Goal: Task Accomplishment & Management: Complete application form

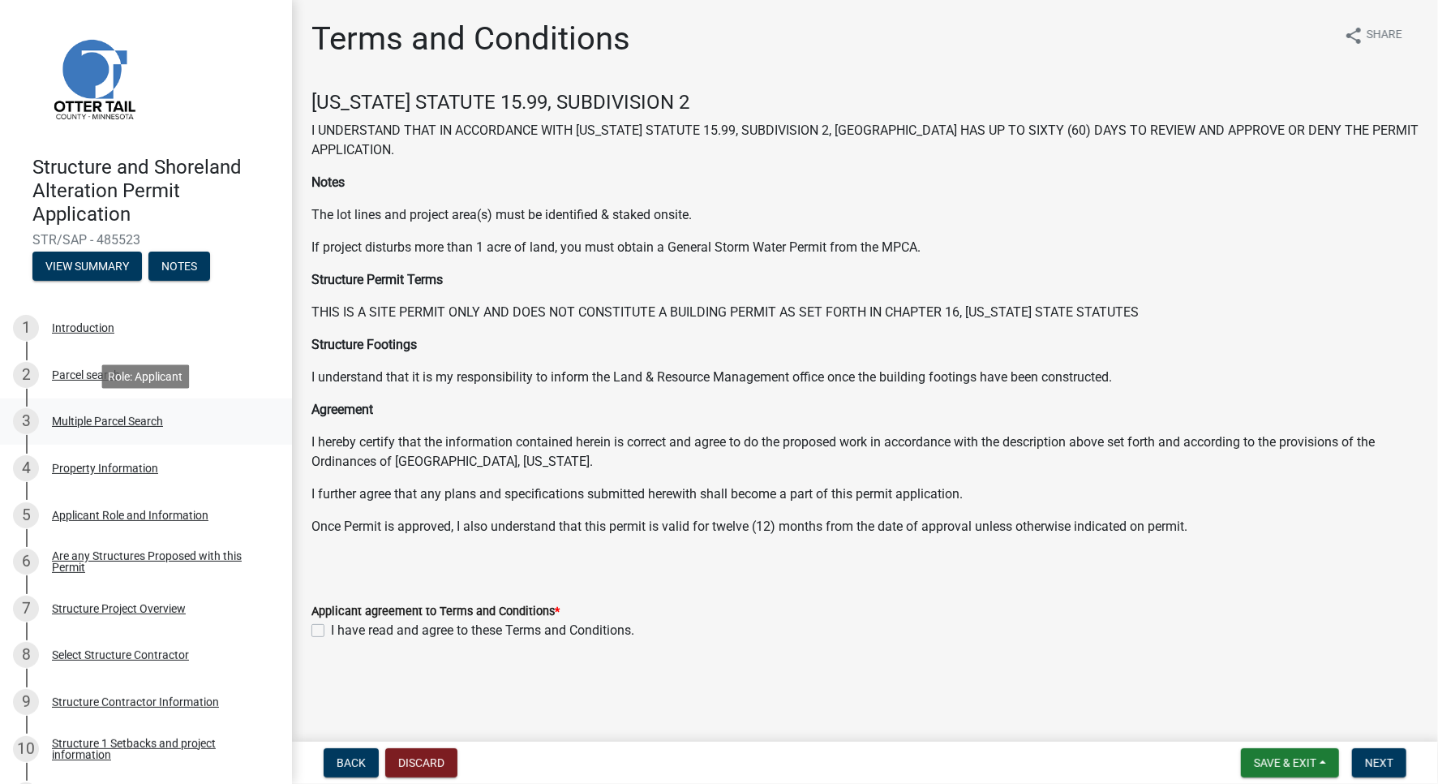
click at [100, 428] on div "3 Multiple Parcel Search" at bounding box center [139, 421] width 253 height 26
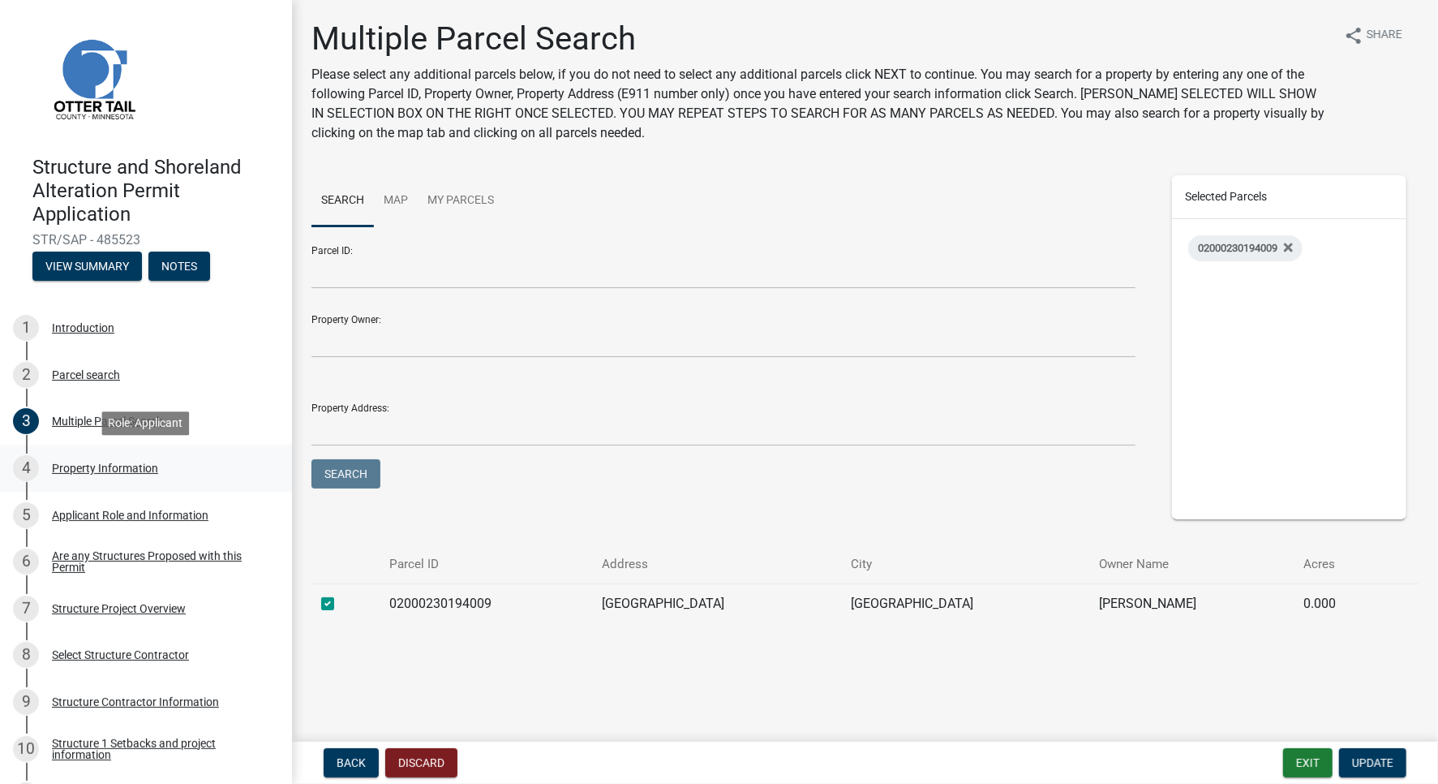
click at [80, 475] on div "4 Property Information" at bounding box center [139, 468] width 253 height 26
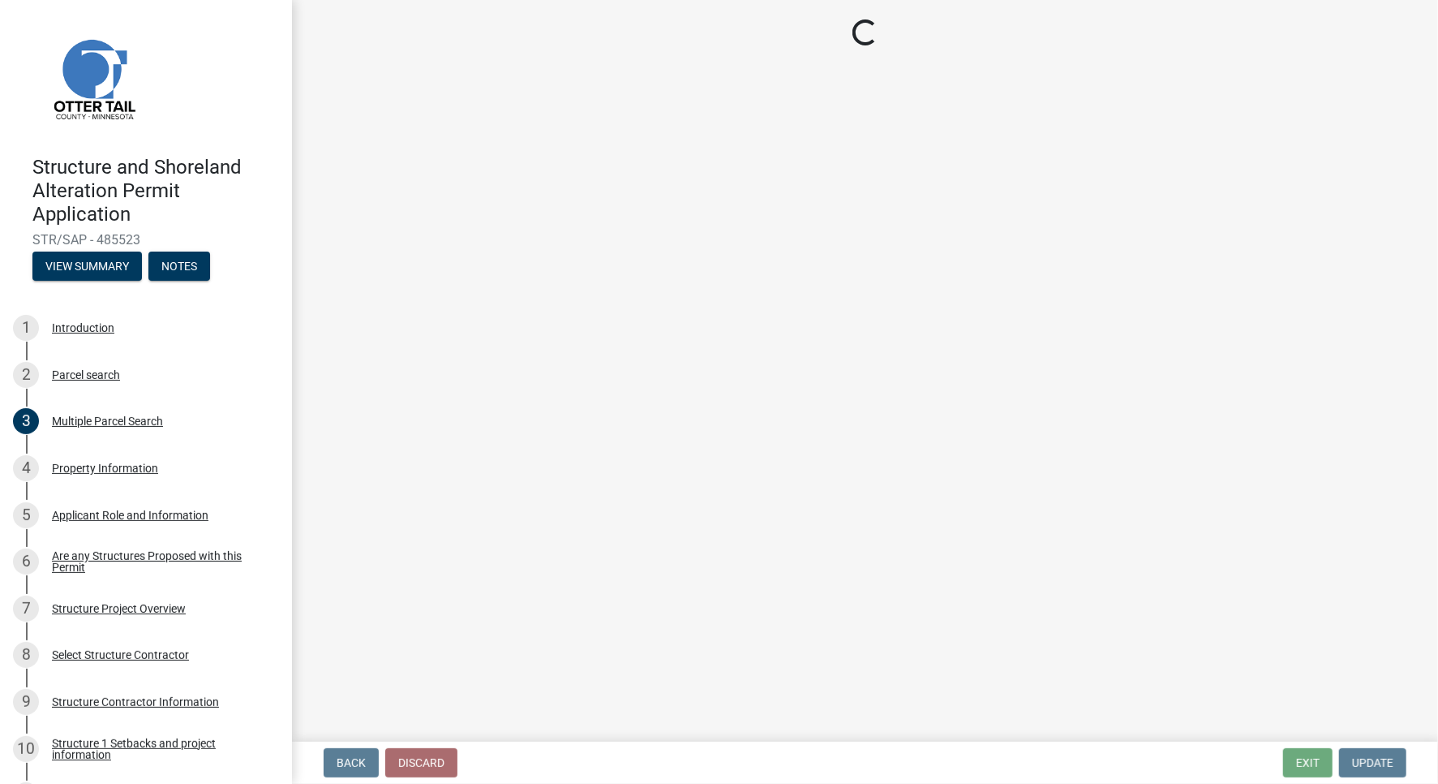
select select "ebef668c-e666-4f0f-b24a-d79aaee39ebe"
select select "9f52d7c9-96dd-4370-b810-ce091165f7c2"
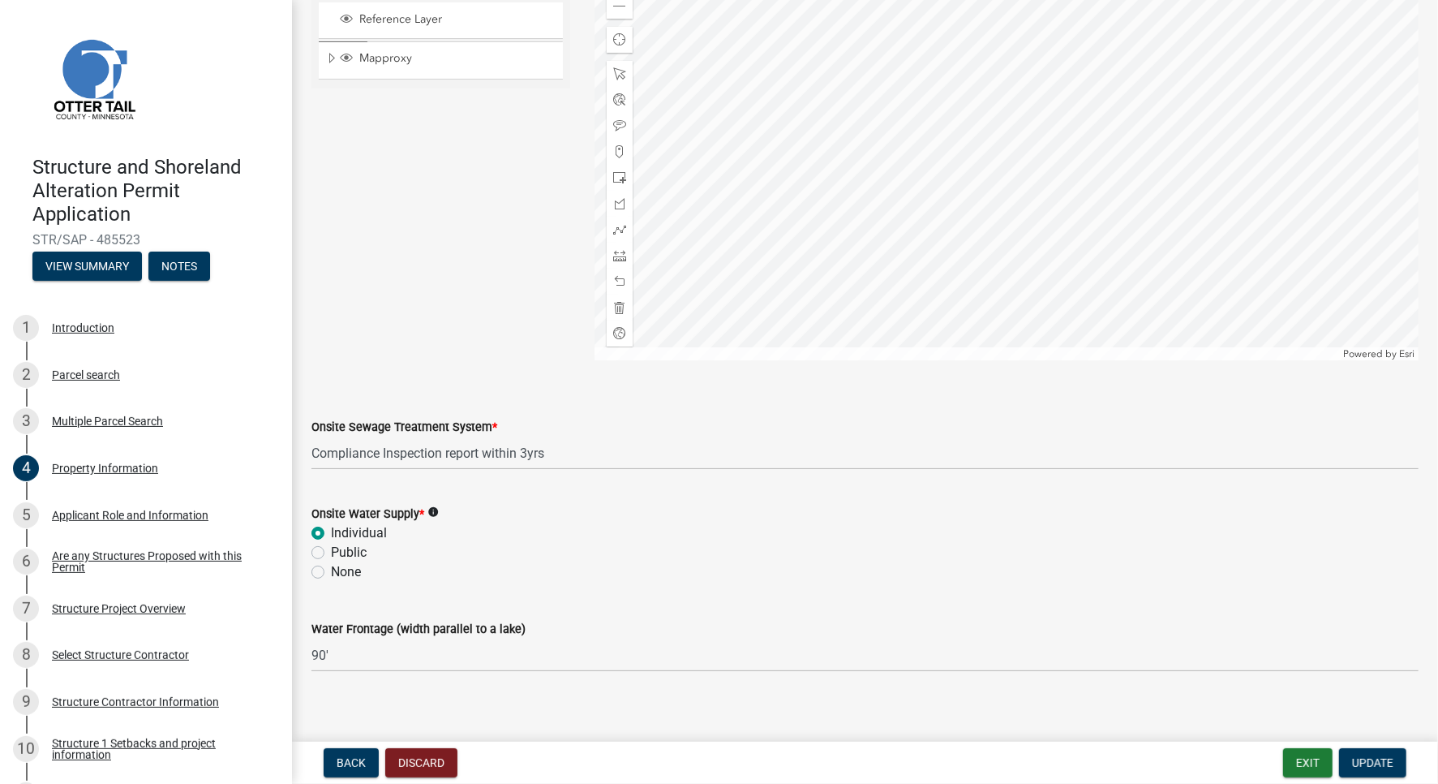
scroll to position [912, 0]
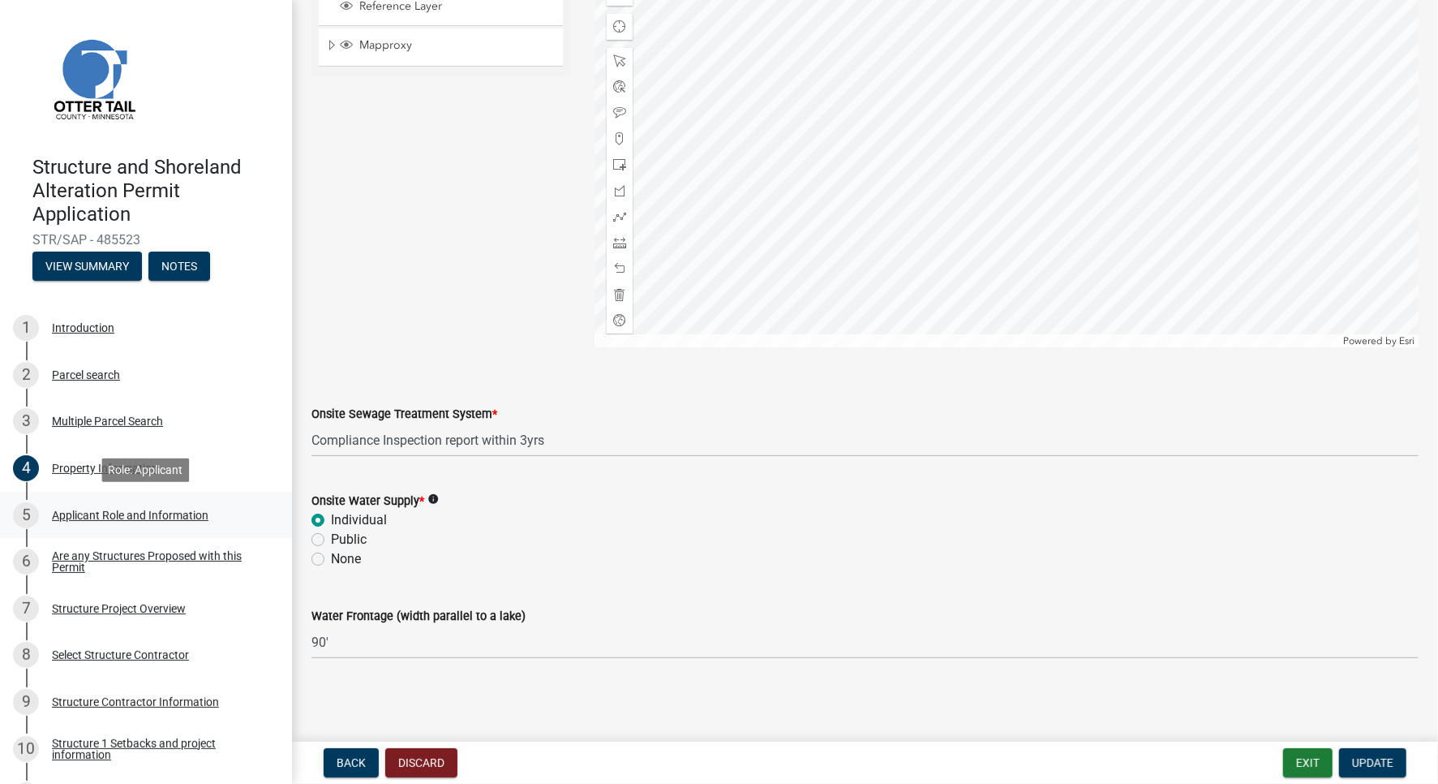
click at [78, 517] on div "Applicant Role and Information" at bounding box center [130, 514] width 157 height 11
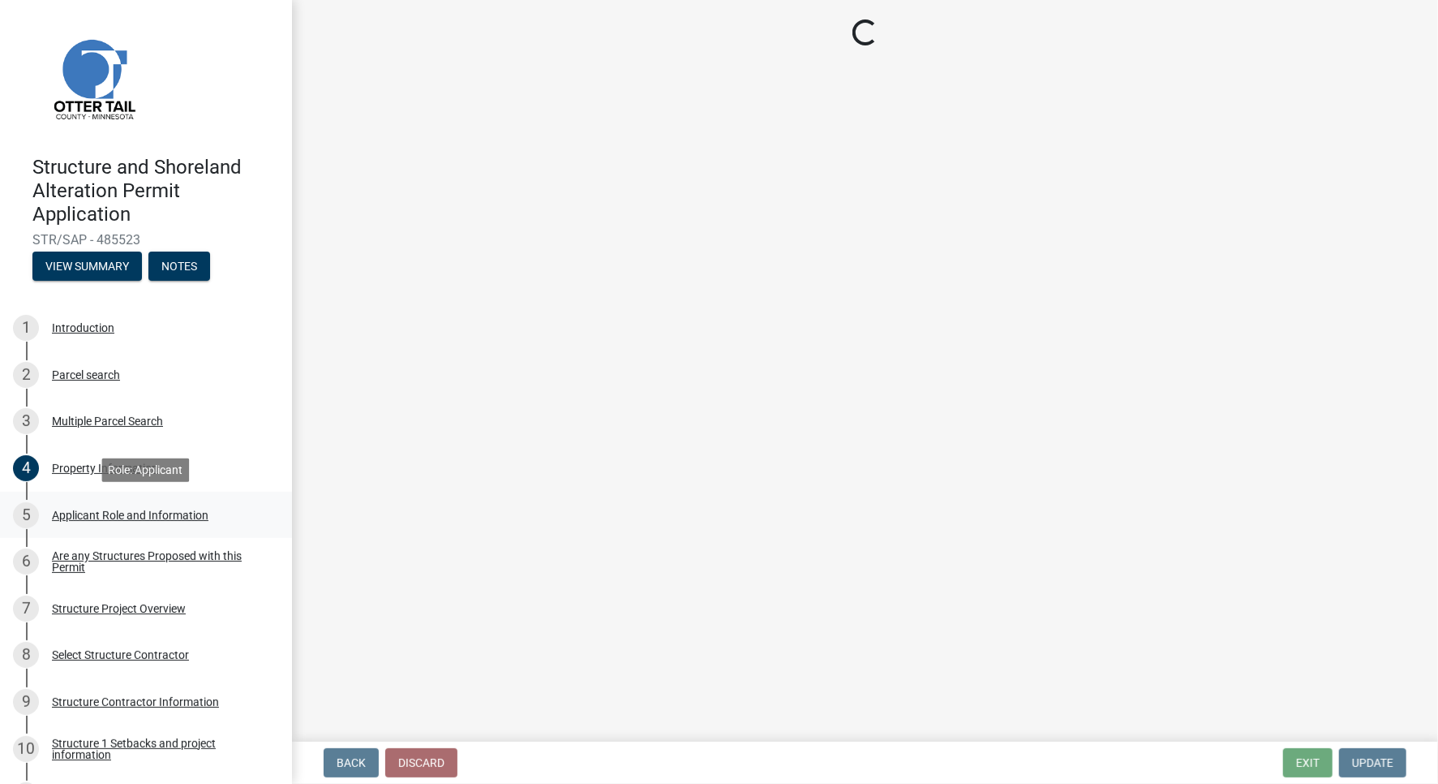
scroll to position [0, 0]
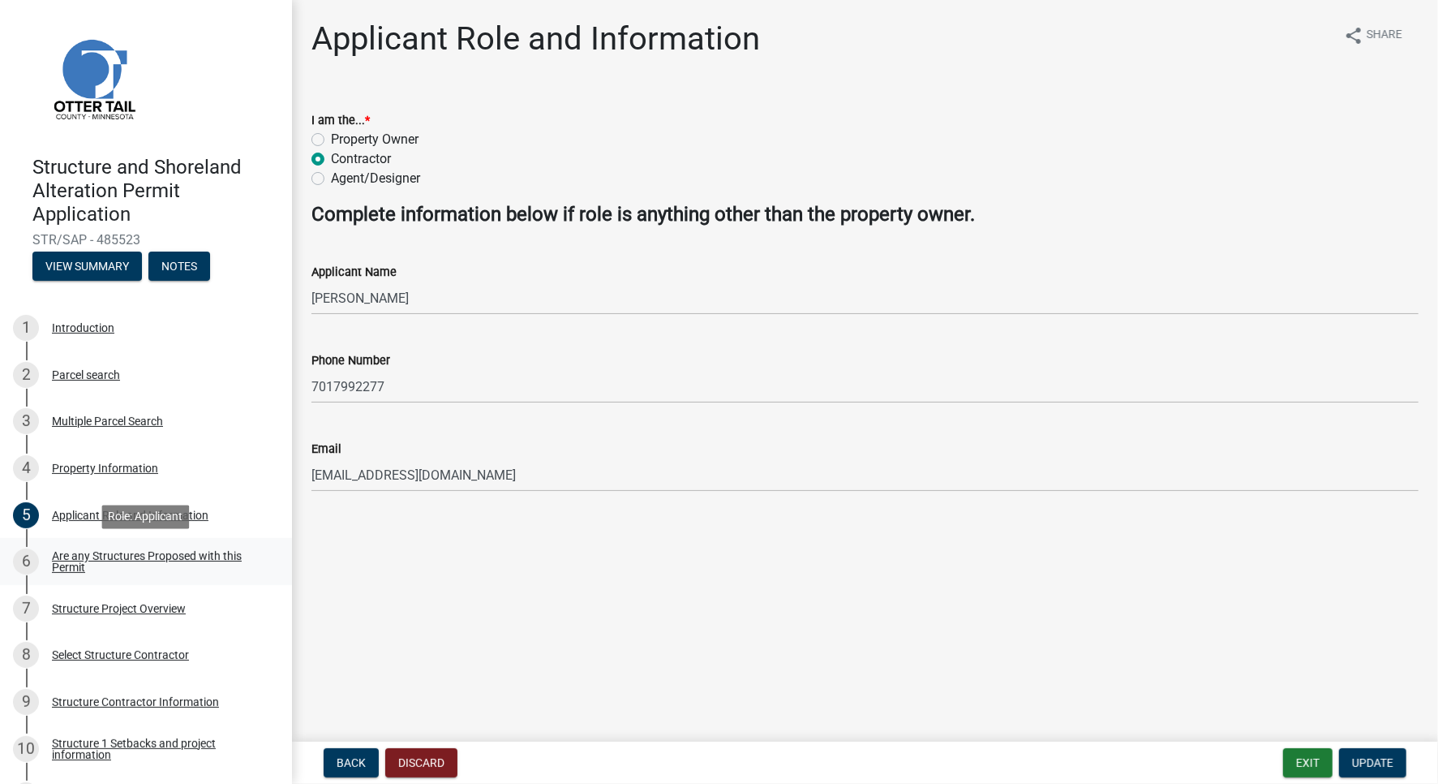
click at [147, 557] on div "Are any Structures Proposed with this Permit" at bounding box center [159, 561] width 214 height 23
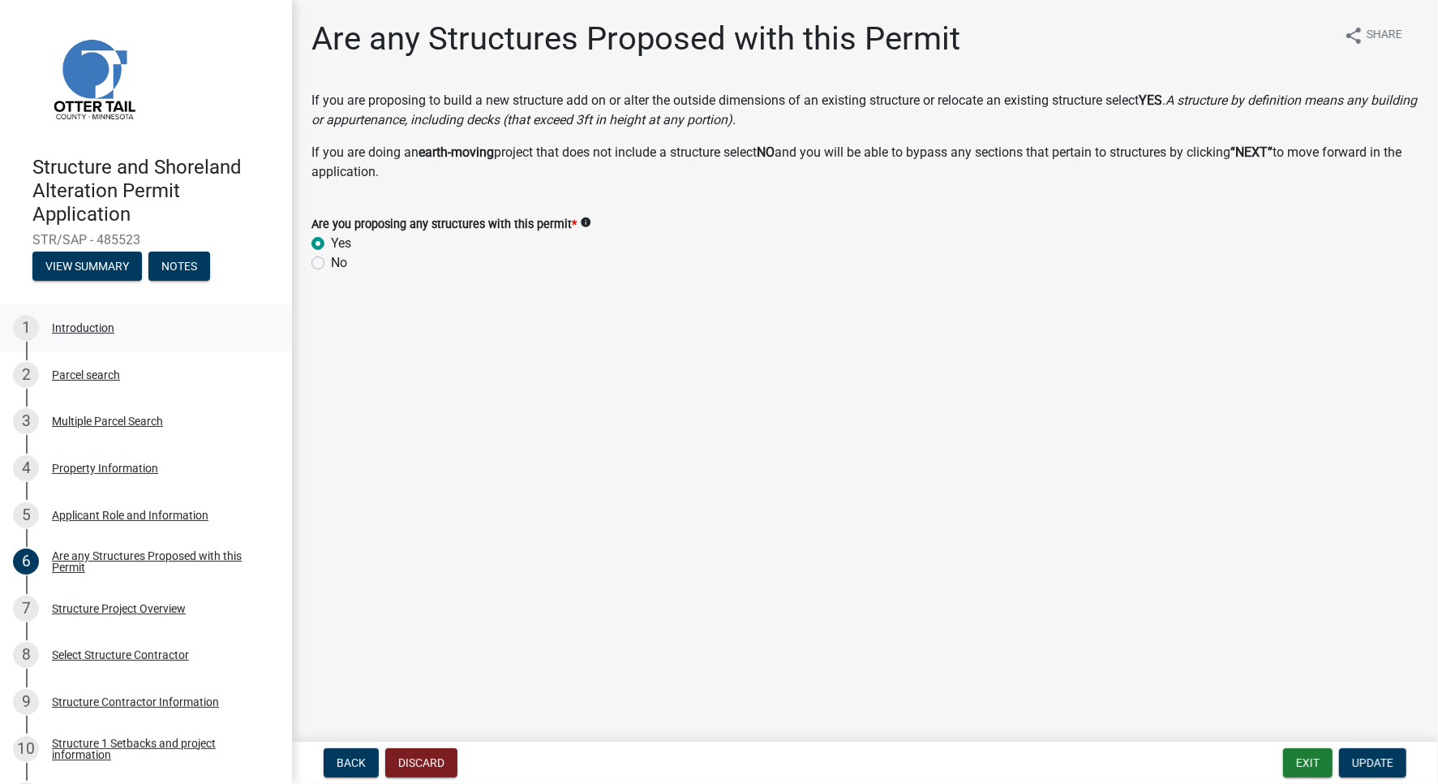
click at [88, 326] on div "Introduction" at bounding box center [83, 327] width 62 height 11
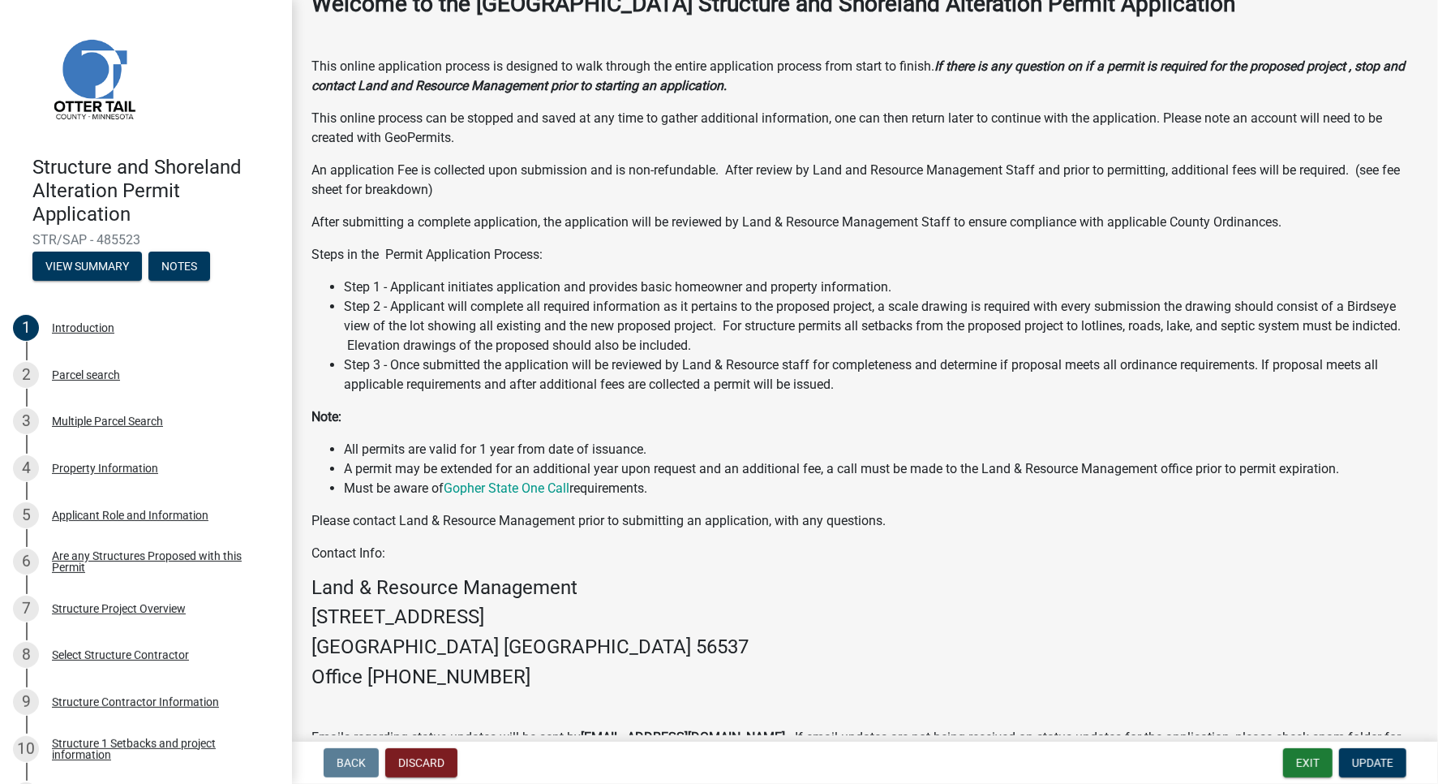
scroll to position [211, 0]
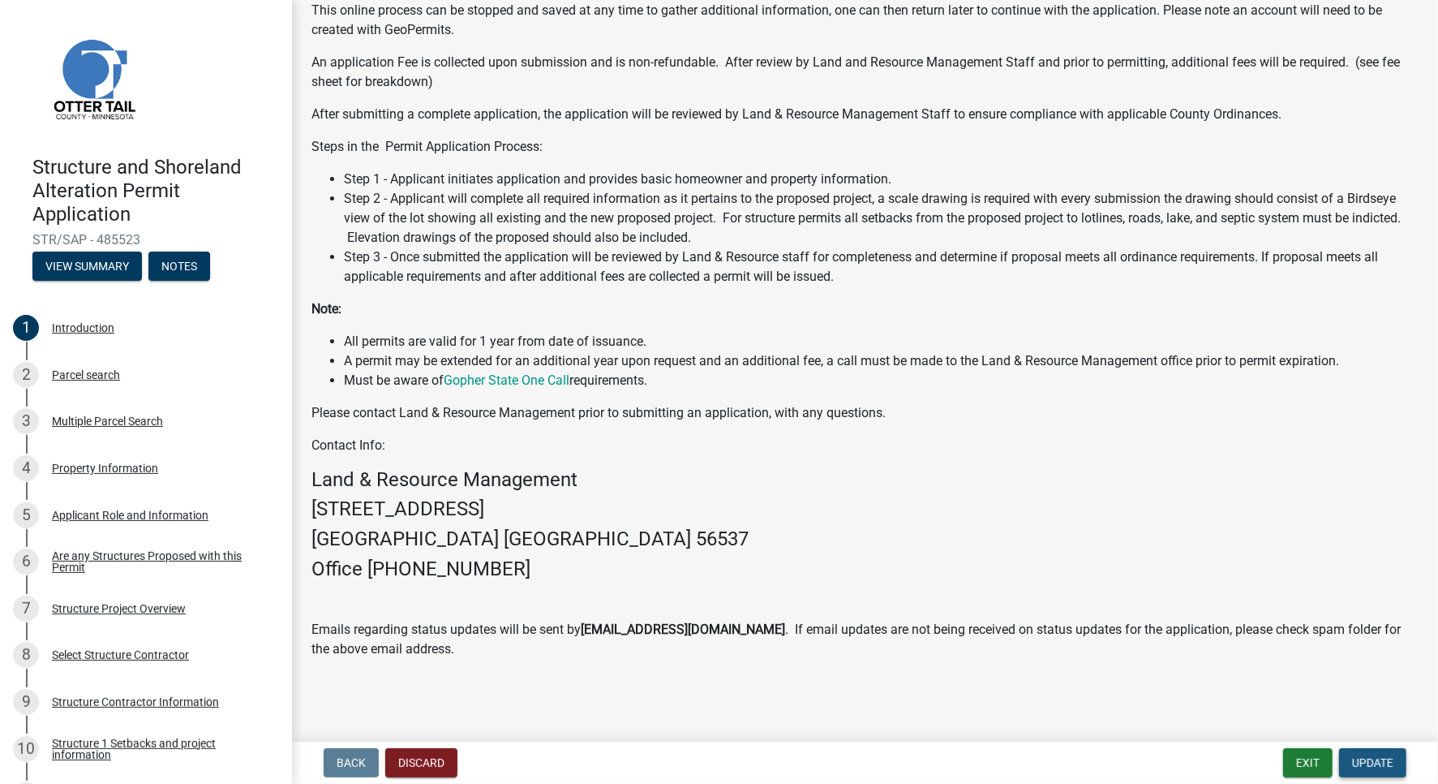
click at [1369, 766] on span "Update" at bounding box center [1372, 762] width 41 height 13
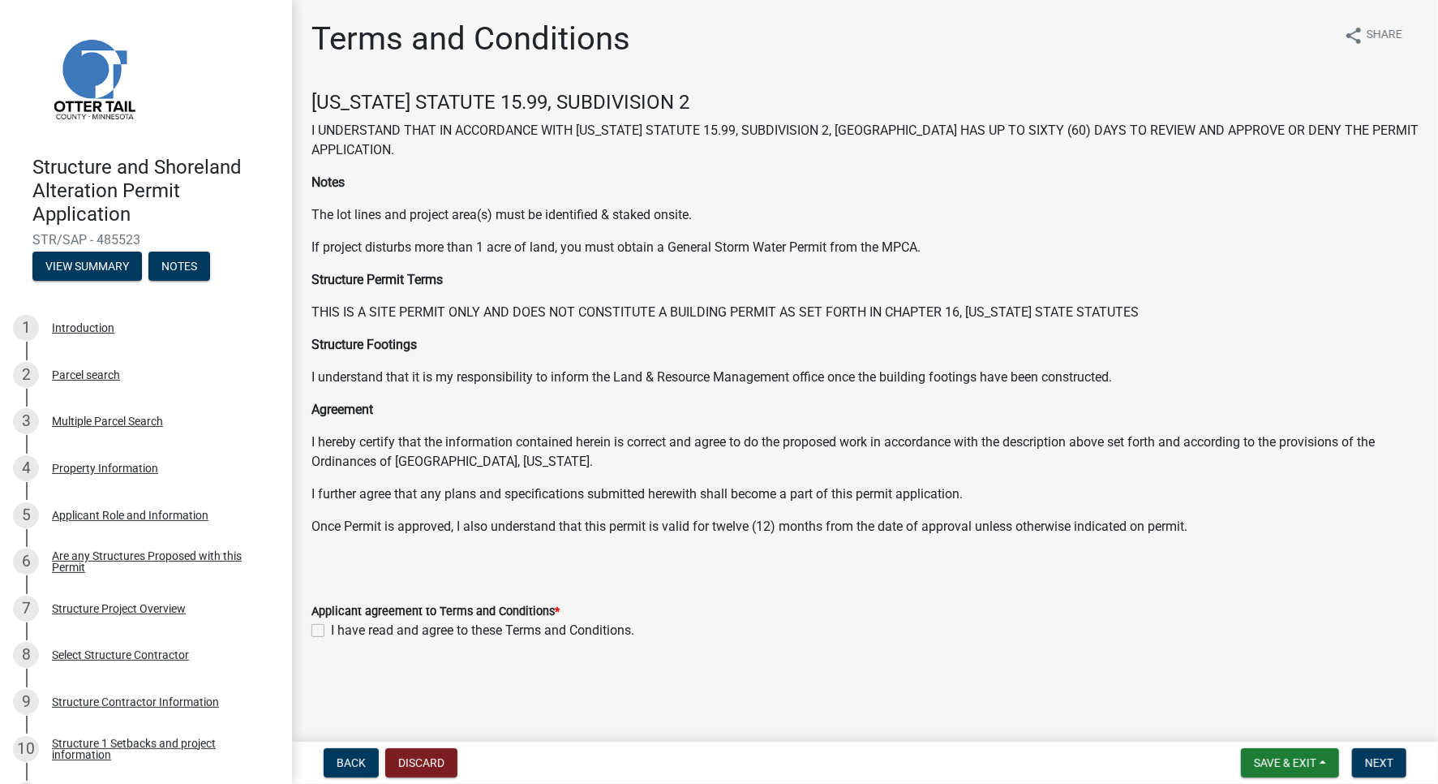
click at [389, 633] on label "I have read and agree to these Terms and Conditions." at bounding box center [482, 630] width 303 height 19
click at [342, 631] on input "I have read and agree to these Terms and Conditions." at bounding box center [336, 626] width 11 height 11
checkbox input "true"
click at [1379, 759] on span "Next" at bounding box center [1379, 762] width 28 height 13
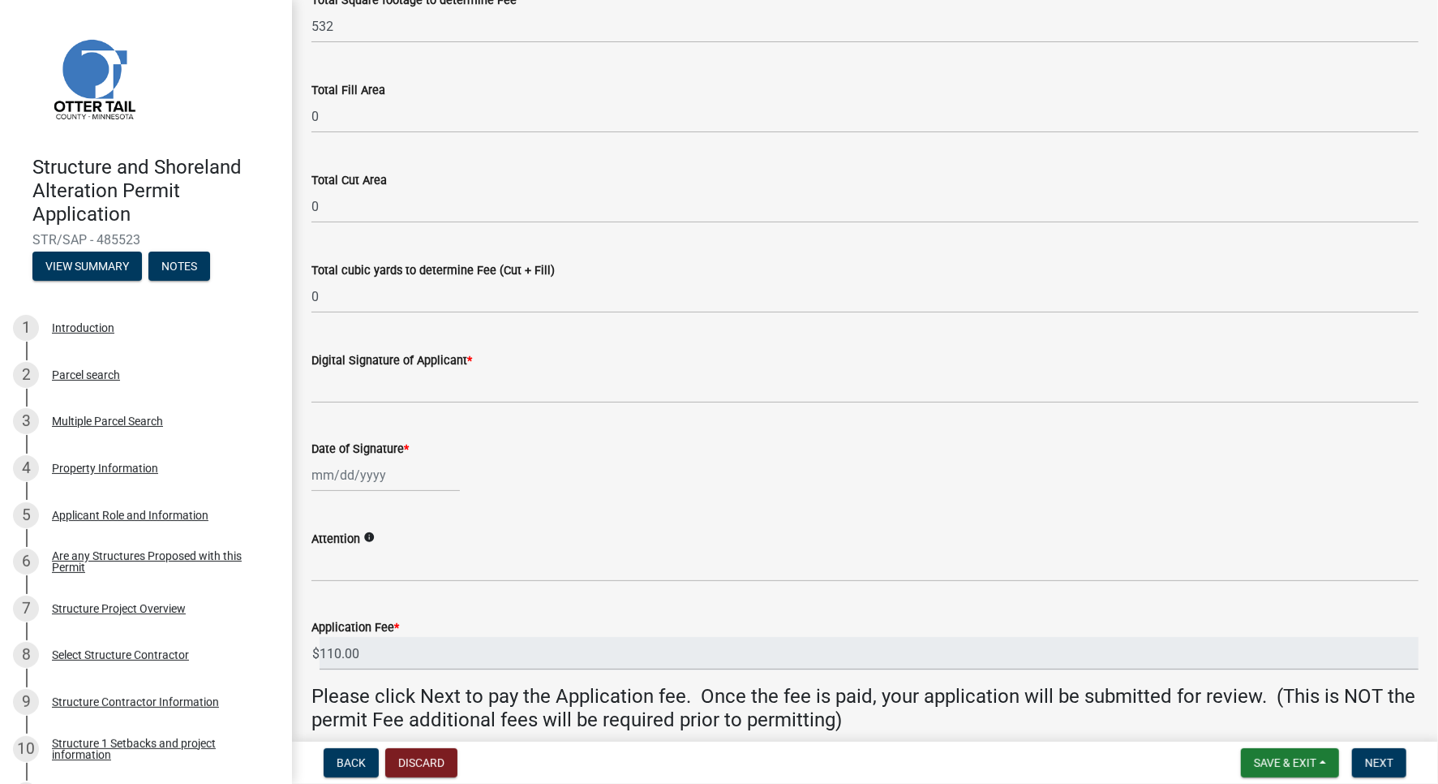
scroll to position [151, 0]
click at [85, 333] on div "Introduction" at bounding box center [83, 327] width 62 height 11
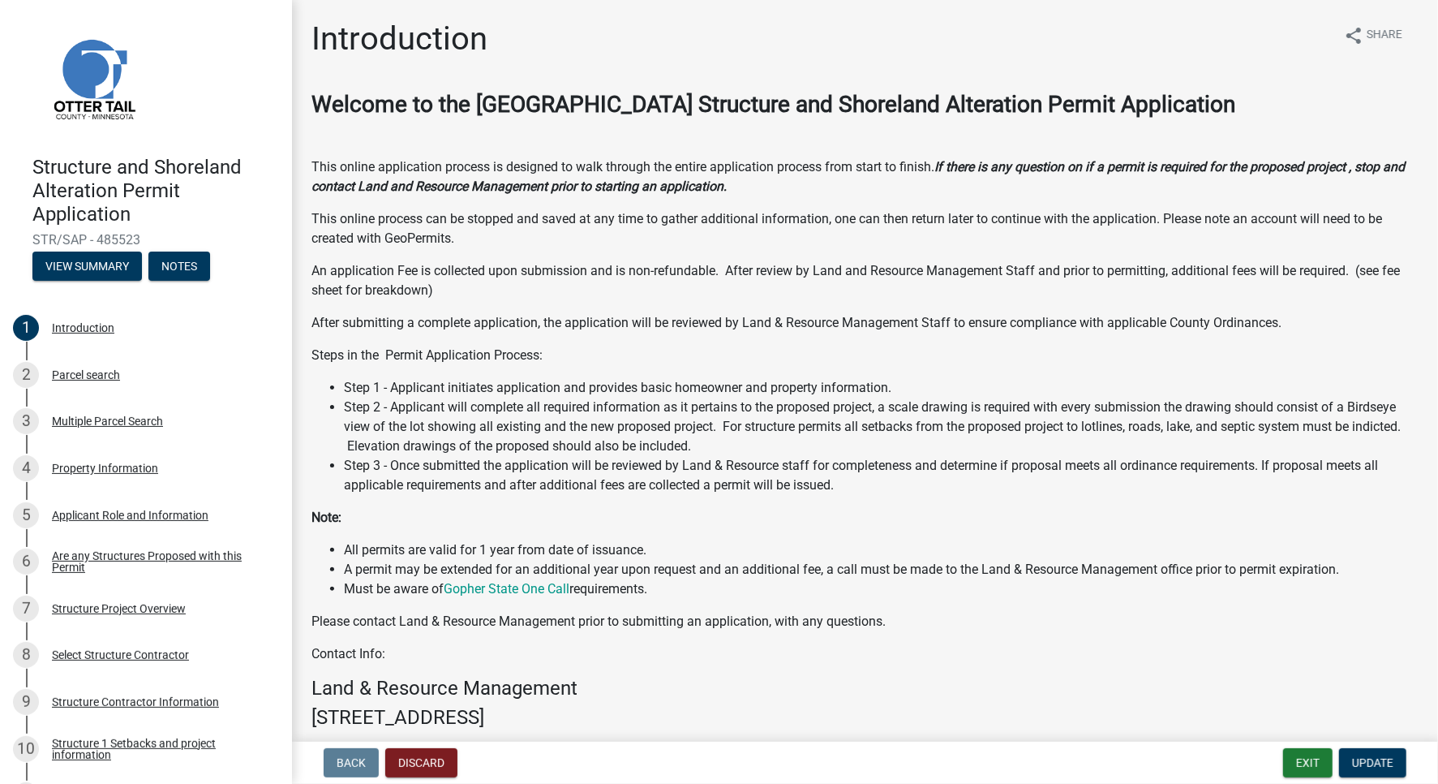
scroll to position [211, 0]
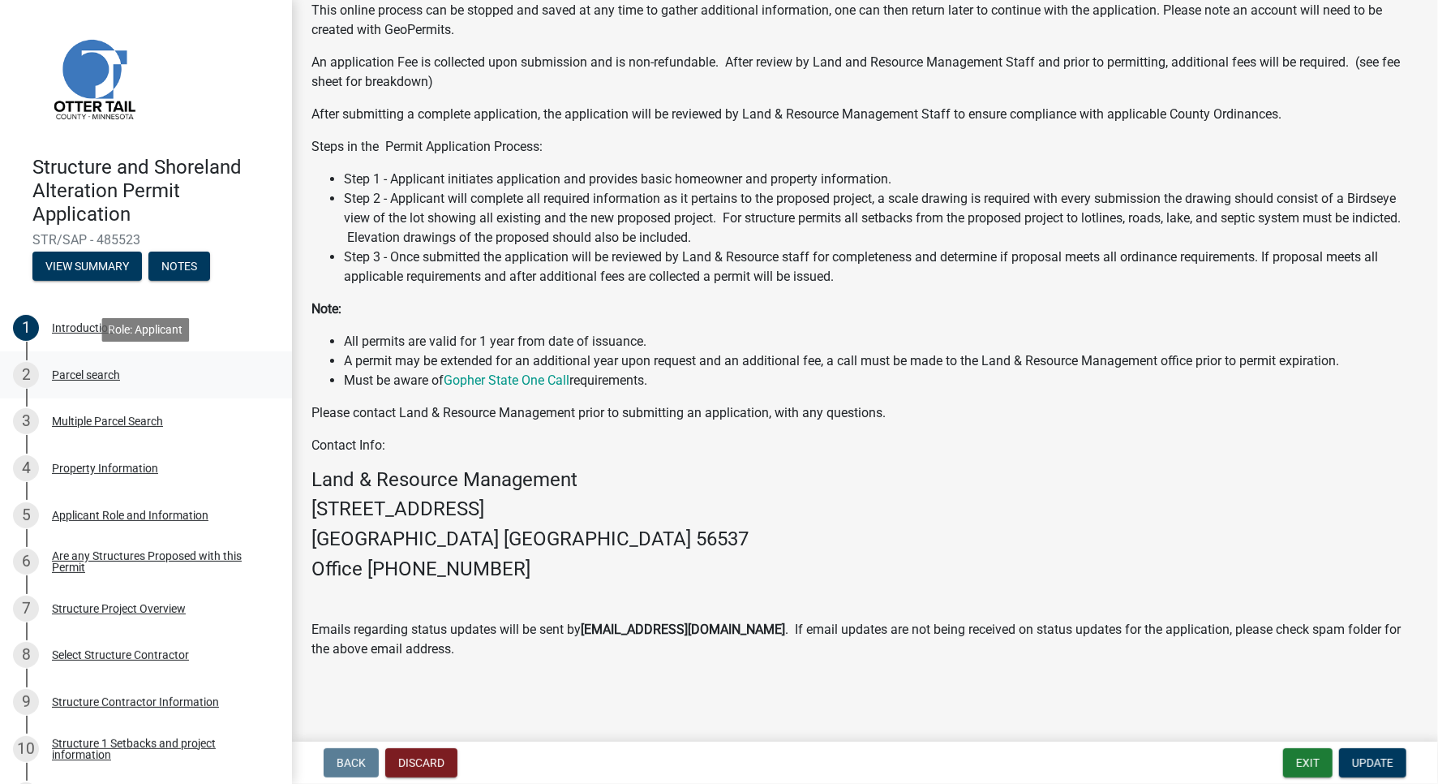
click at [107, 372] on div "Parcel search" at bounding box center [86, 374] width 68 height 11
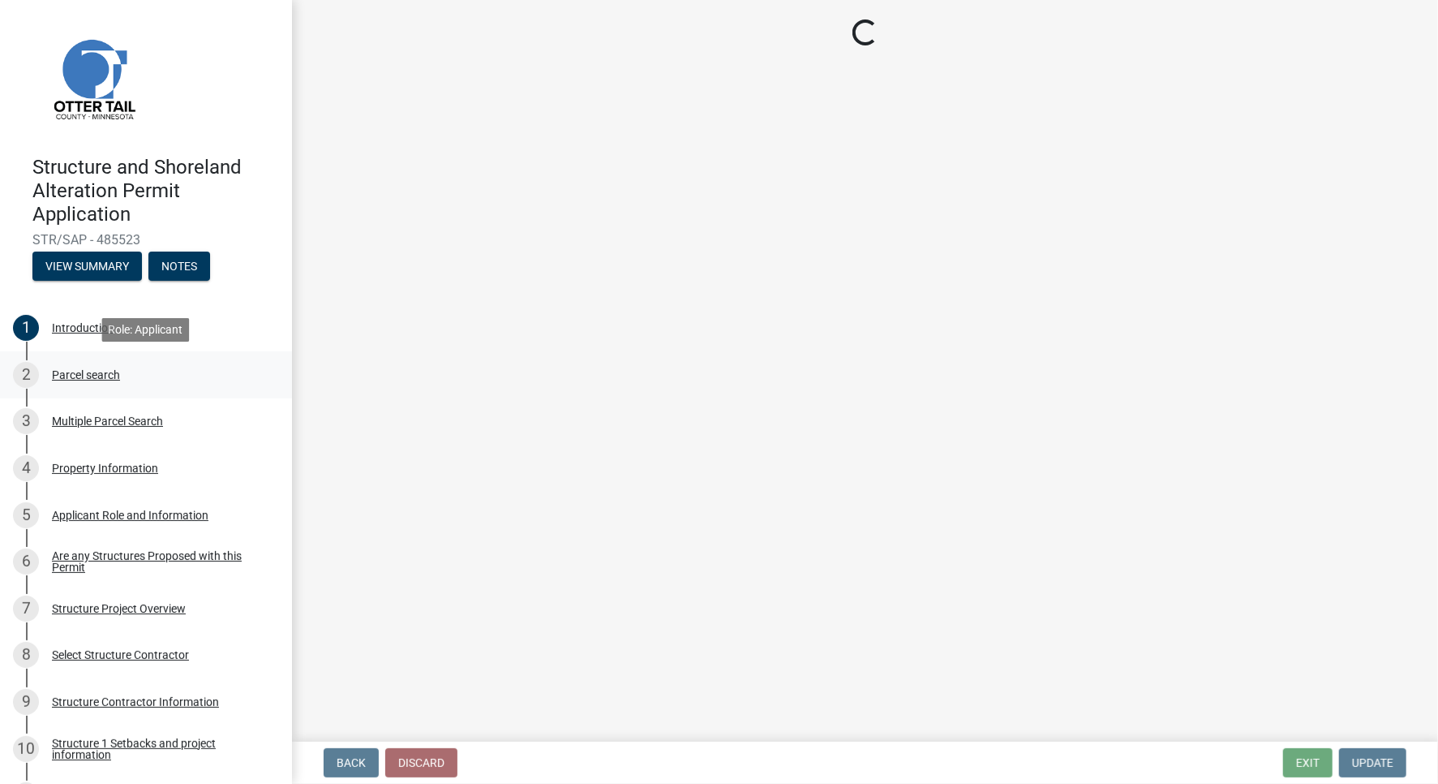
scroll to position [0, 0]
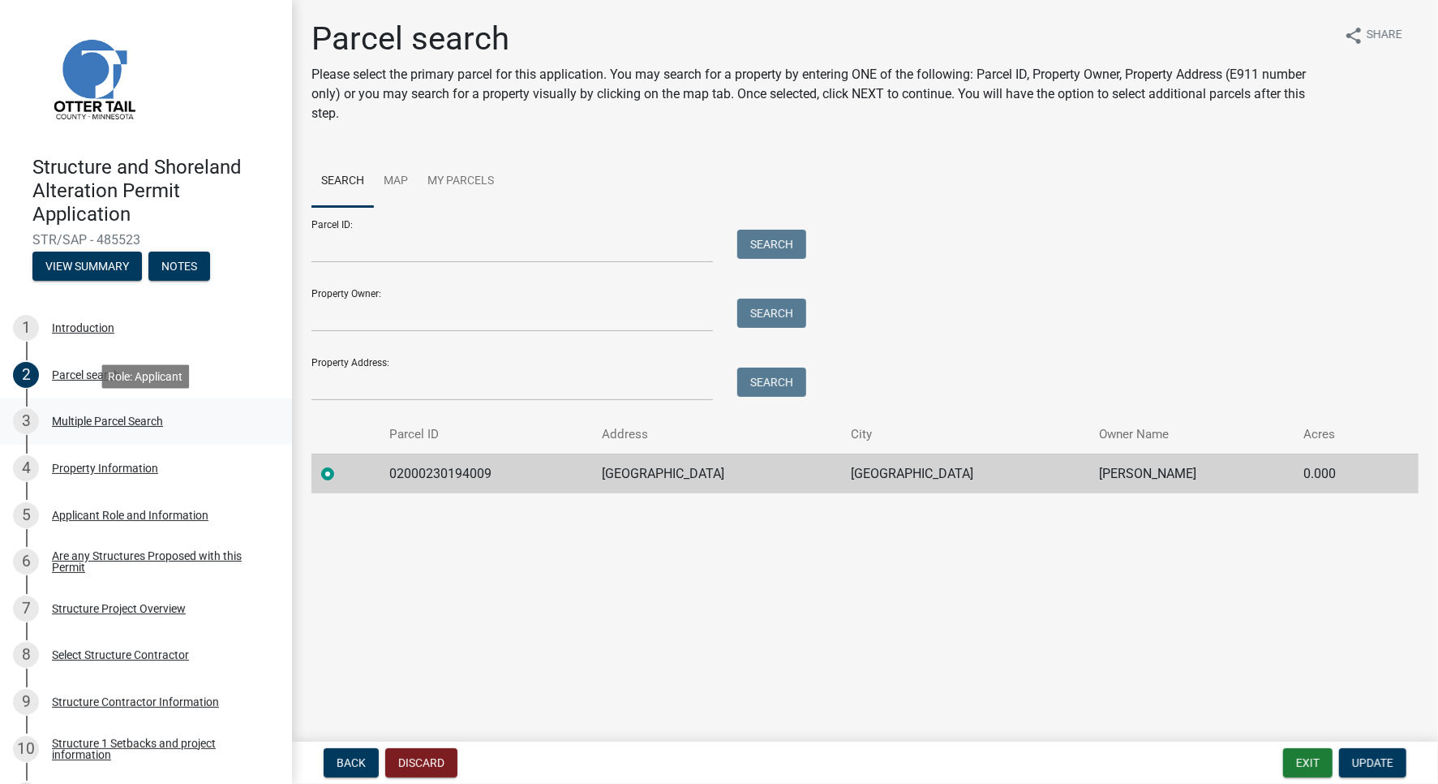
click at [92, 415] on div "Multiple Parcel Search" at bounding box center [107, 420] width 111 height 11
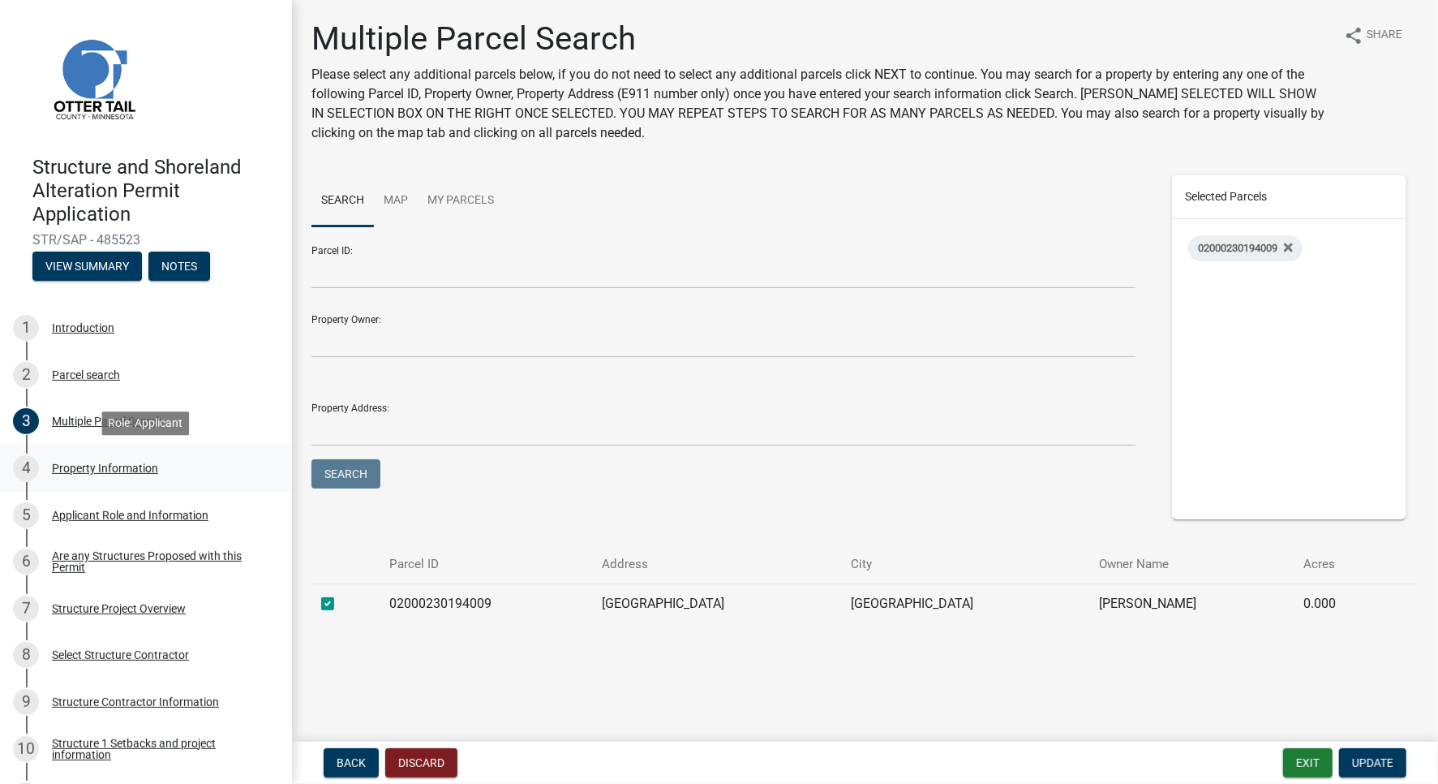
click at [97, 476] on div "4 Property Information" at bounding box center [139, 468] width 253 height 26
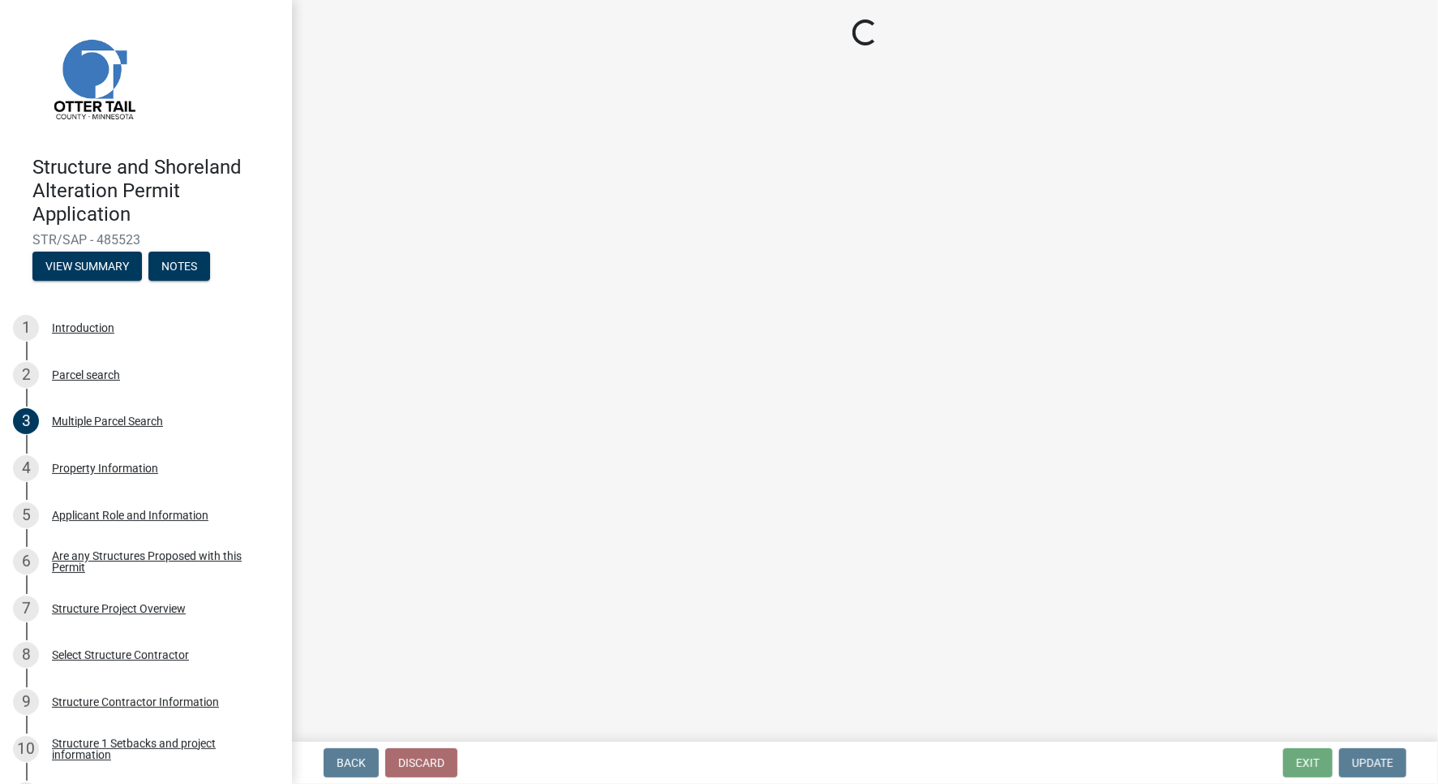
select select "ebef668c-e666-4f0f-b24a-d79aaee39ebe"
select select "9f52d7c9-96dd-4370-b810-ce091165f7c2"
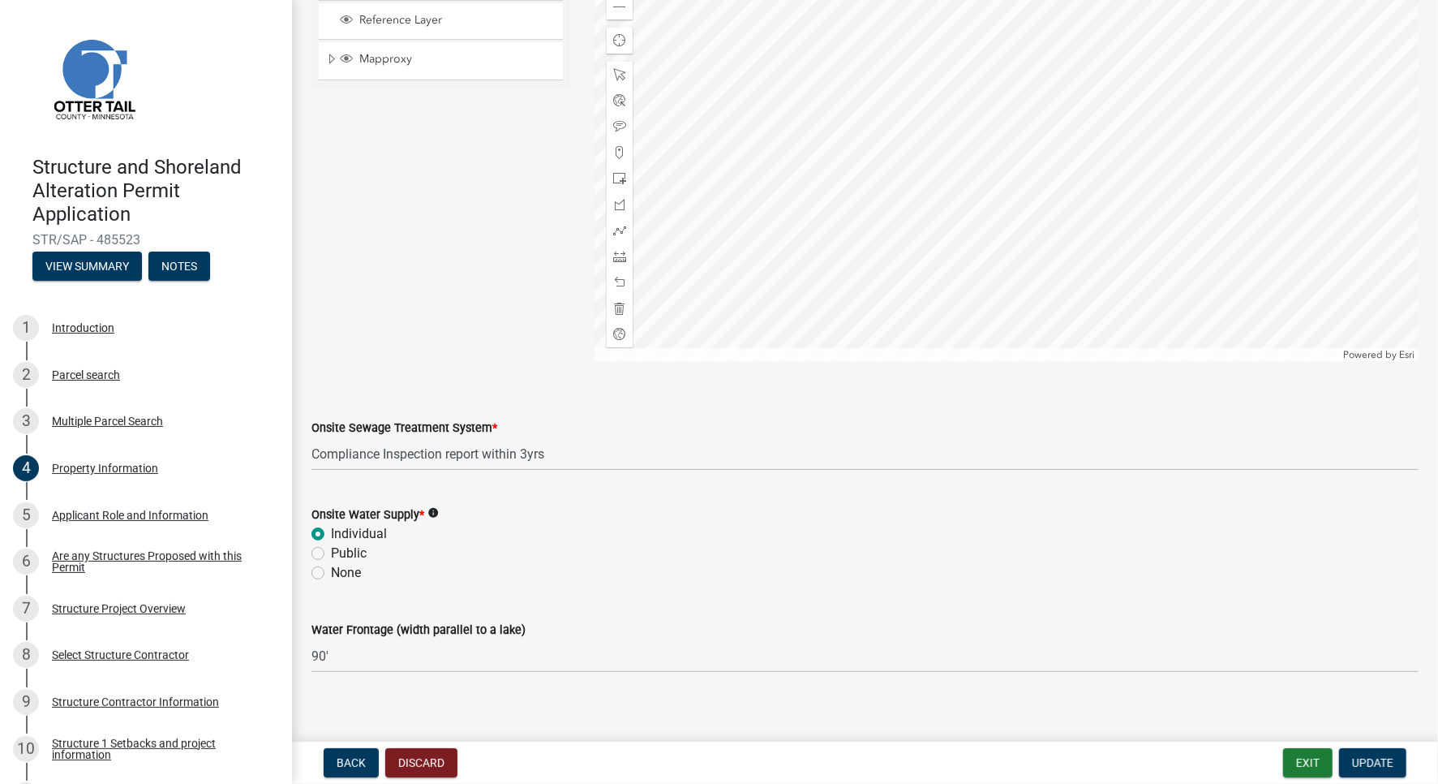
scroll to position [912, 0]
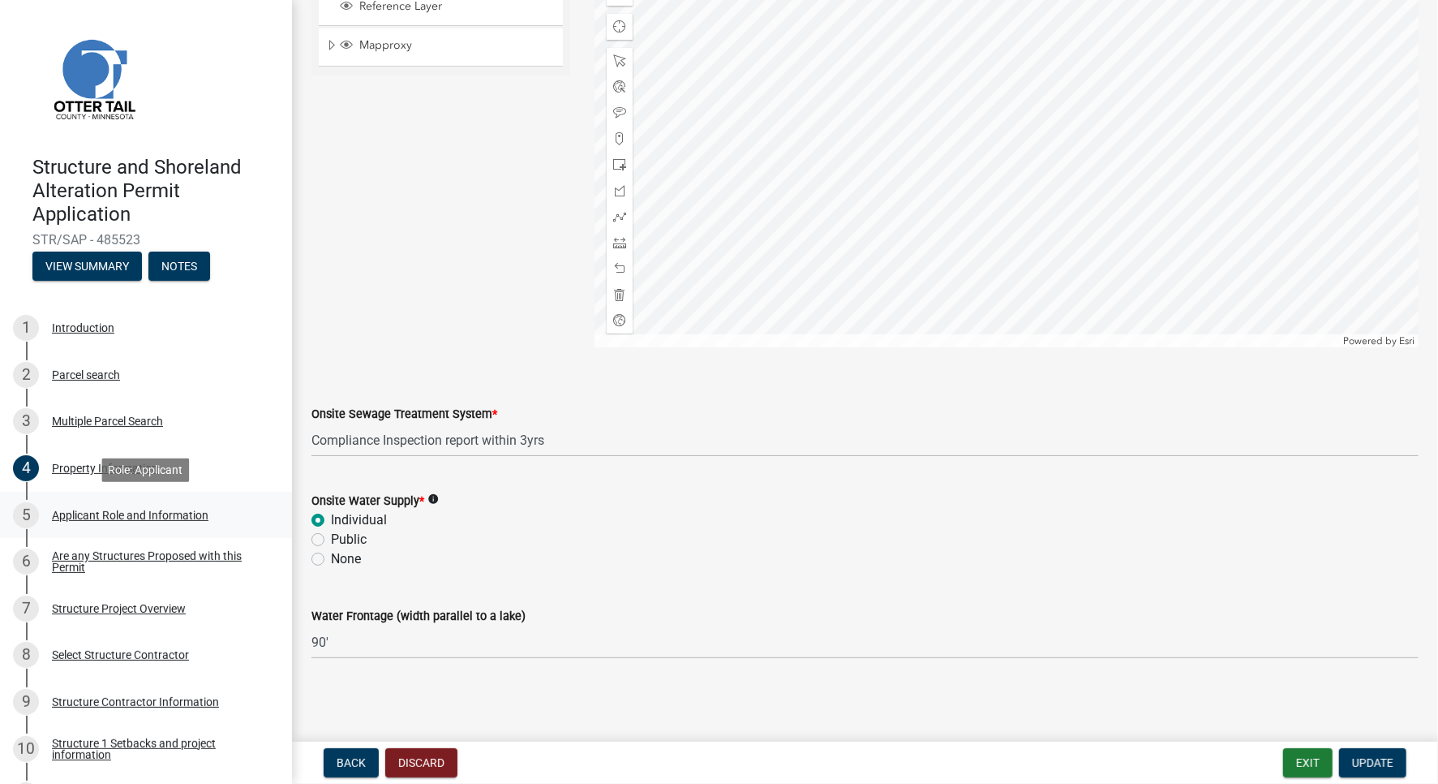
click at [138, 519] on div "Applicant Role and Information" at bounding box center [130, 514] width 157 height 11
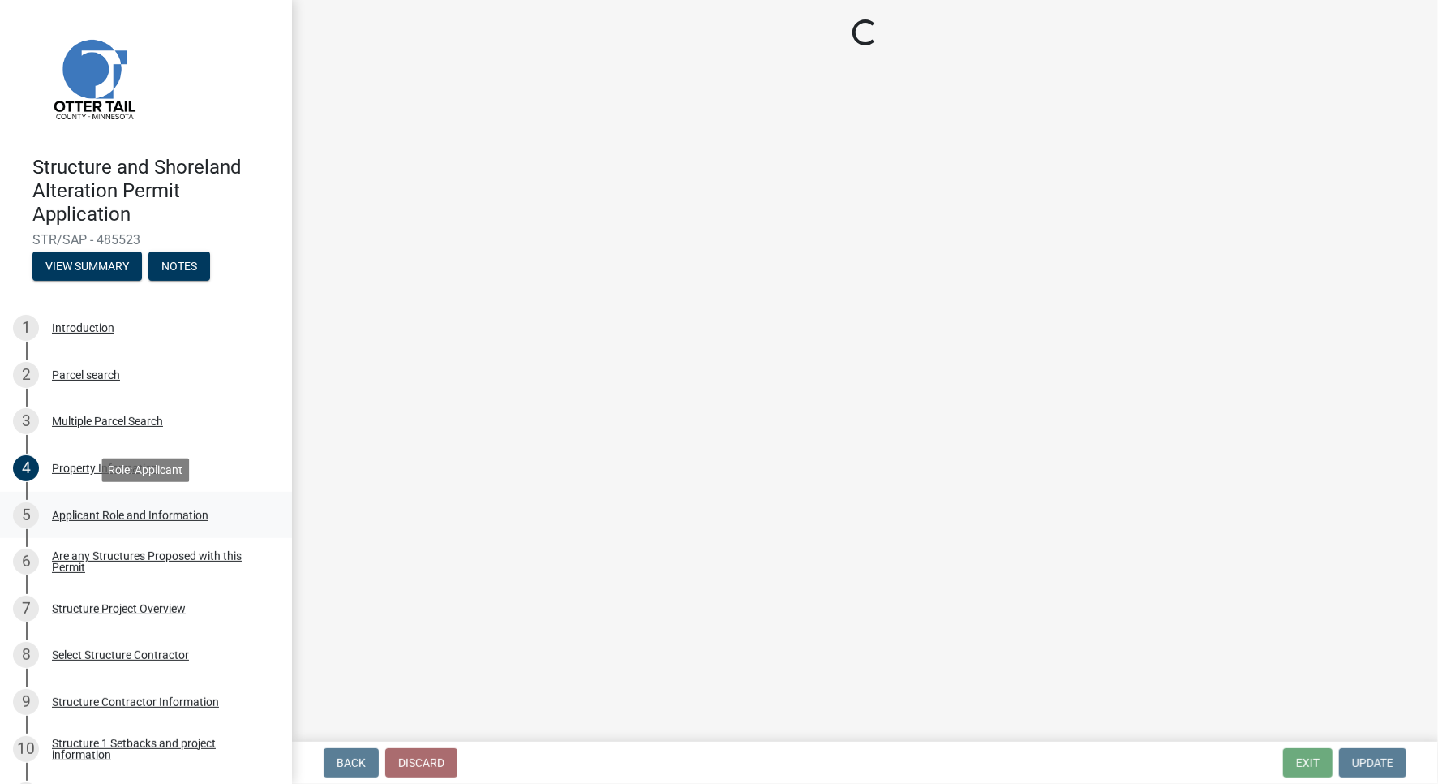
scroll to position [0, 0]
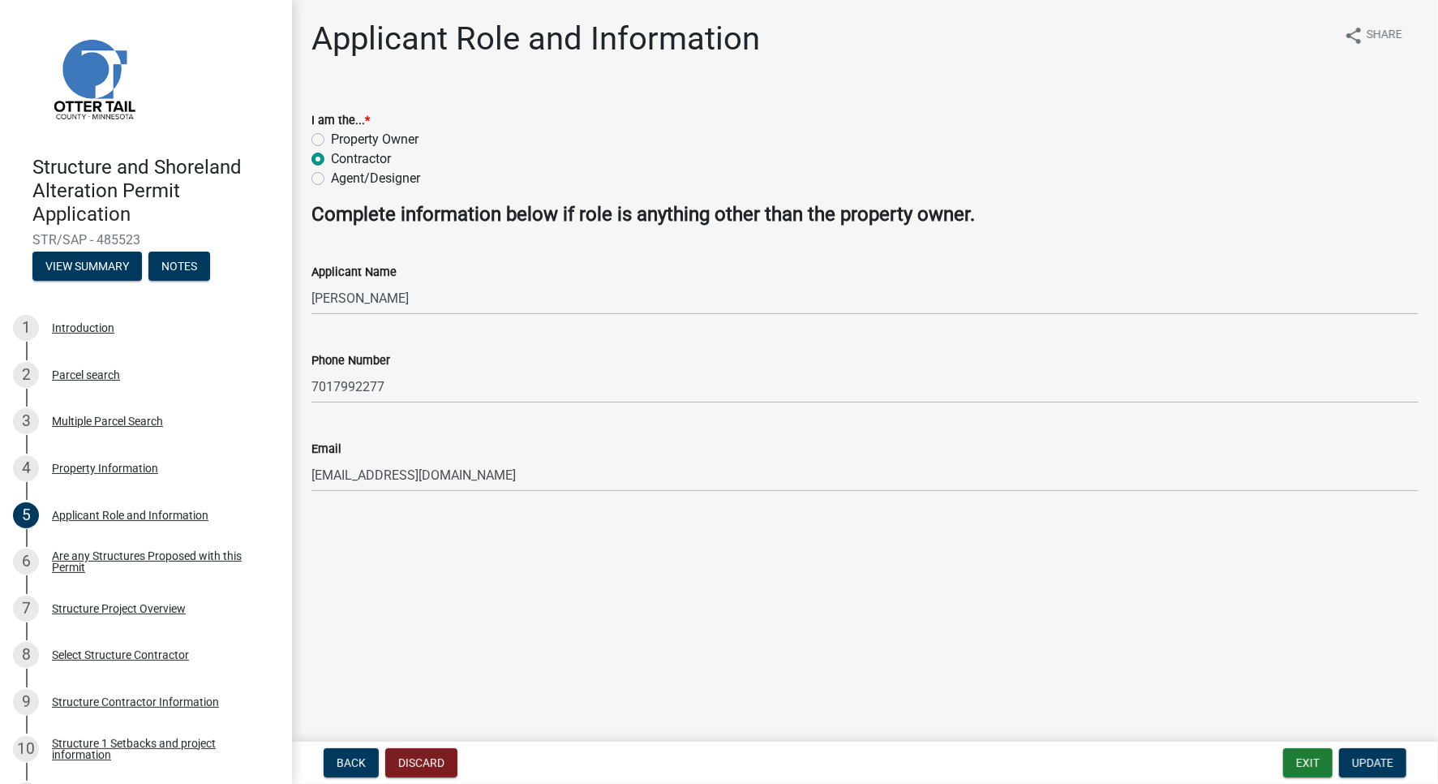
click at [377, 144] on label "Property Owner" at bounding box center [375, 139] width 88 height 19
click at [342, 140] on input "Property Owner" at bounding box center [336, 135] width 11 height 11
radio input "true"
click at [363, 161] on label "Contractor" at bounding box center [361, 158] width 60 height 19
click at [342, 160] on input "Contractor" at bounding box center [336, 154] width 11 height 11
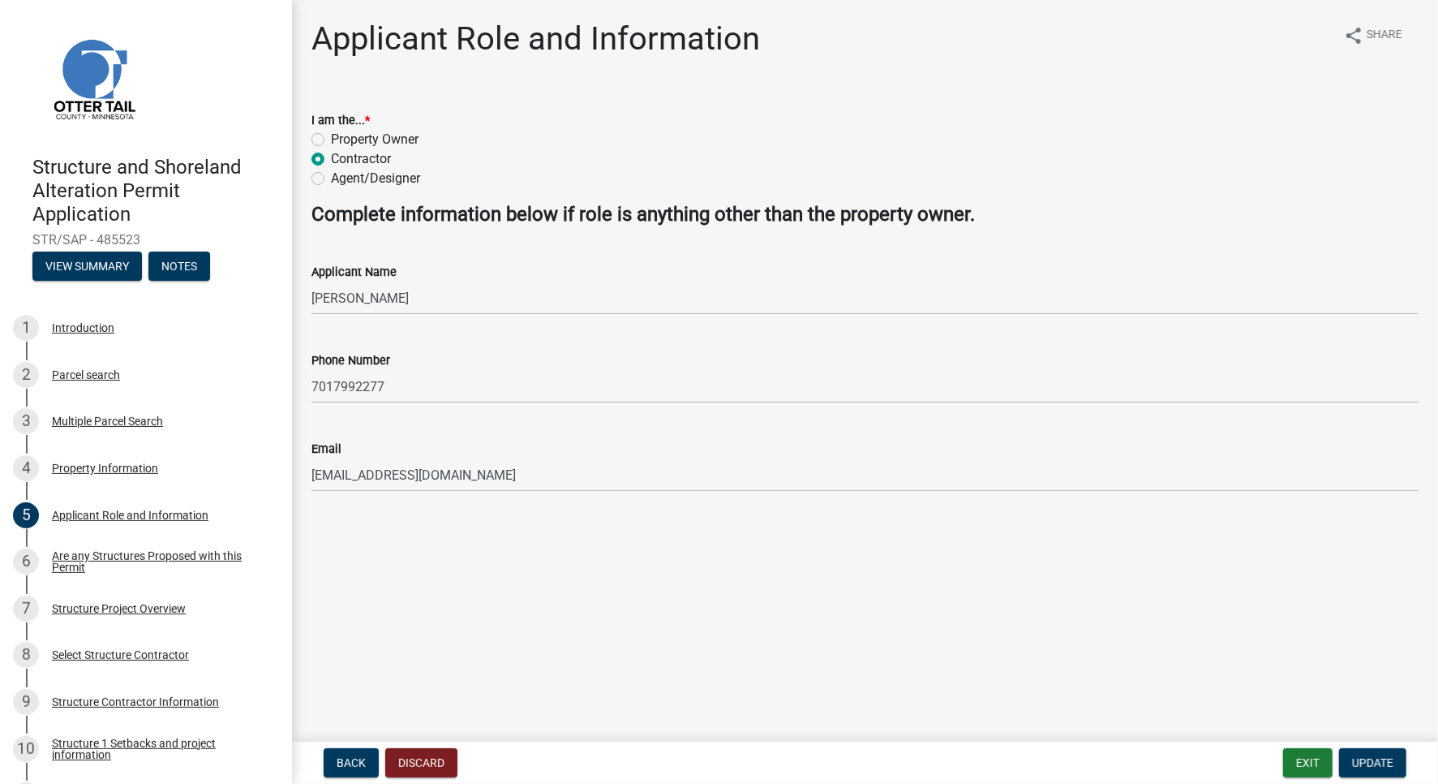
radio input "true"
click at [1388, 770] on button "Update" at bounding box center [1372, 762] width 67 height 29
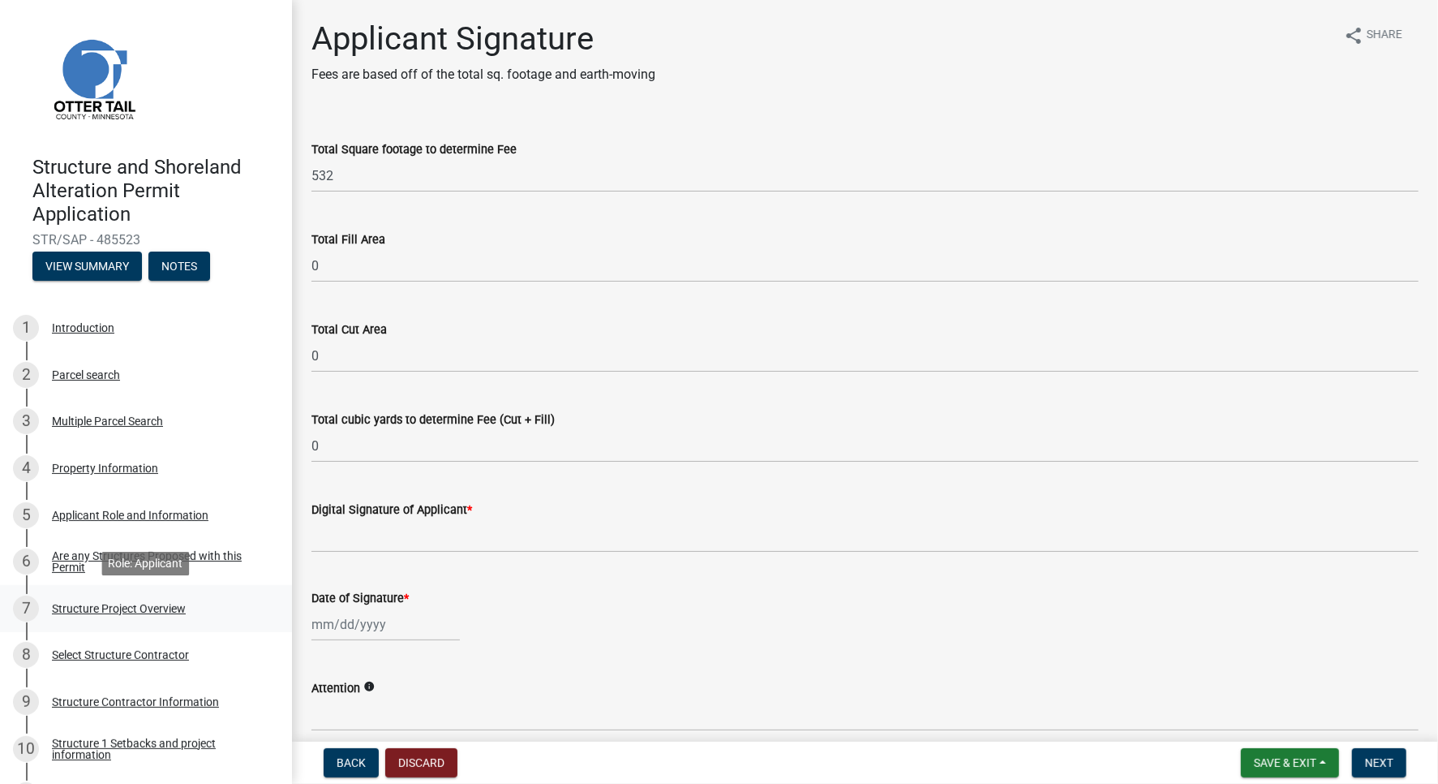
click at [118, 608] on div "Structure Project Overview" at bounding box center [119, 608] width 134 height 11
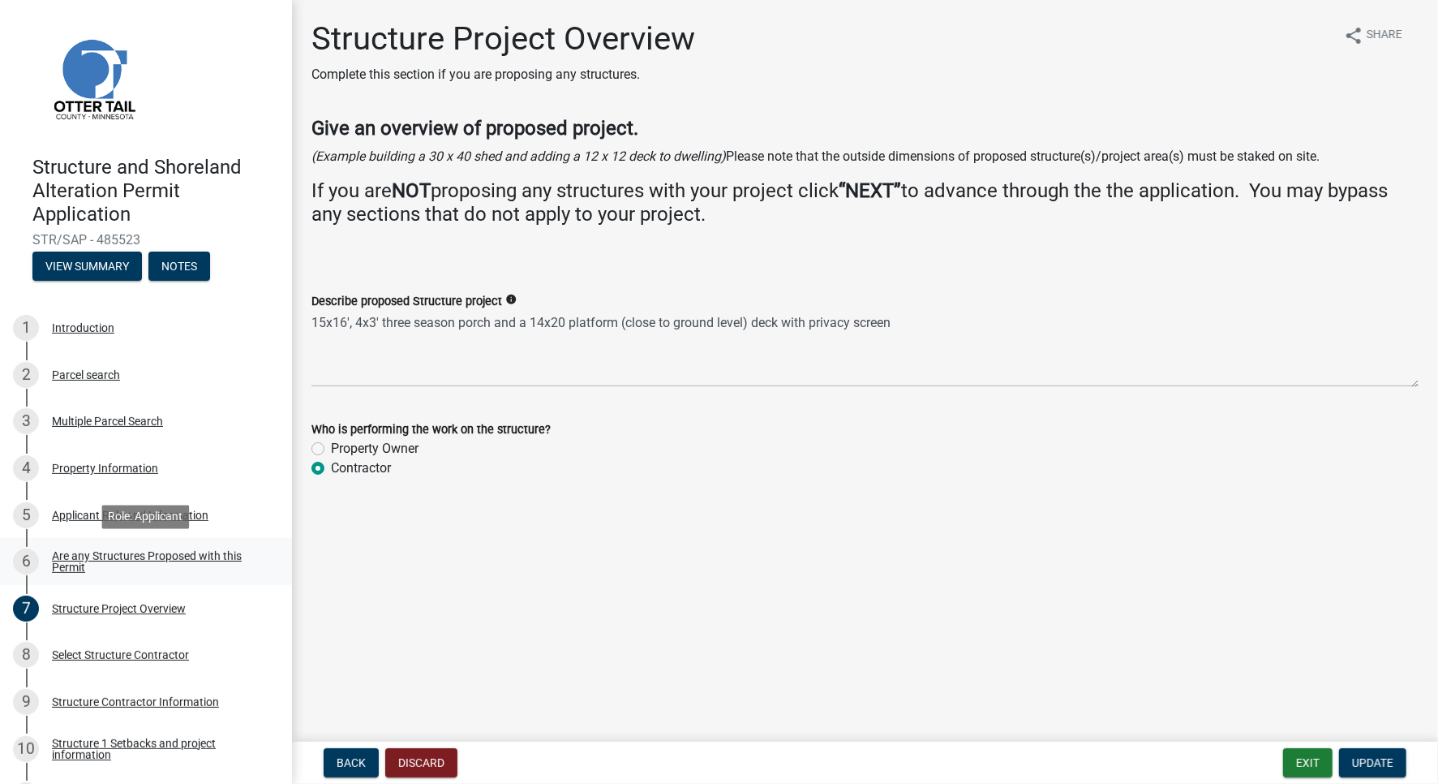
click at [112, 556] on div "Are any Structures Proposed with this Permit" at bounding box center [159, 561] width 214 height 23
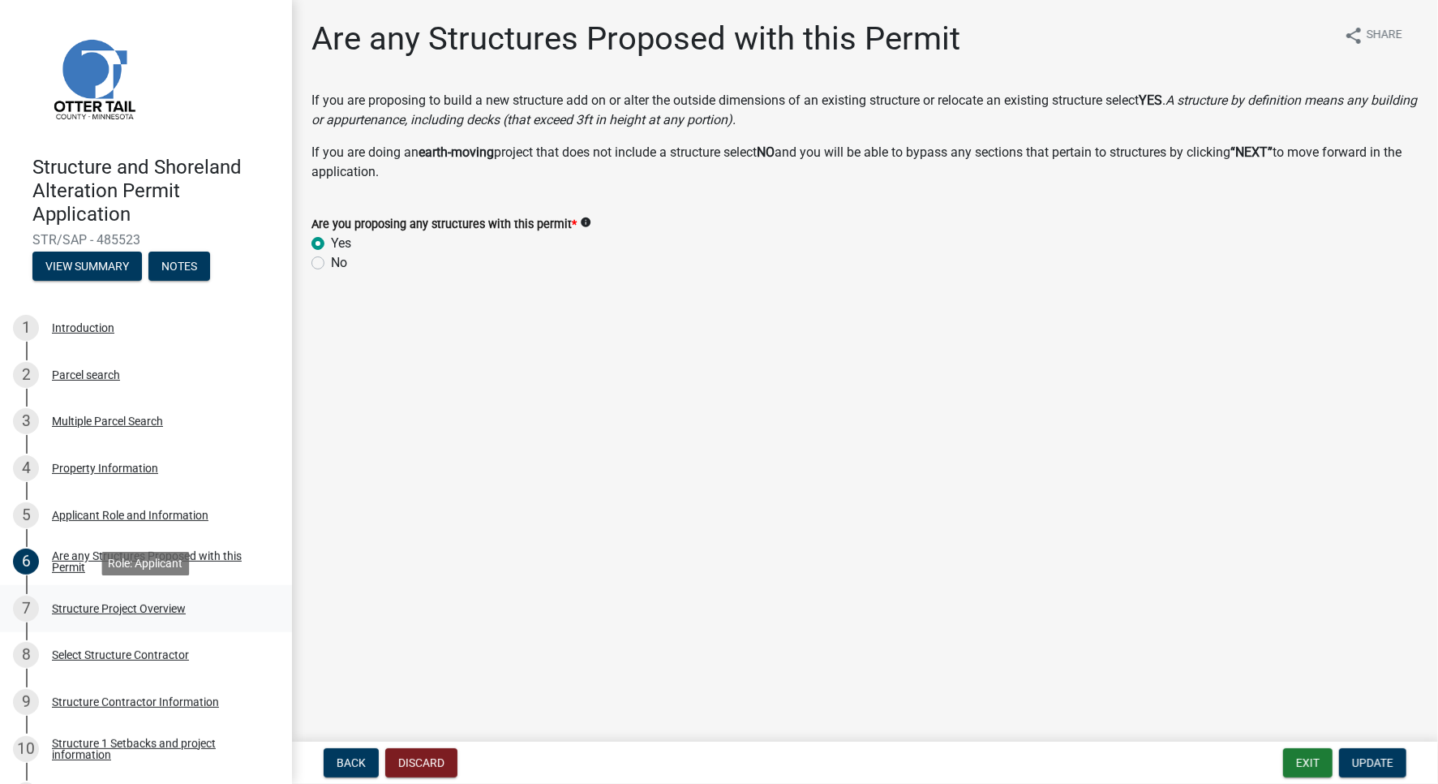
click at [102, 616] on div "7 Structure Project Overview" at bounding box center [139, 608] width 253 height 26
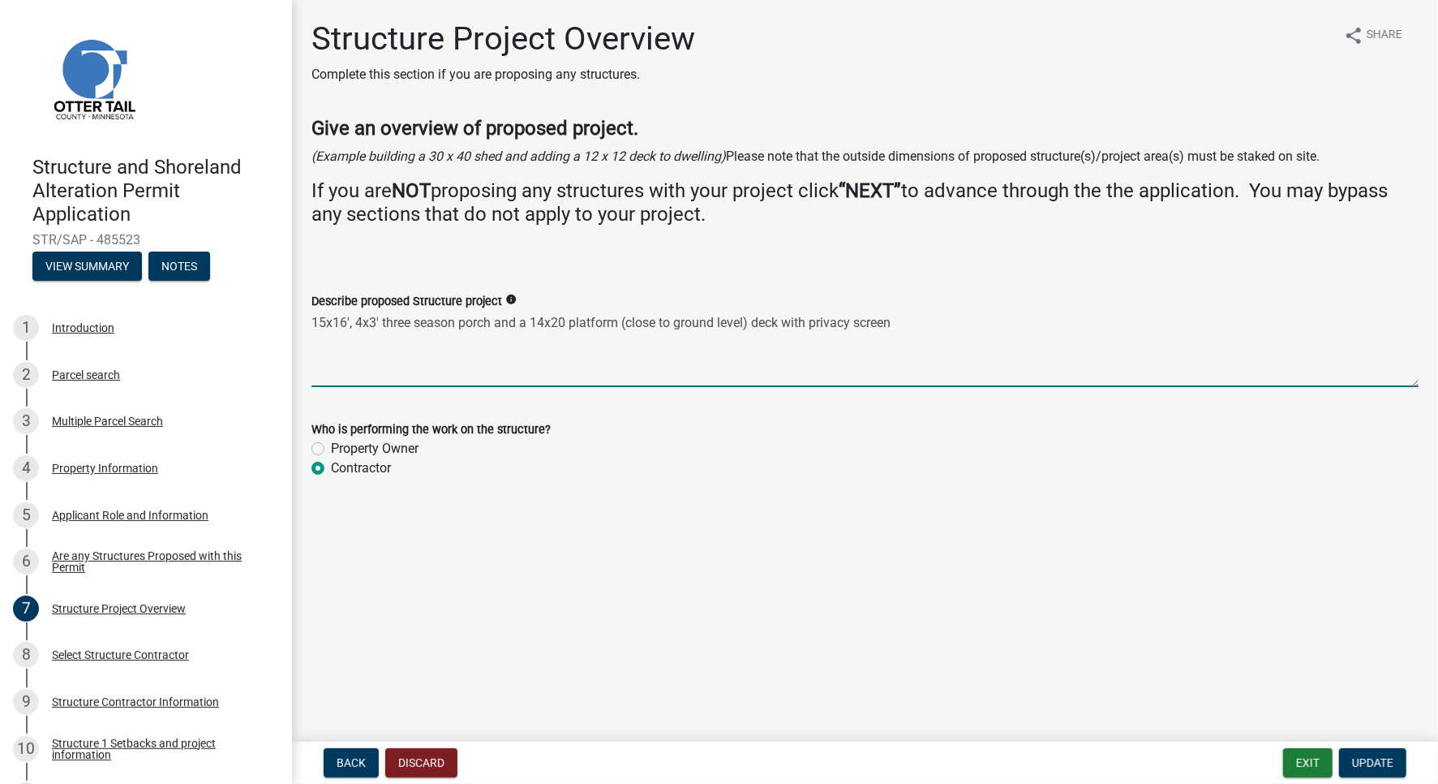
click at [916, 323] on textarea "15x16', 4x3' three season porch and a 14x20 platform (close to ground level) de…" at bounding box center [865, 349] width 1107 height 76
type textarea "15x16', 4x3' three season porch and a 14x20 platform (close to ground level) de…"
click at [1390, 763] on span "Update" at bounding box center [1372, 762] width 41 height 13
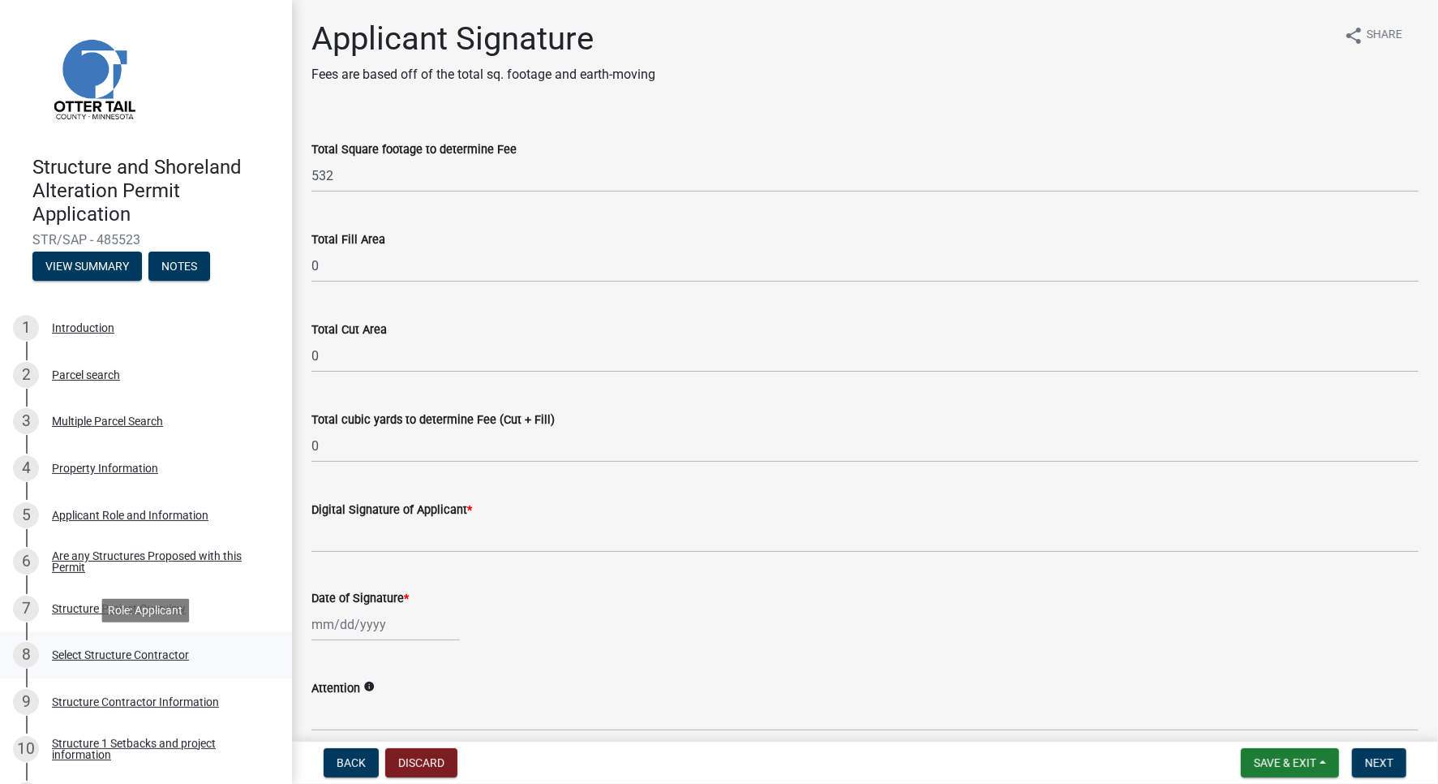
click at [92, 658] on div "Select Structure Contractor" at bounding box center [120, 654] width 137 height 11
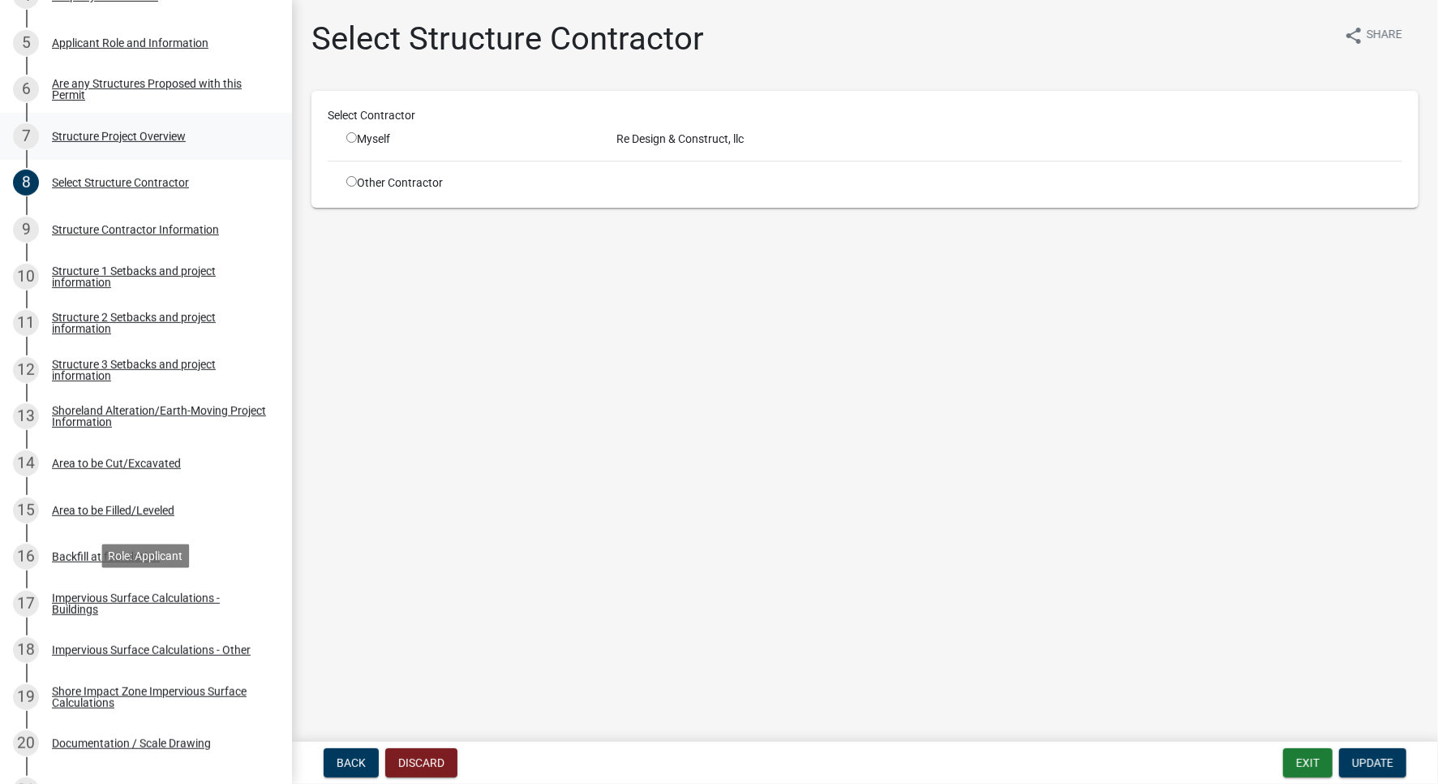
scroll to position [480, 0]
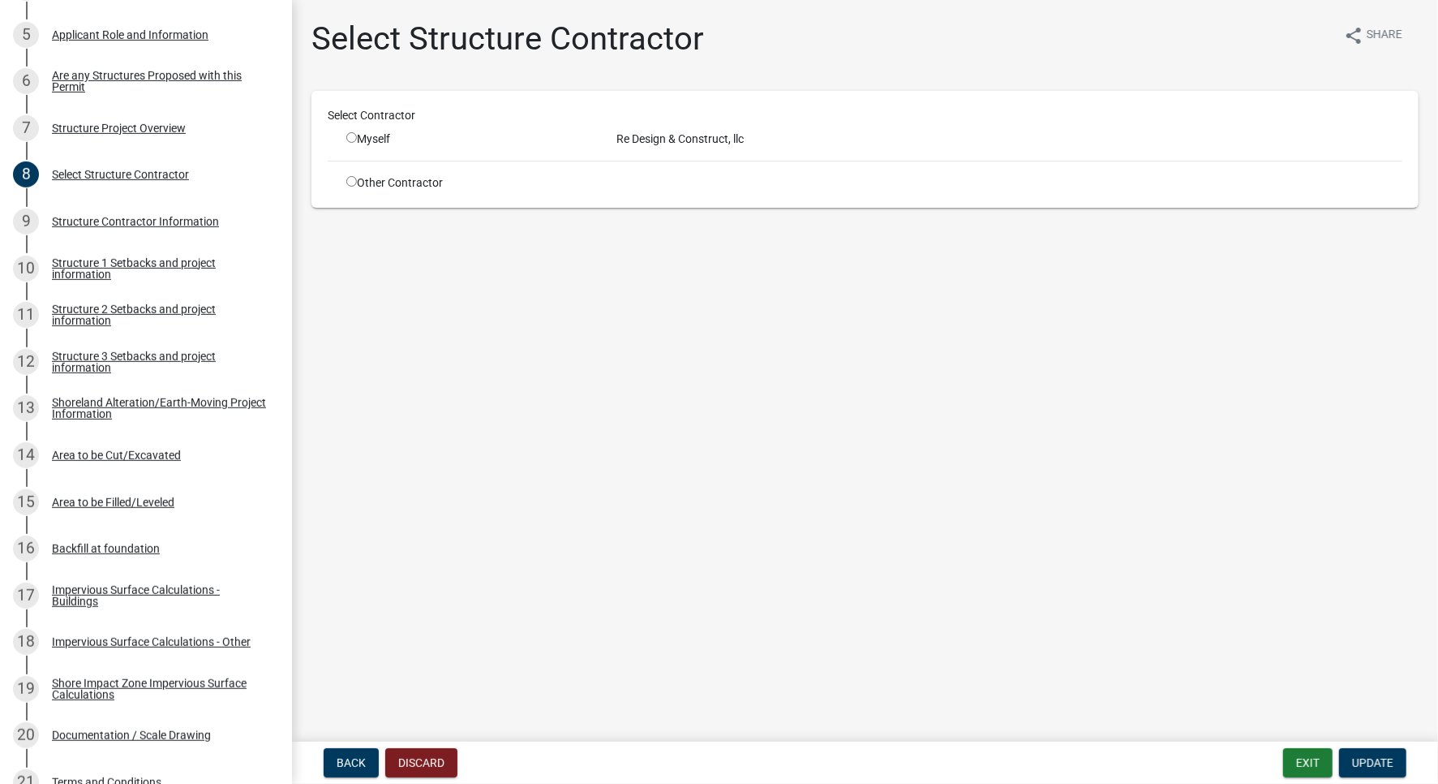
click at [350, 140] on input "radio" at bounding box center [351, 137] width 11 height 11
radio input "true"
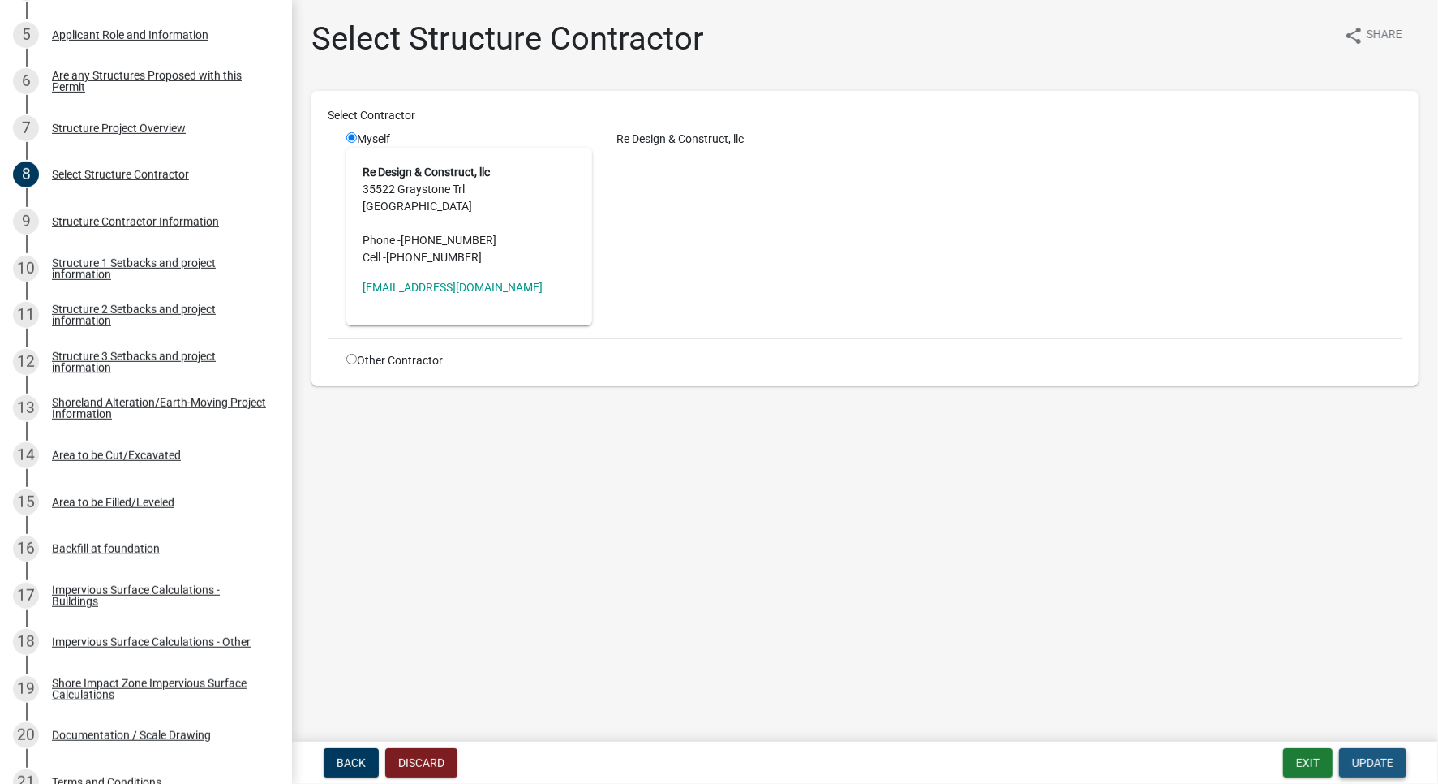
click at [1373, 766] on span "Update" at bounding box center [1372, 762] width 41 height 13
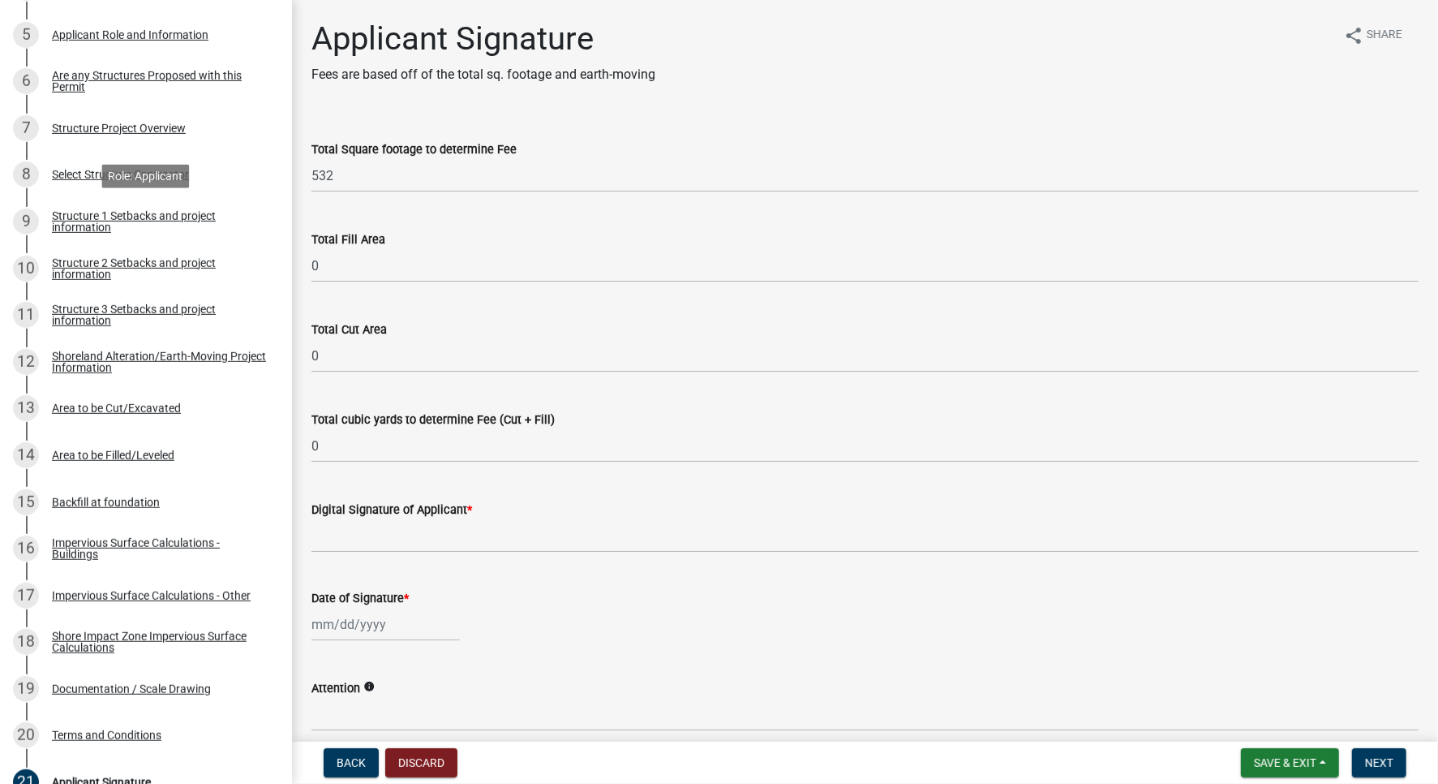
click at [117, 222] on div "Structure 1 Setbacks and project information" at bounding box center [159, 221] width 214 height 23
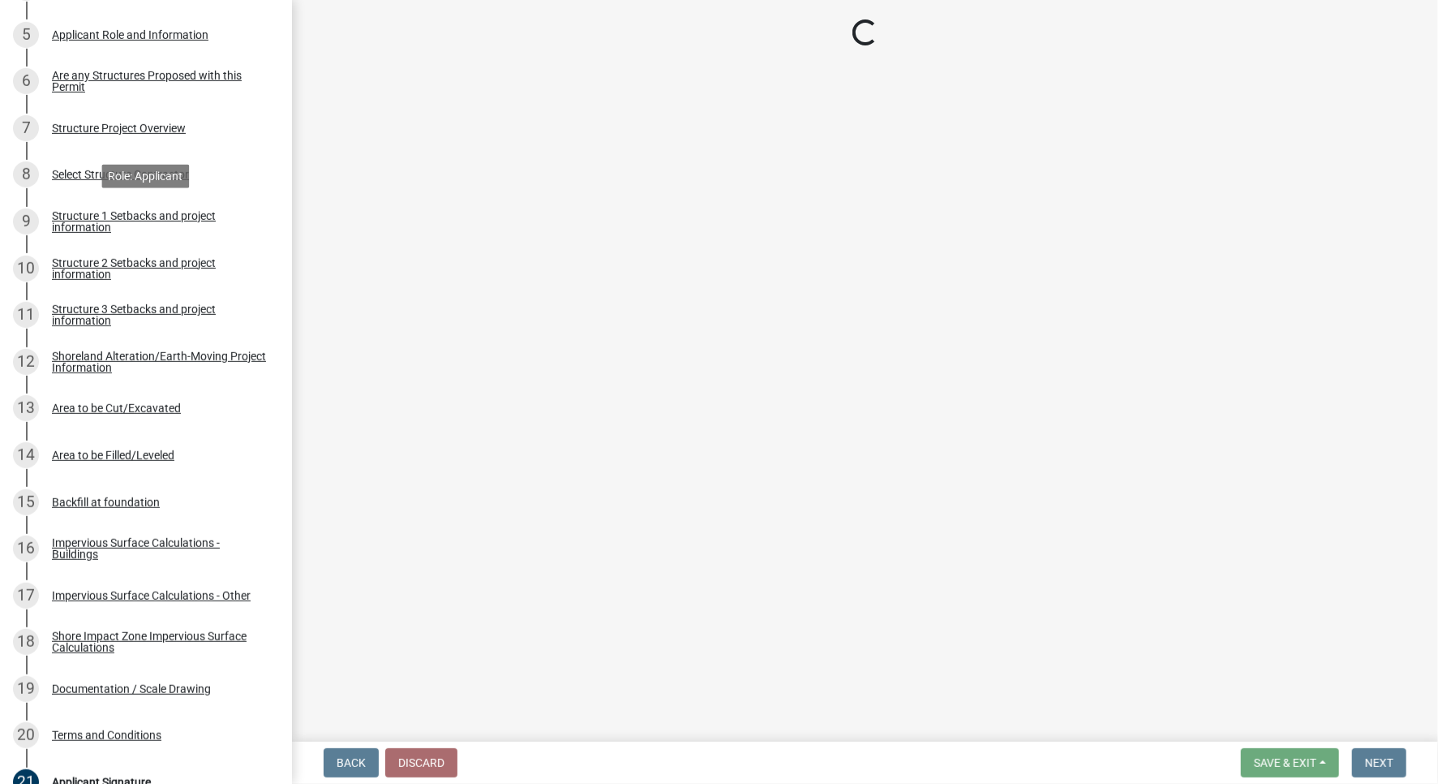
select select "c185e313-3403-4239-bd61-bb563c58a77a"
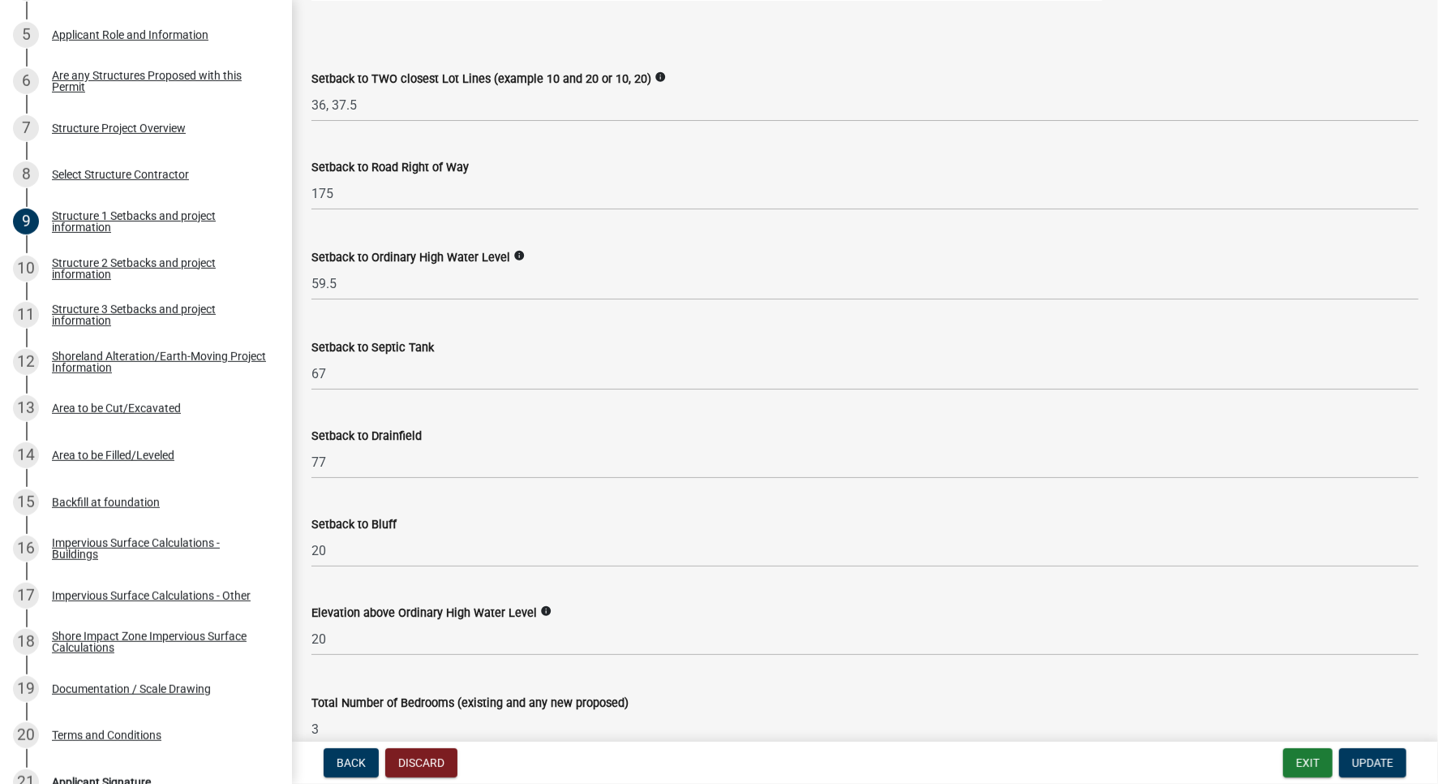
scroll to position [1289, 0]
click at [375, 266] on input "59.5" at bounding box center [865, 282] width 1107 height 33
click at [364, 275] on input "59.5" at bounding box center [865, 282] width 1107 height 33
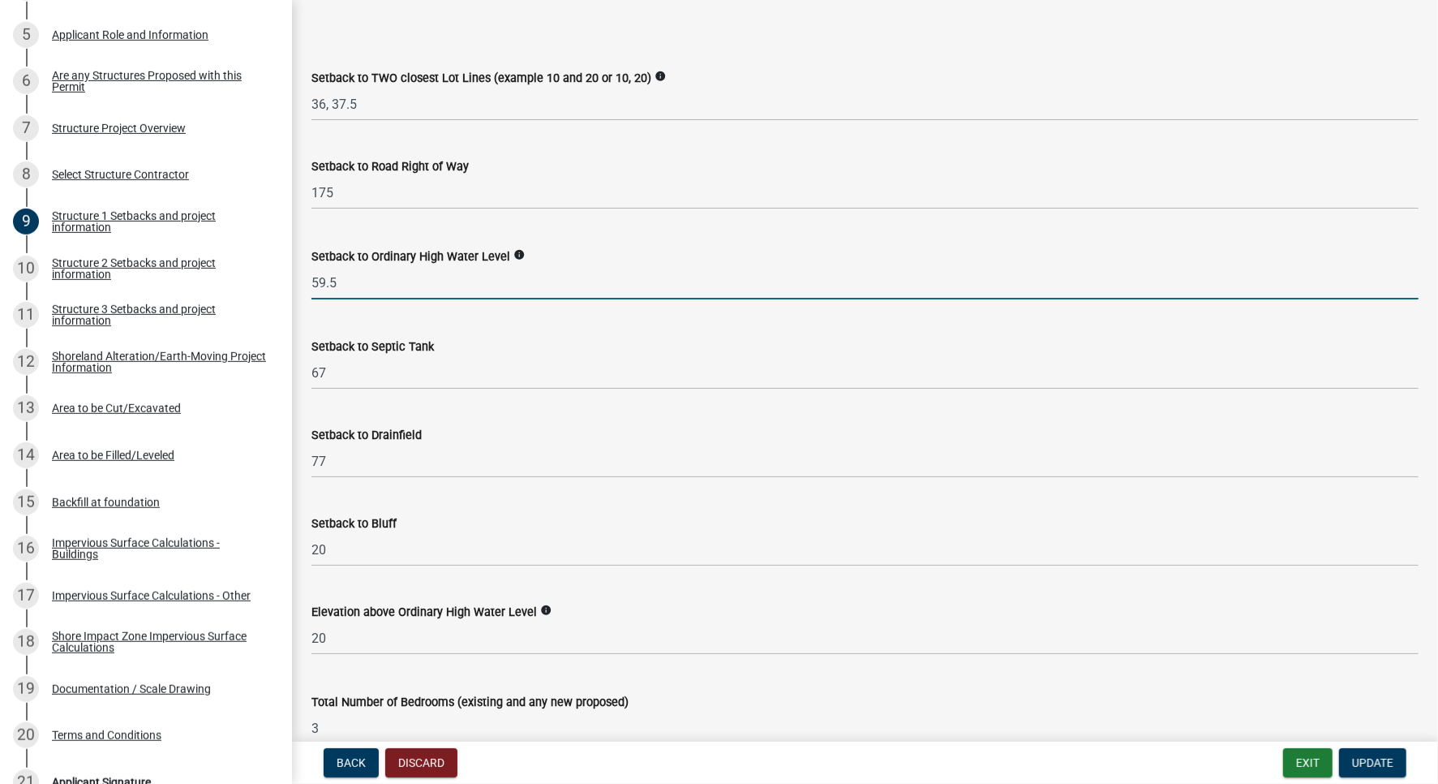
click at [364, 275] on input "59.5" at bounding box center [865, 282] width 1107 height 33
type input "72"
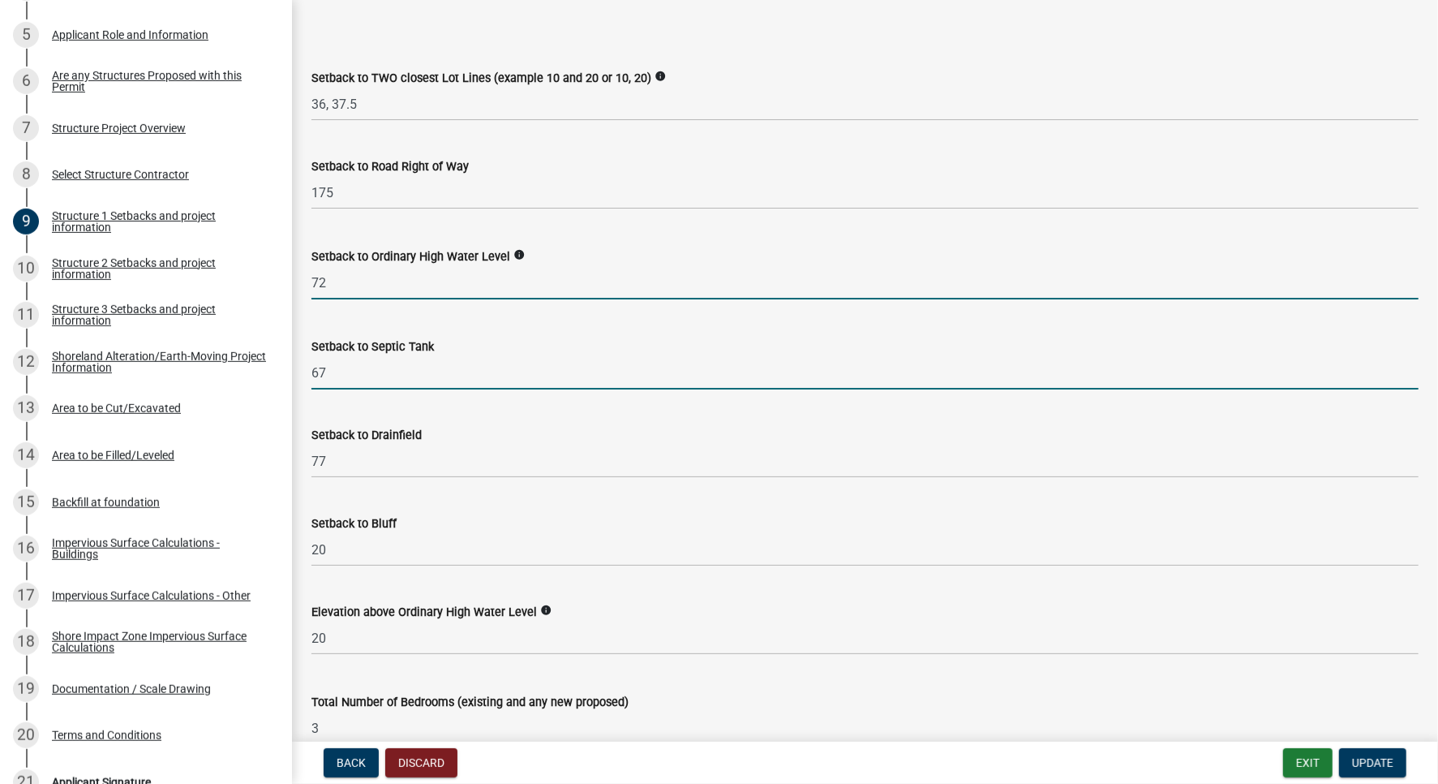
click at [490, 378] on input "67" at bounding box center [865, 372] width 1107 height 33
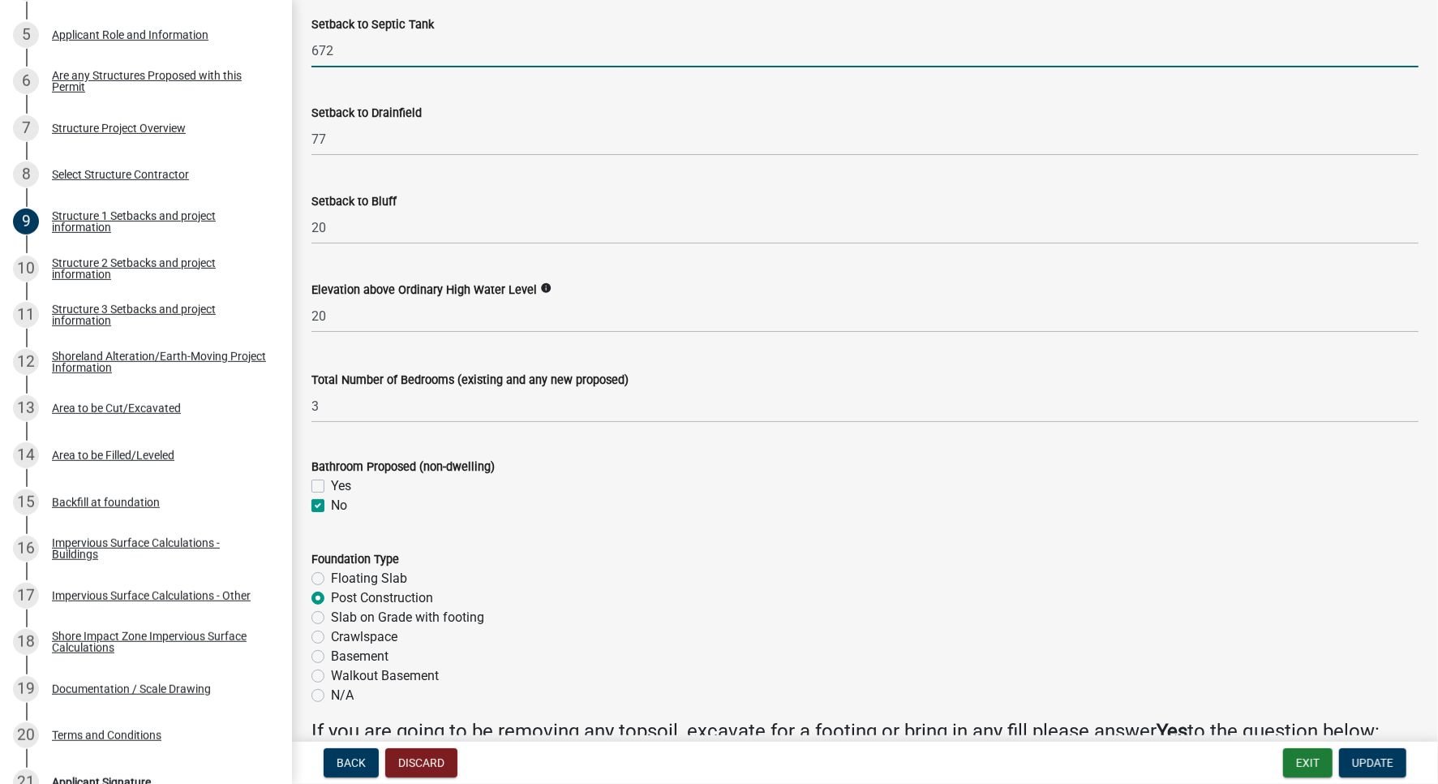
scroll to position [1608, 0]
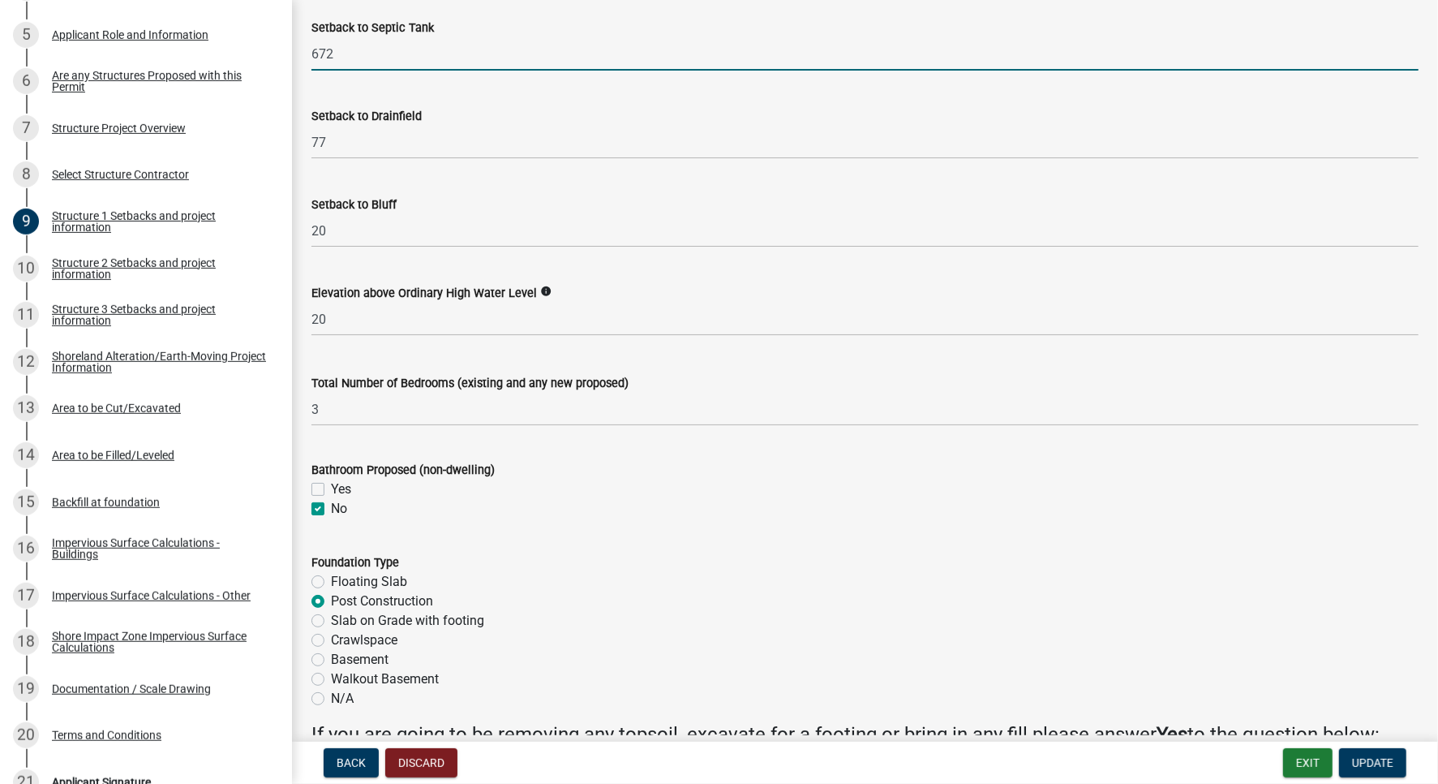
type input "67"
click at [365, 222] on input "20" at bounding box center [865, 230] width 1107 height 33
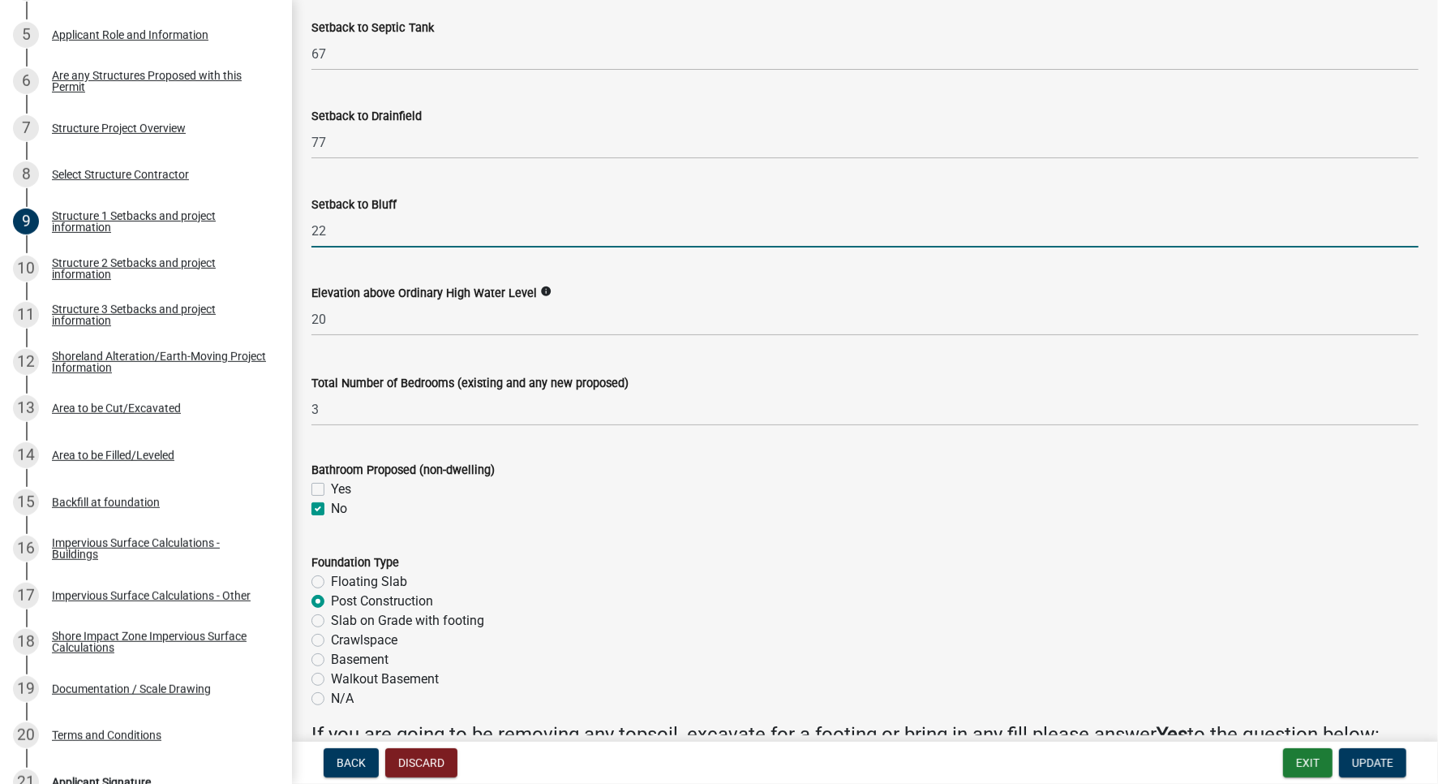
type input "22"
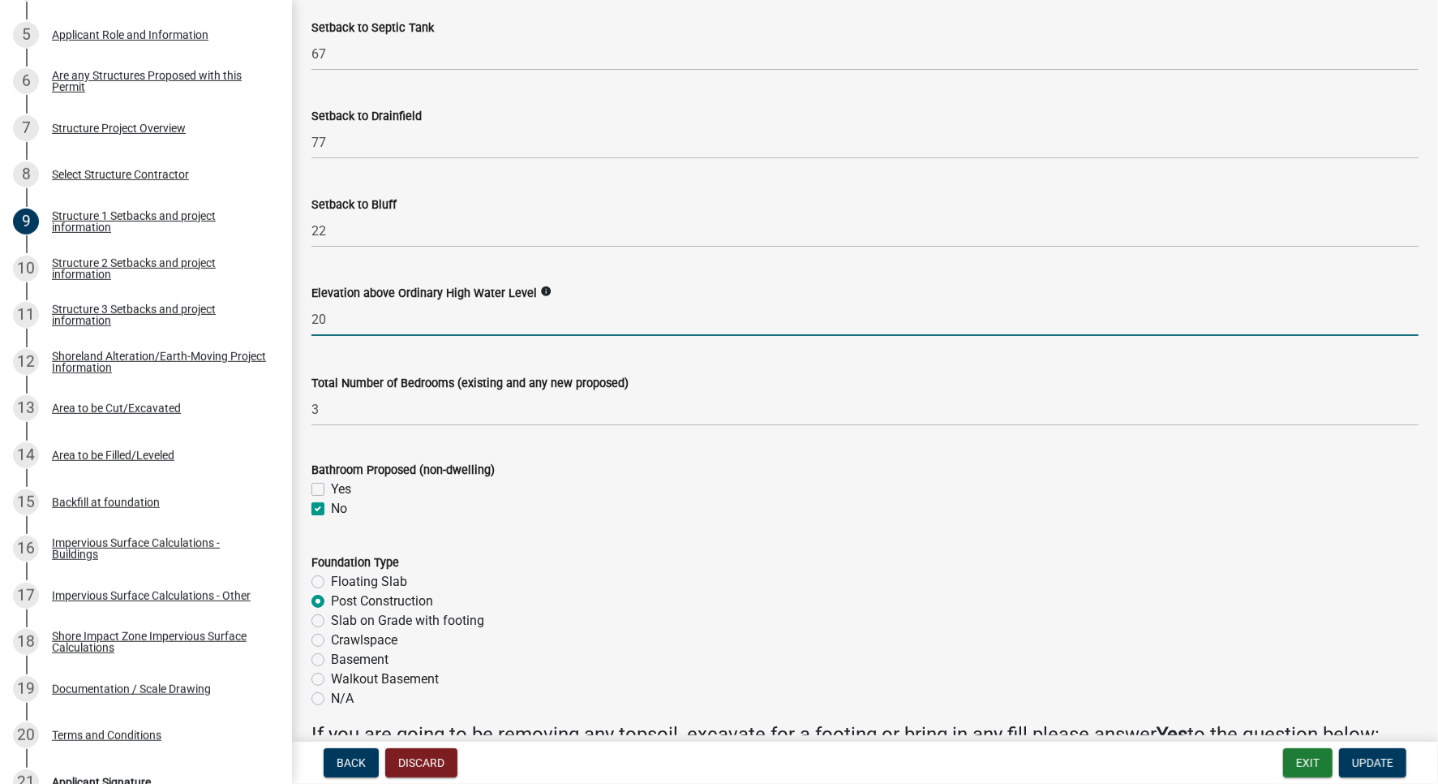
click at [339, 312] on input "20" at bounding box center [865, 319] width 1107 height 33
click at [338, 312] on input "20" at bounding box center [865, 319] width 1107 height 33
type input "2"
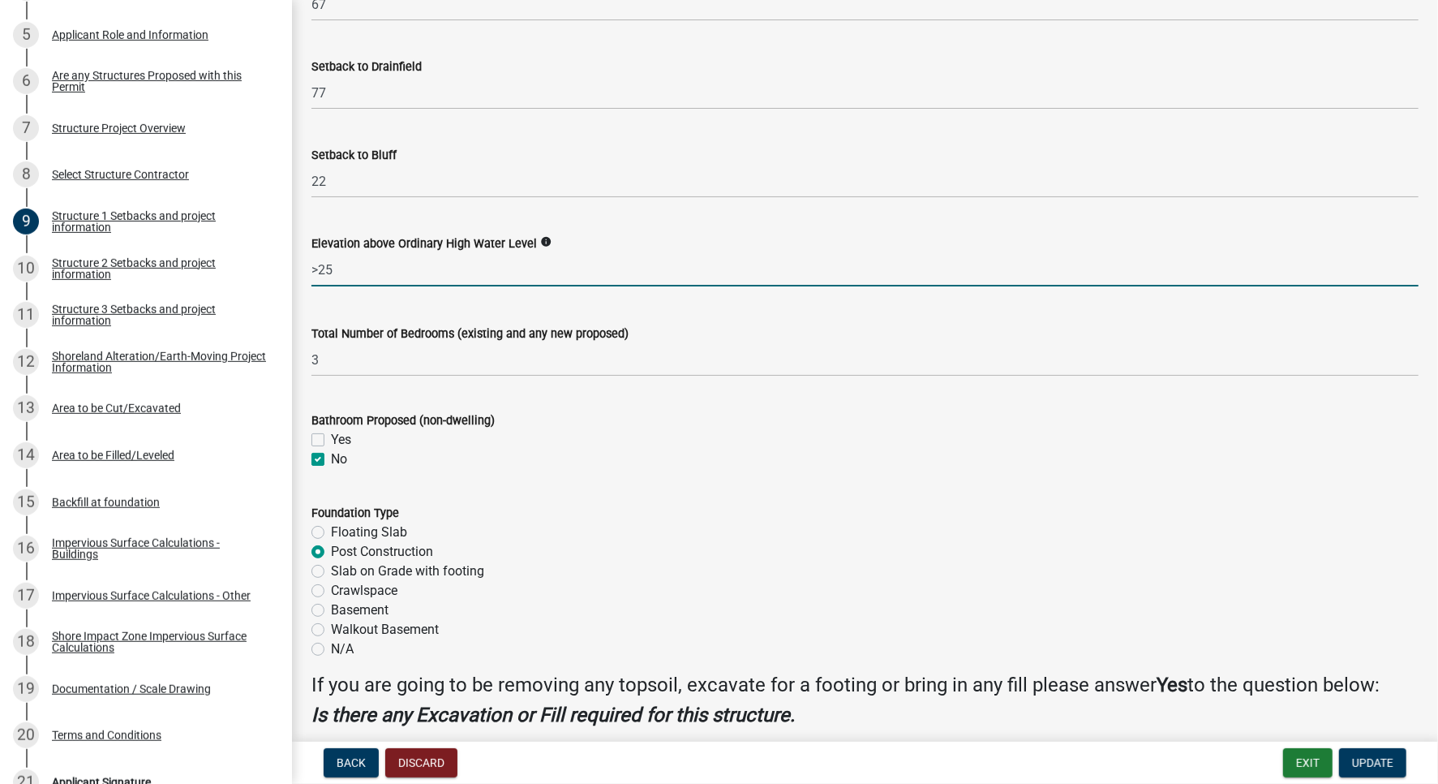
scroll to position [1658, 0]
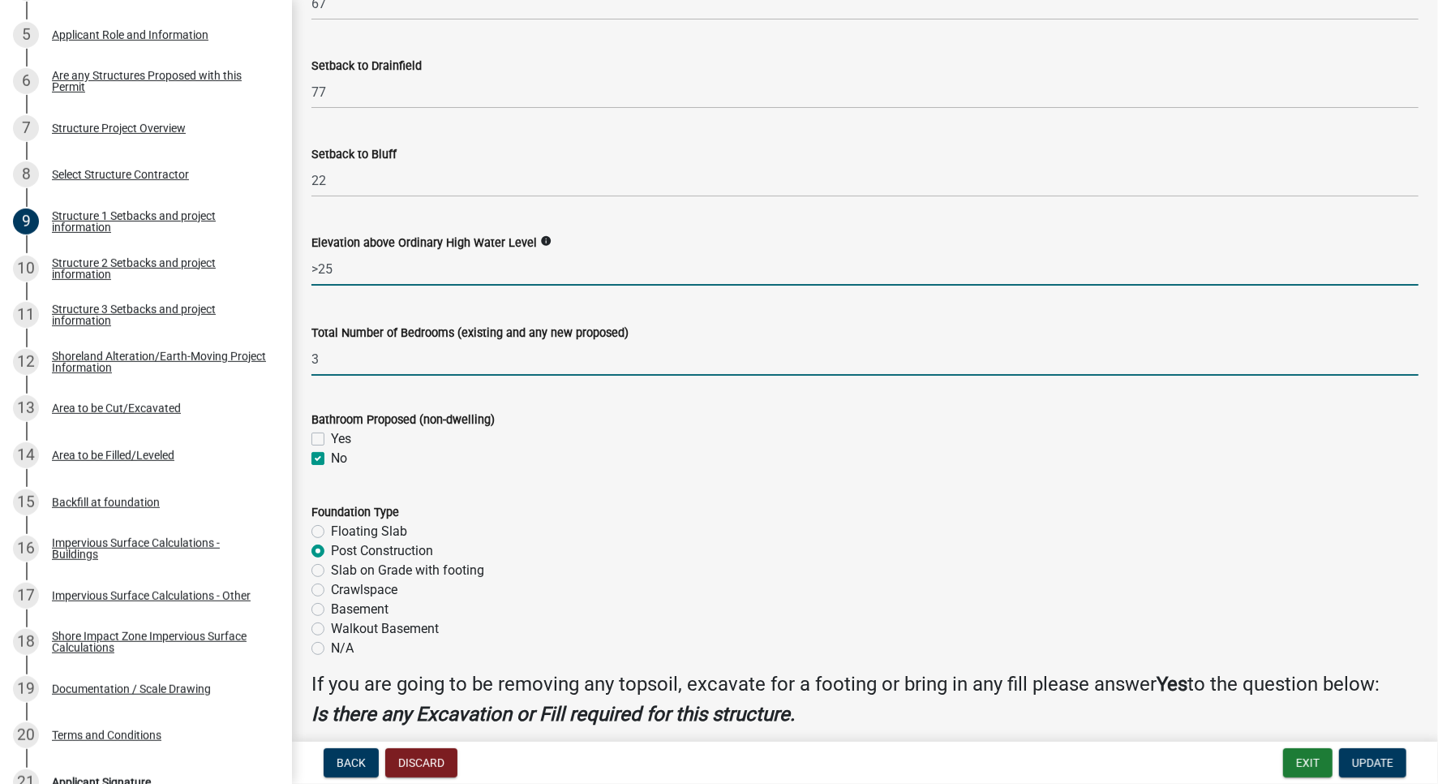
type input "25"
click at [350, 369] on input "3" at bounding box center [865, 358] width 1107 height 33
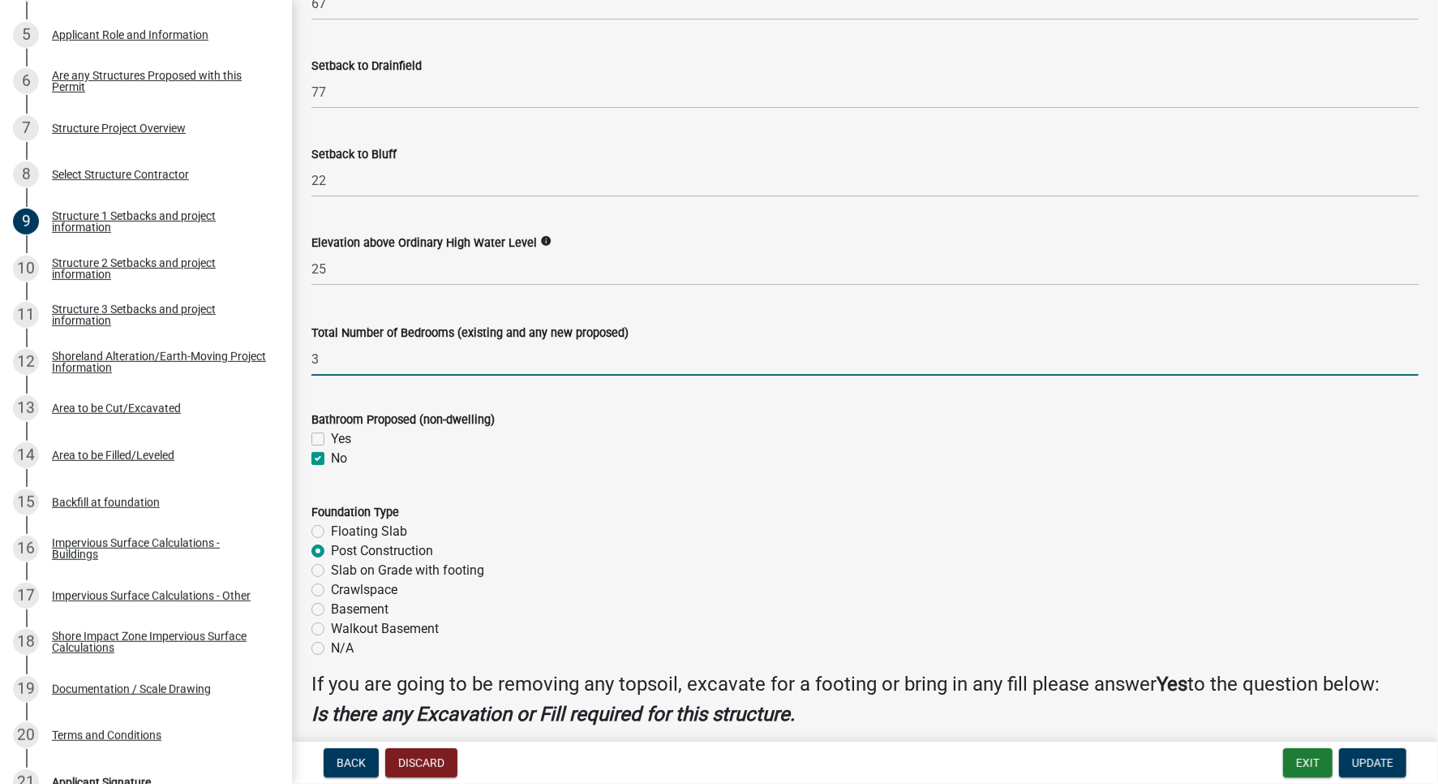
click at [350, 369] on input "3" at bounding box center [865, 358] width 1107 height 33
type input "2"
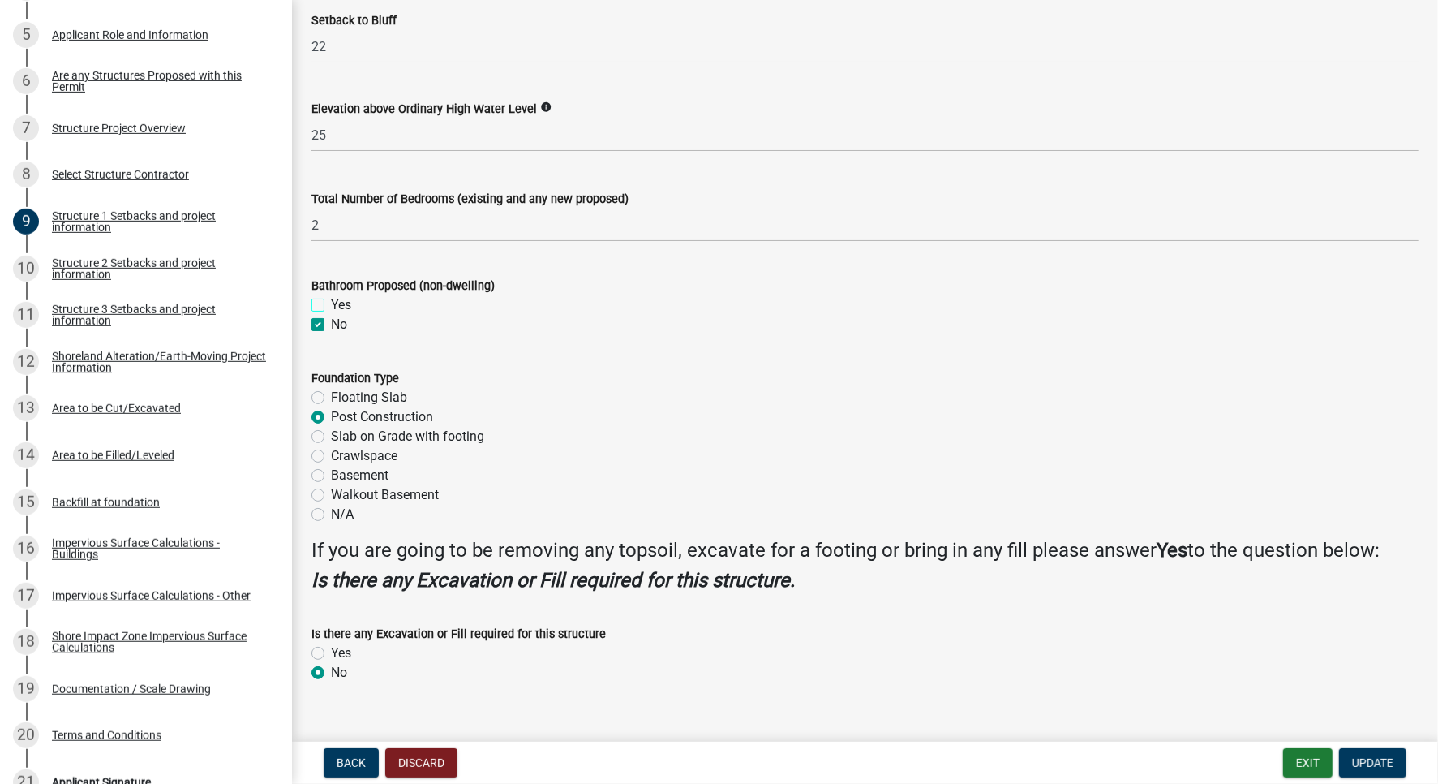
scroll to position [1817, 0]
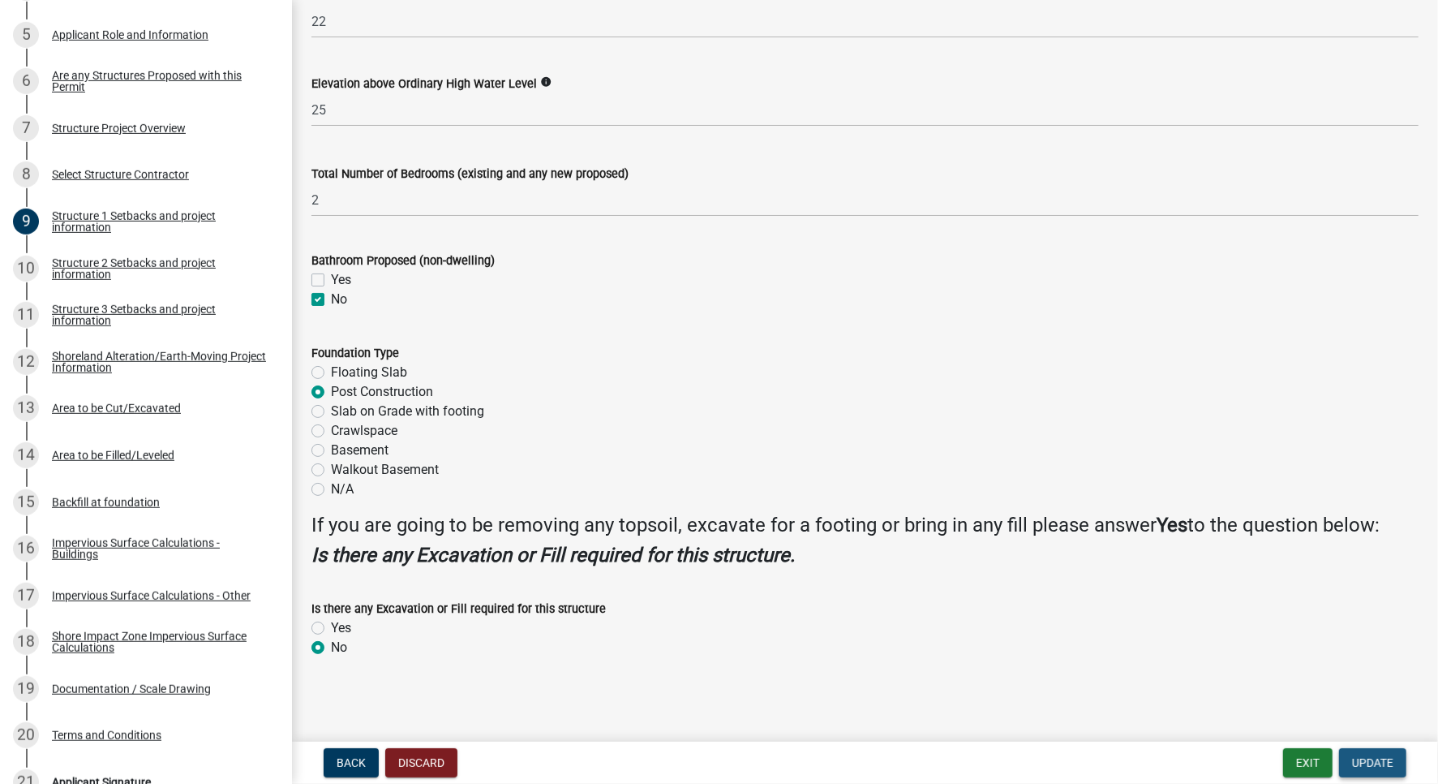
click at [1371, 765] on span "Update" at bounding box center [1372, 762] width 41 height 13
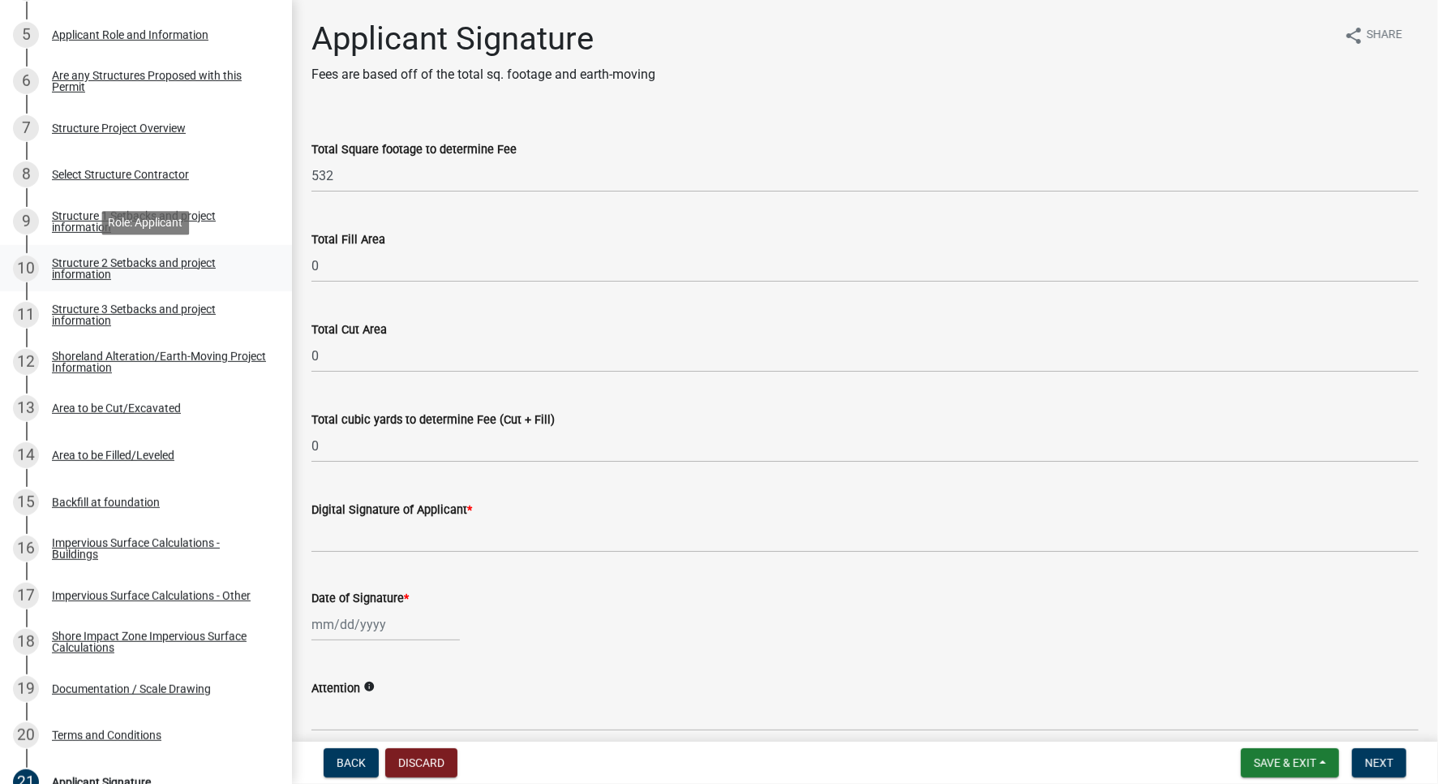
click at [90, 269] on div "Structure 2 Setbacks and project information" at bounding box center [159, 268] width 214 height 23
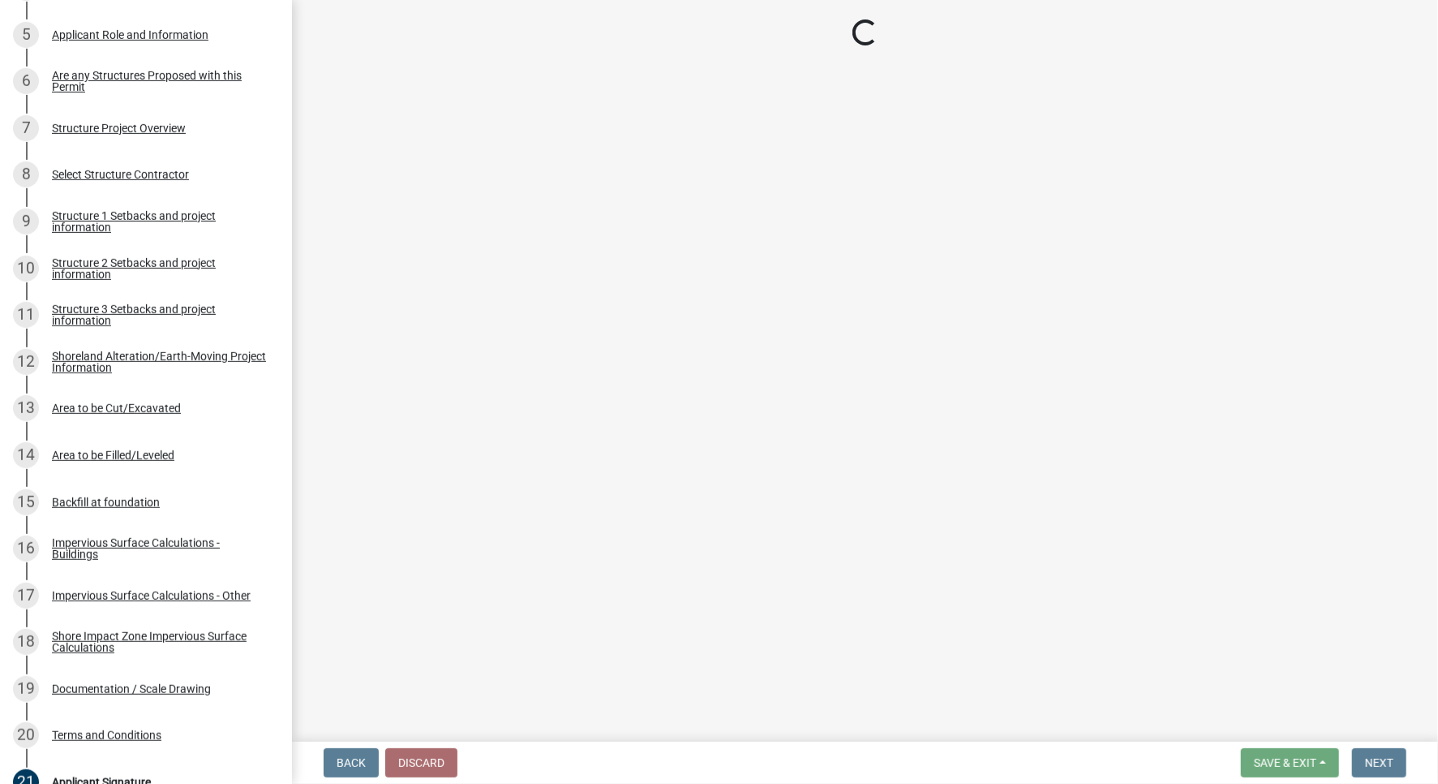
select select "c185e313-3403-4239-bd61-bb563c58a77a"
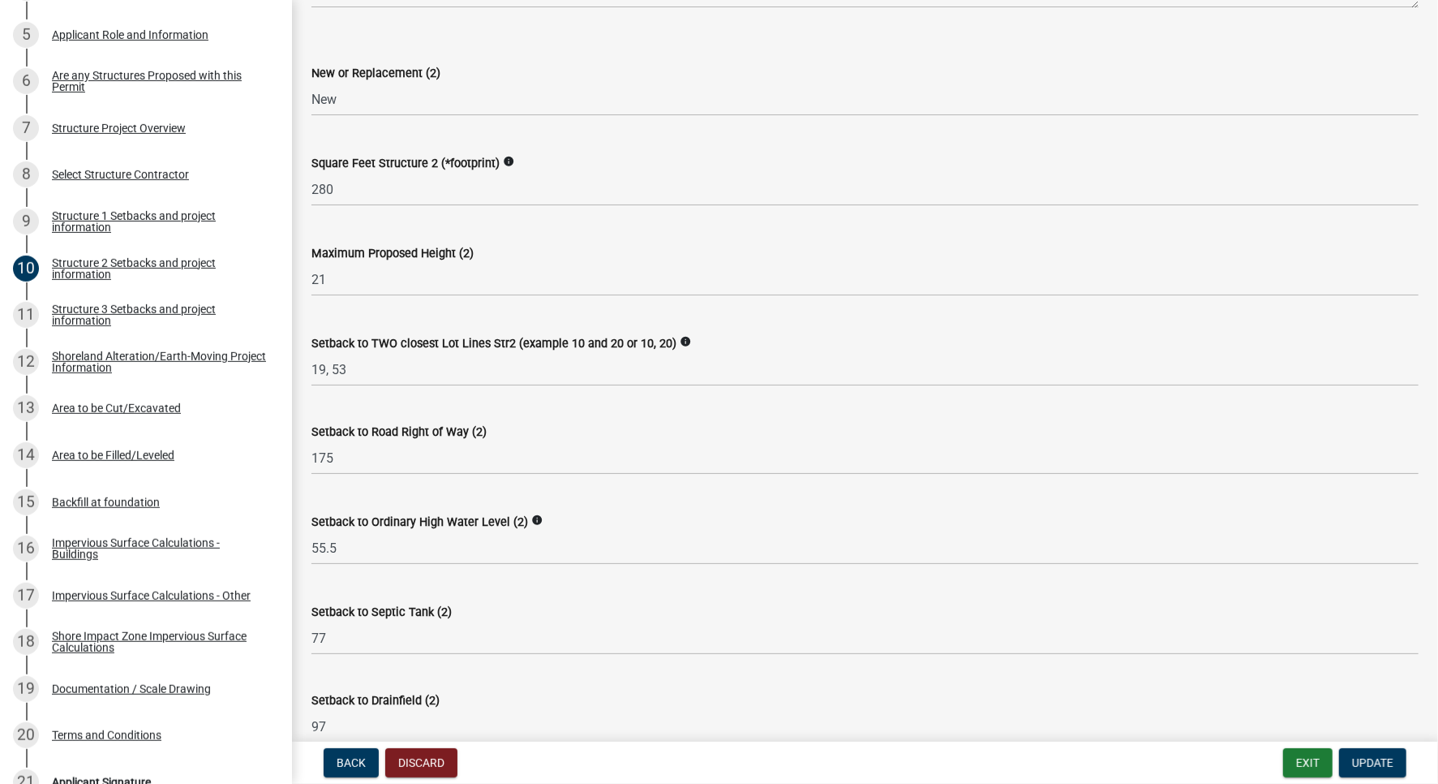
scroll to position [629, 0]
click at [414, 270] on input "21" at bounding box center [865, 277] width 1107 height 33
type input "2"
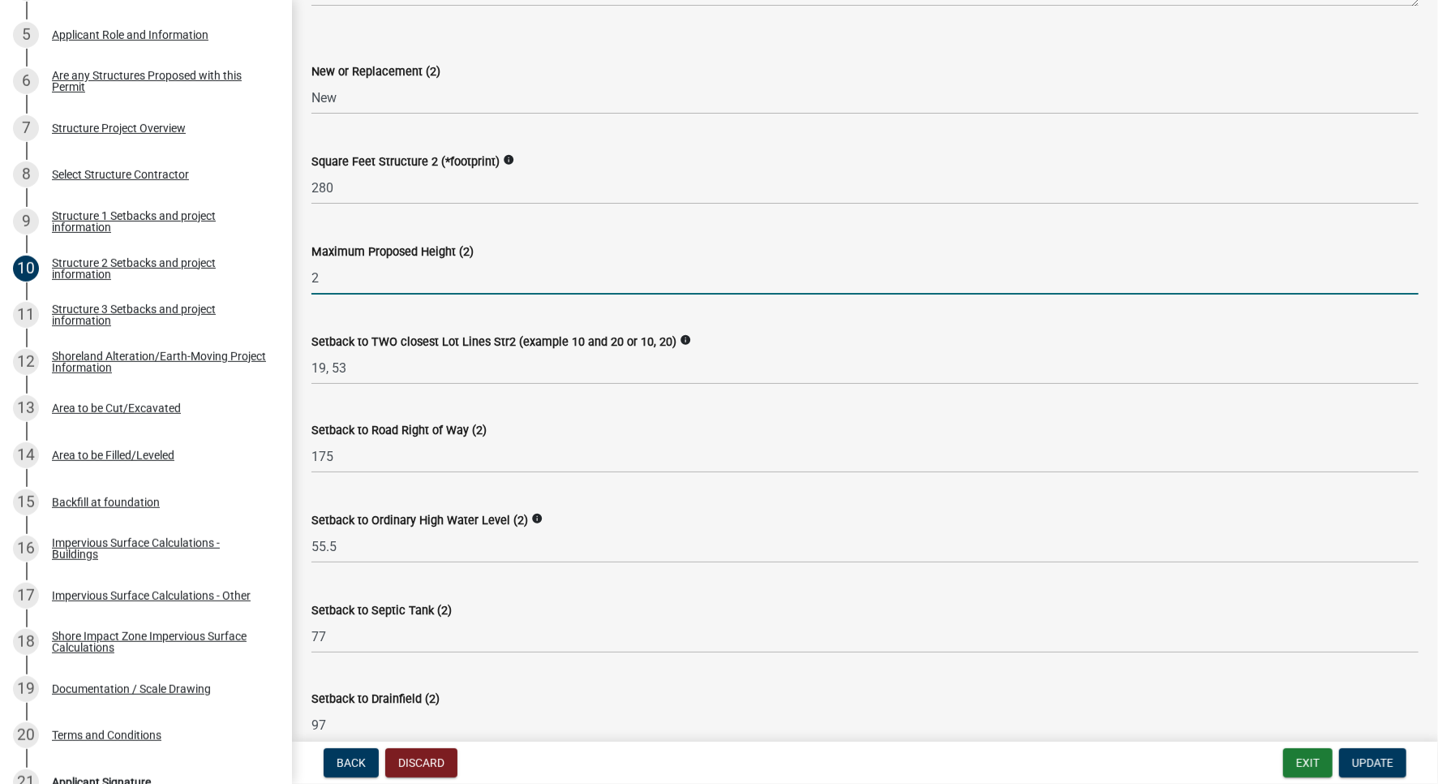
click at [733, 398] on div "Setback to Road Right of Way (2) 175" at bounding box center [865, 435] width 1107 height 75
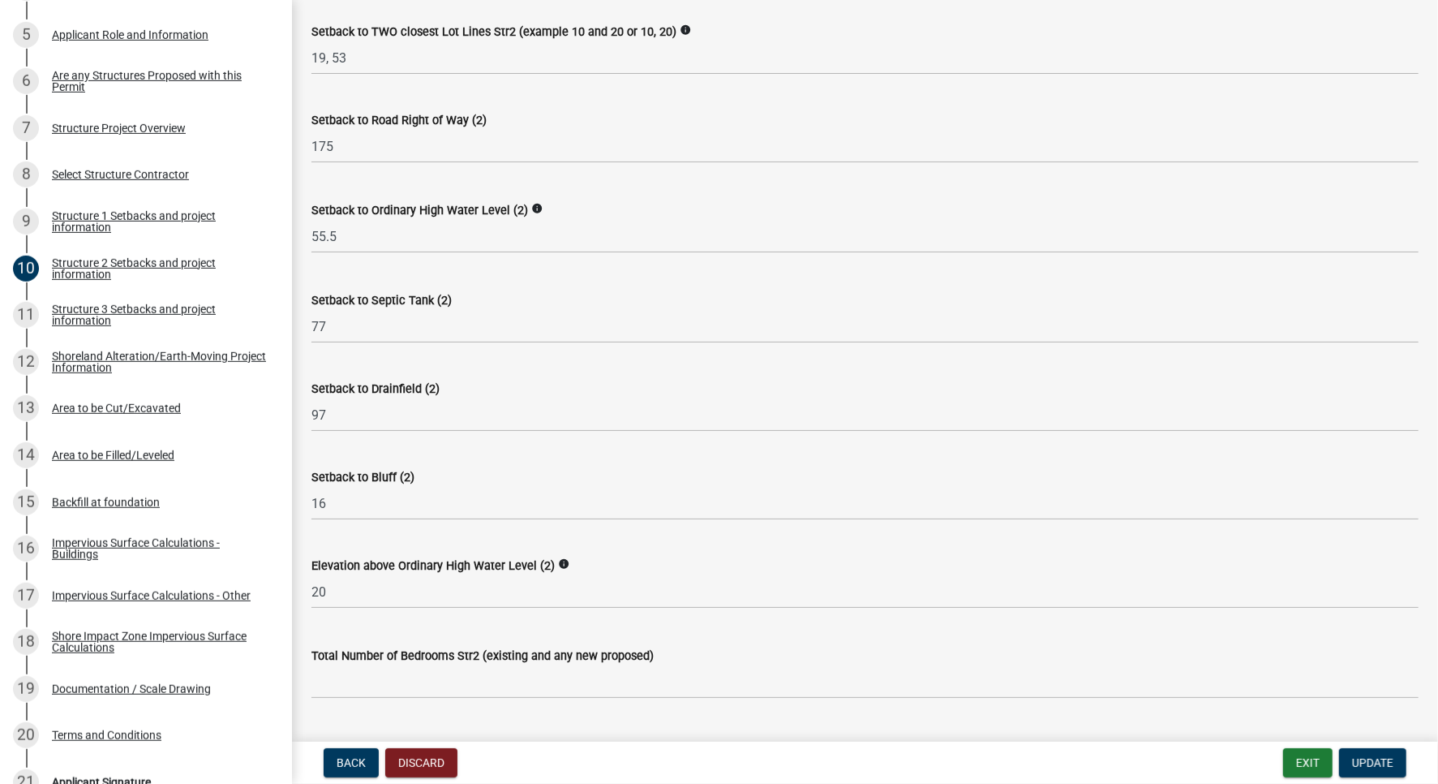
scroll to position [946, 0]
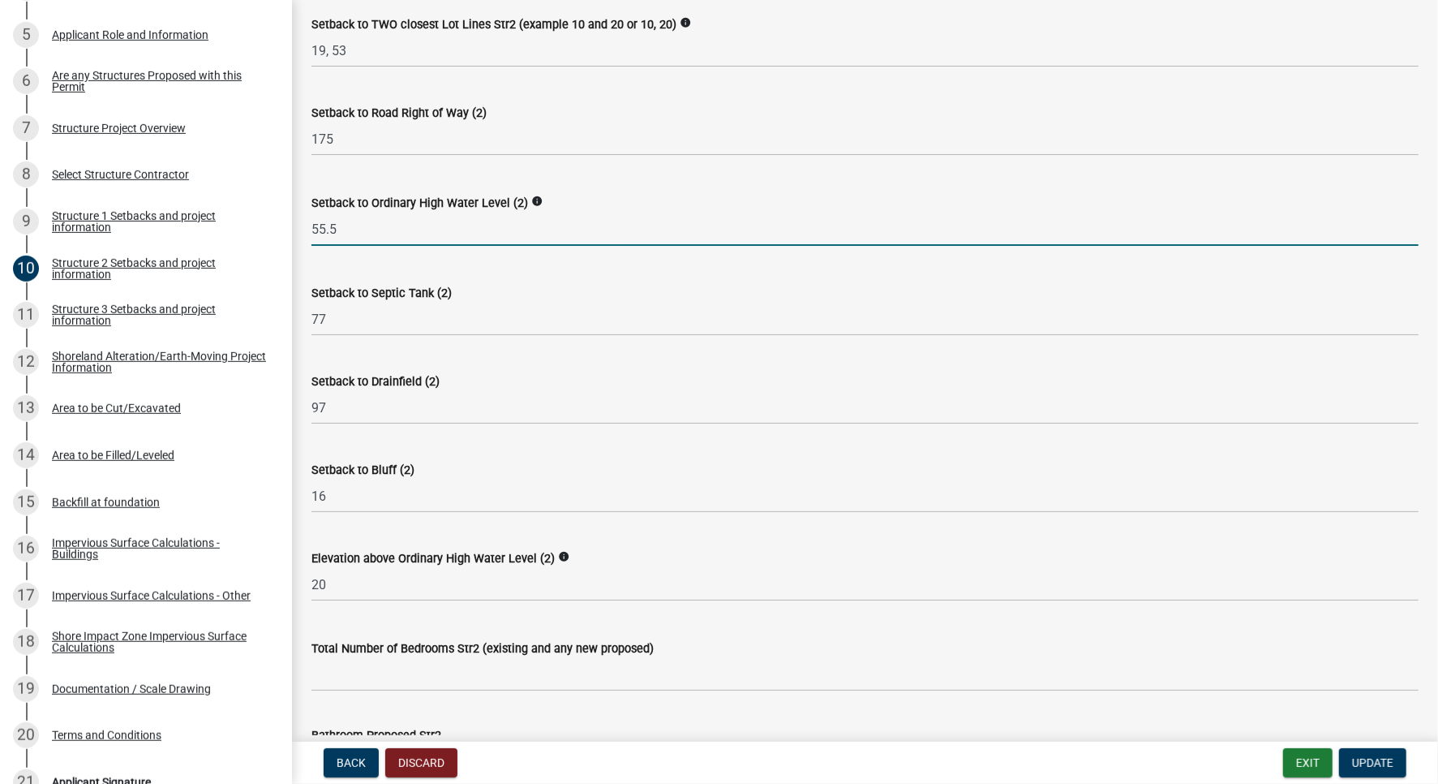
click at [379, 230] on input "55.5" at bounding box center [865, 229] width 1107 height 33
type input "68"
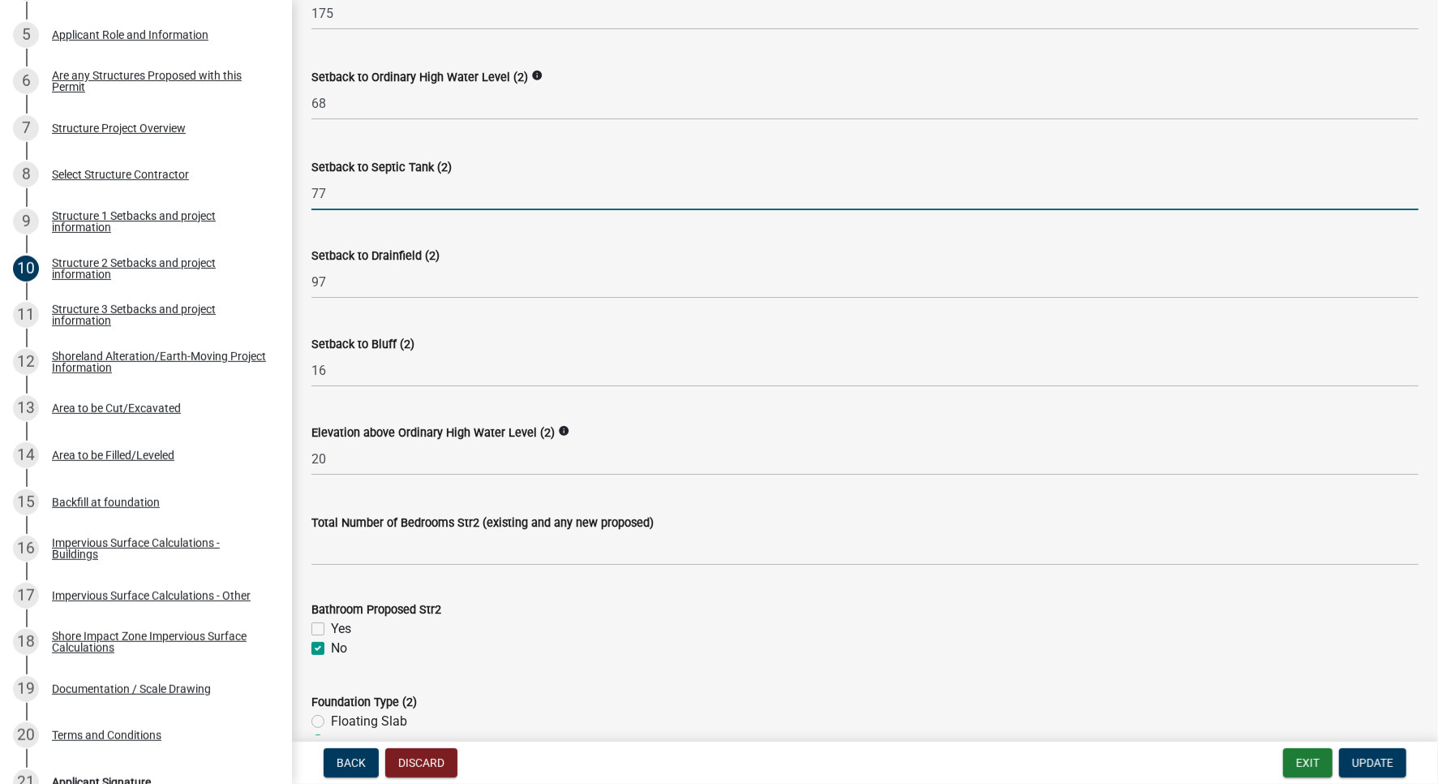
scroll to position [1077, 0]
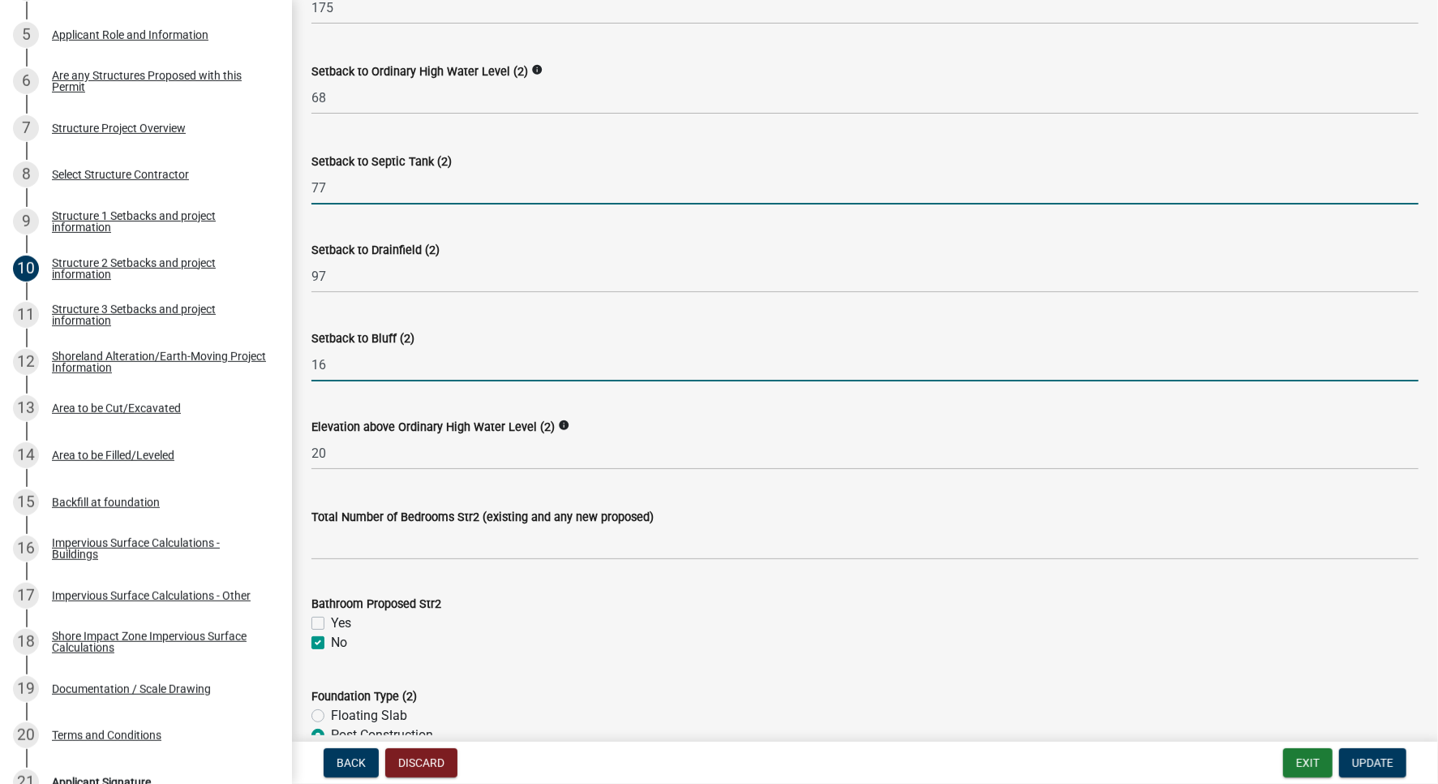
click at [329, 356] on input "16" at bounding box center [865, 364] width 1107 height 33
type input "18"
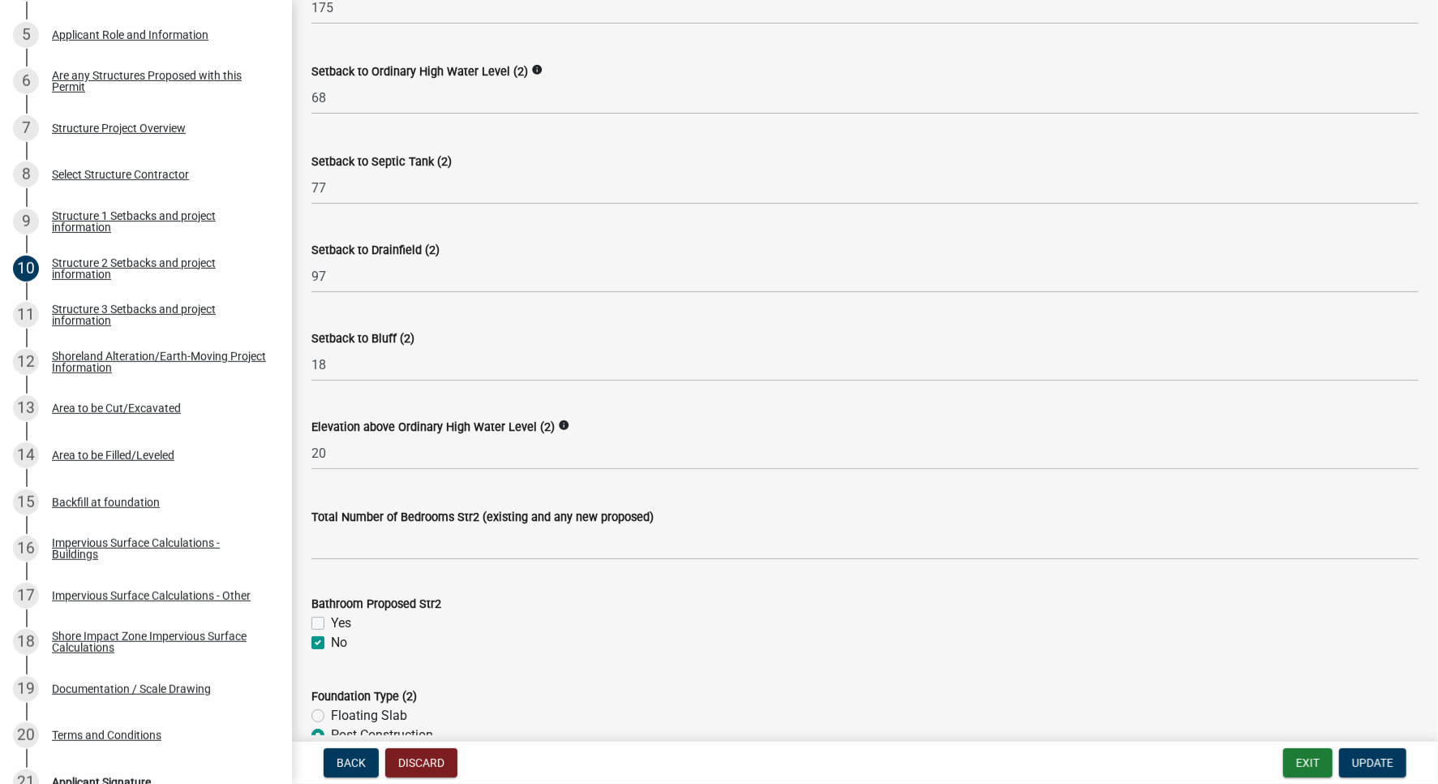
click at [750, 476] on wm-data-entity-input "Elevation above Ordinary High Water Level (2) info 20" at bounding box center [865, 439] width 1107 height 90
click at [341, 455] on input "20" at bounding box center [865, 452] width 1107 height 33
type input "<"
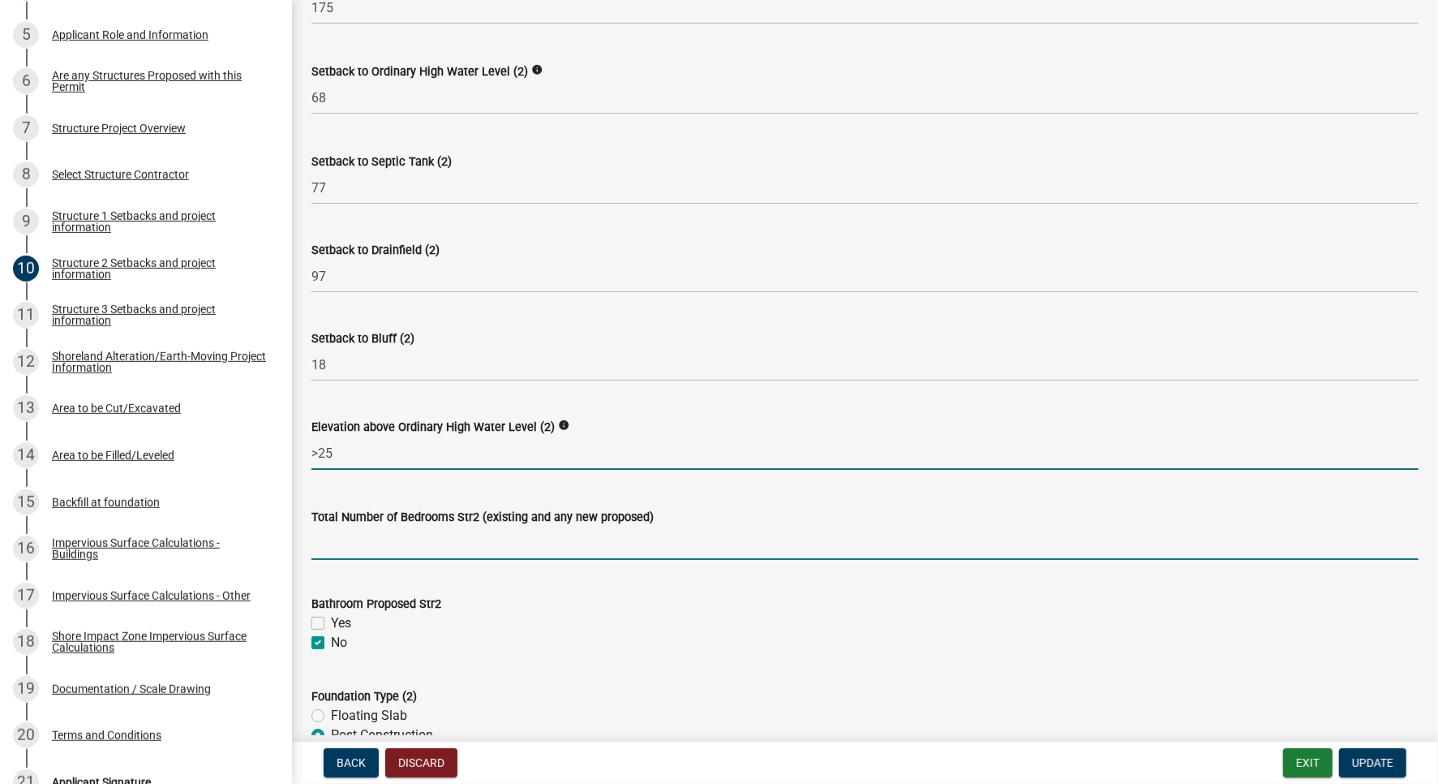
type input "25"
click at [483, 537] on input "text" at bounding box center [865, 543] width 1107 height 33
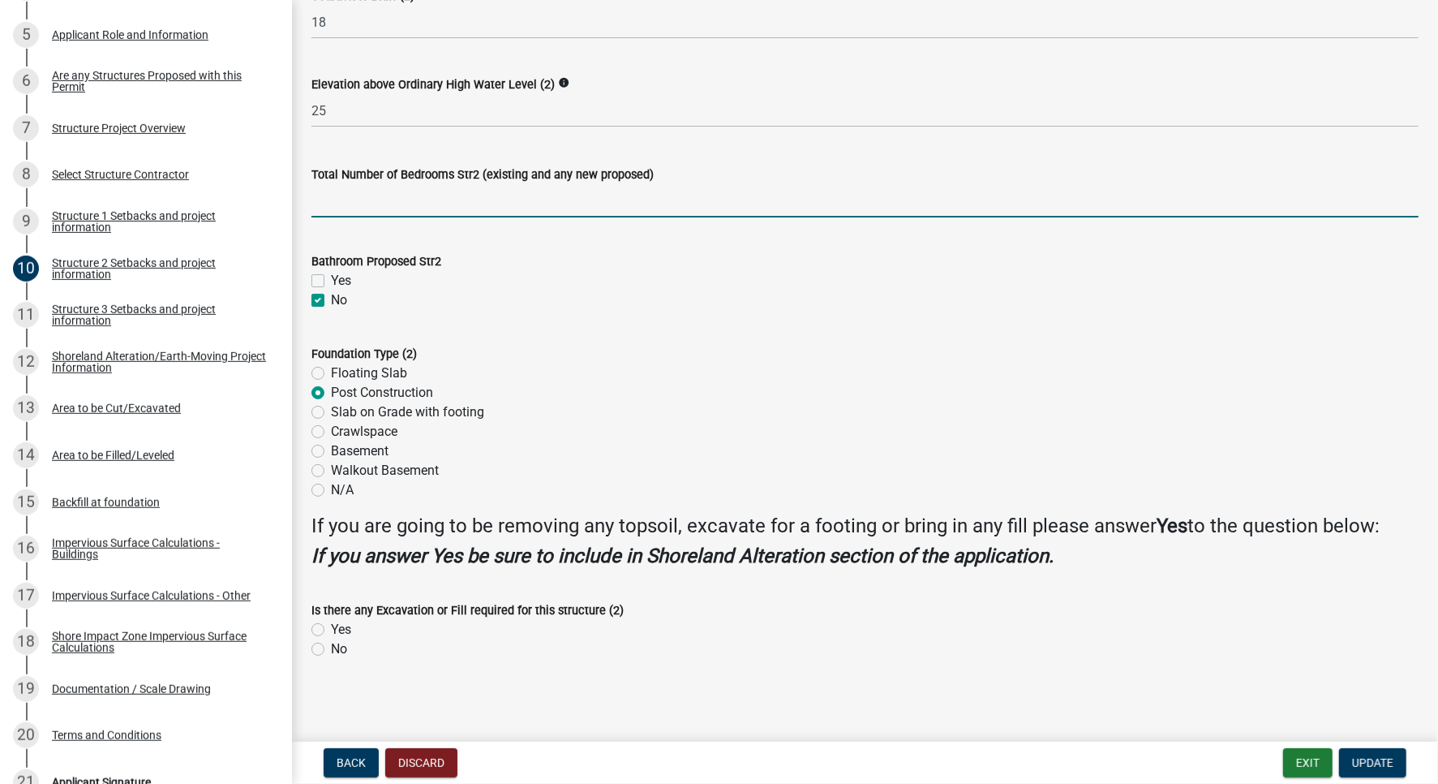
scroll to position [1421, 0]
click at [306, 649] on div "Is there any Excavation or Fill required for this structure (2) Yes No" at bounding box center [865, 618] width 1132 height 78
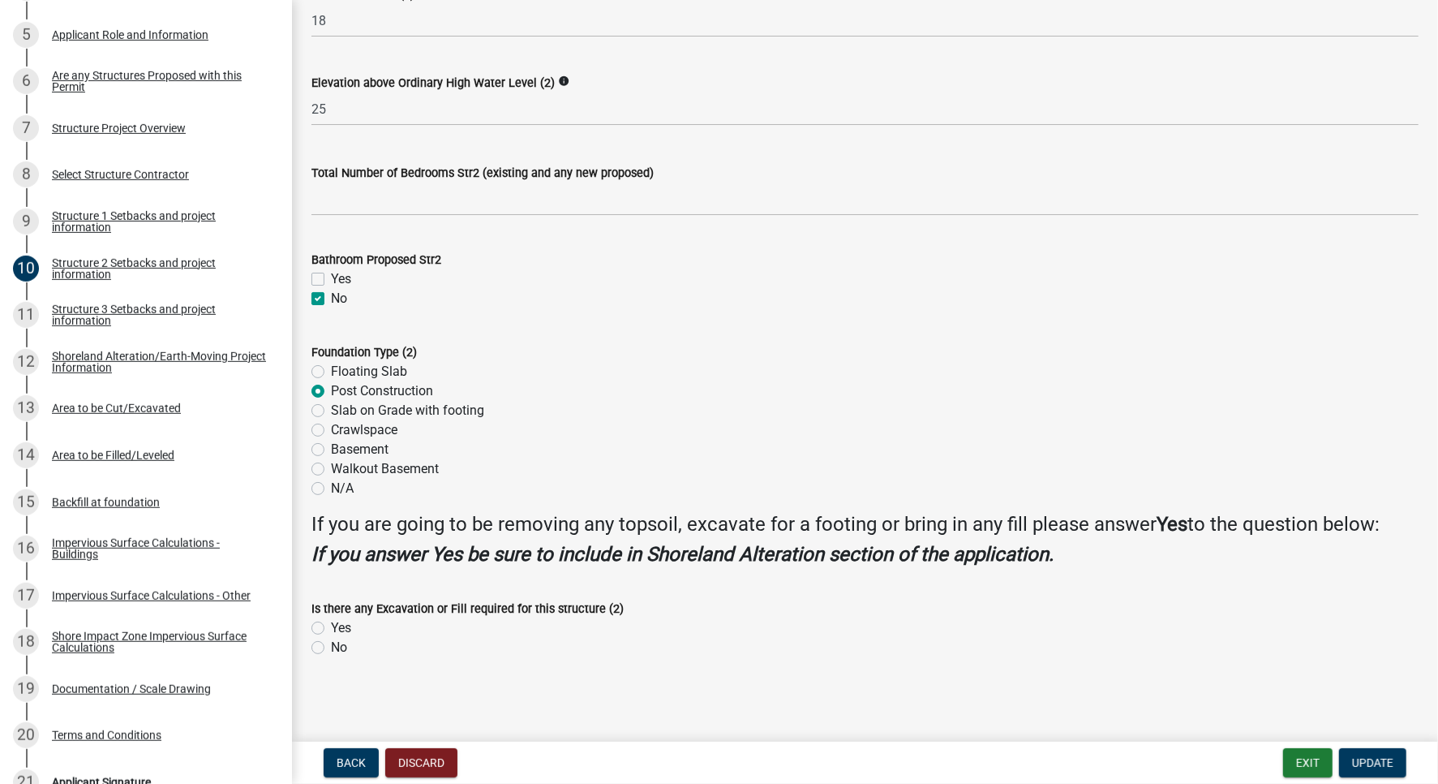
click at [331, 652] on label "No" at bounding box center [339, 647] width 16 height 19
click at [331, 648] on input "No" at bounding box center [336, 643] width 11 height 11
radio input "true"
click at [1366, 759] on span "Update" at bounding box center [1372, 762] width 41 height 13
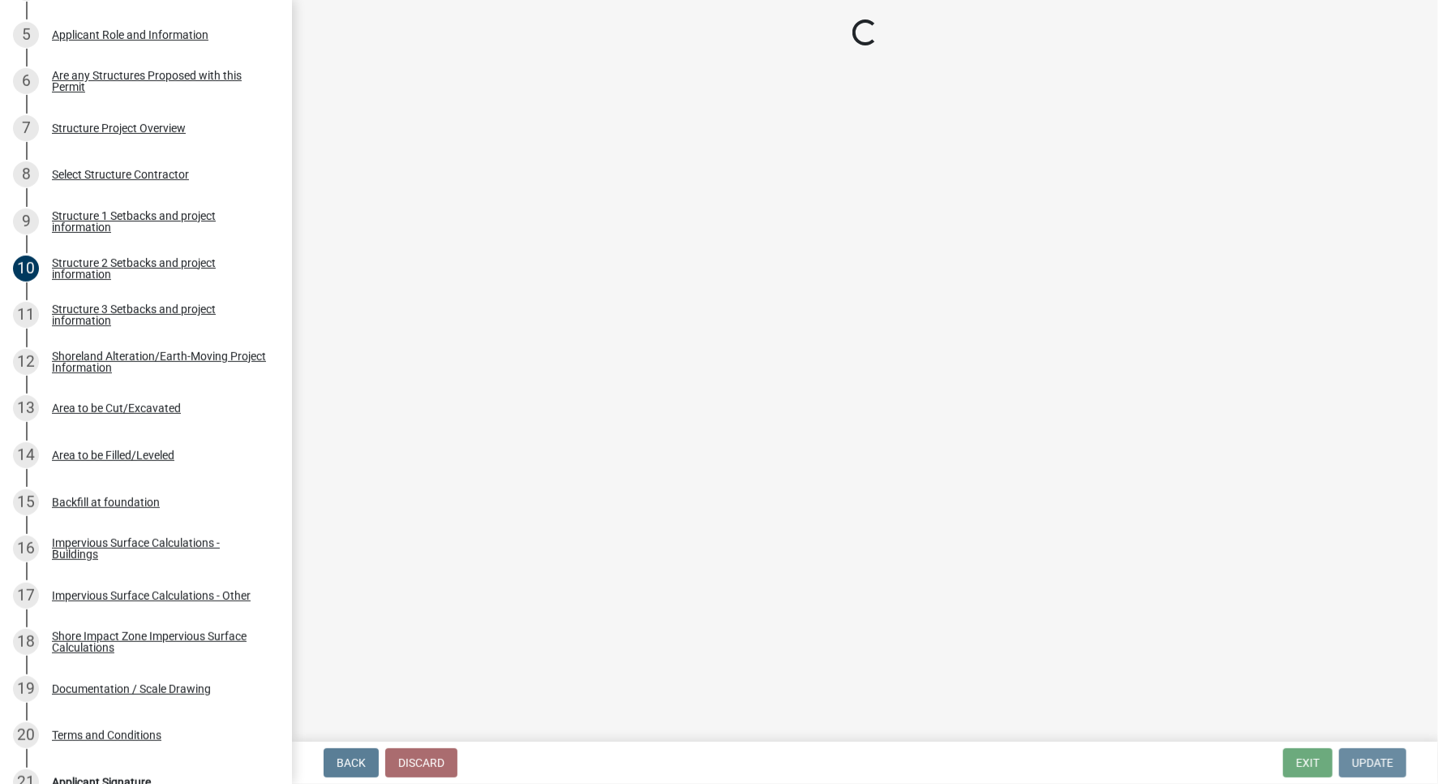
scroll to position [0, 0]
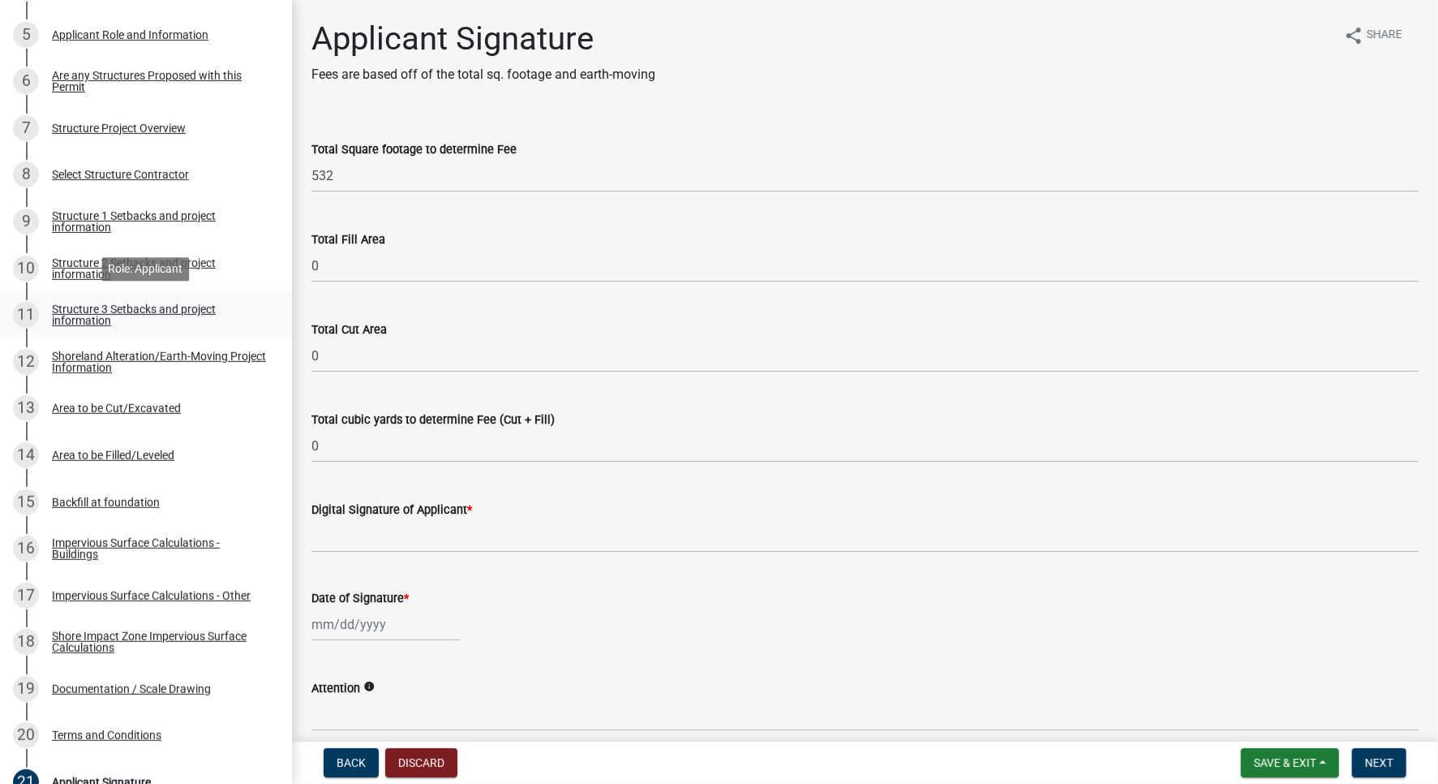
click at [102, 310] on div "Structure 3 Setbacks and project information" at bounding box center [159, 314] width 214 height 23
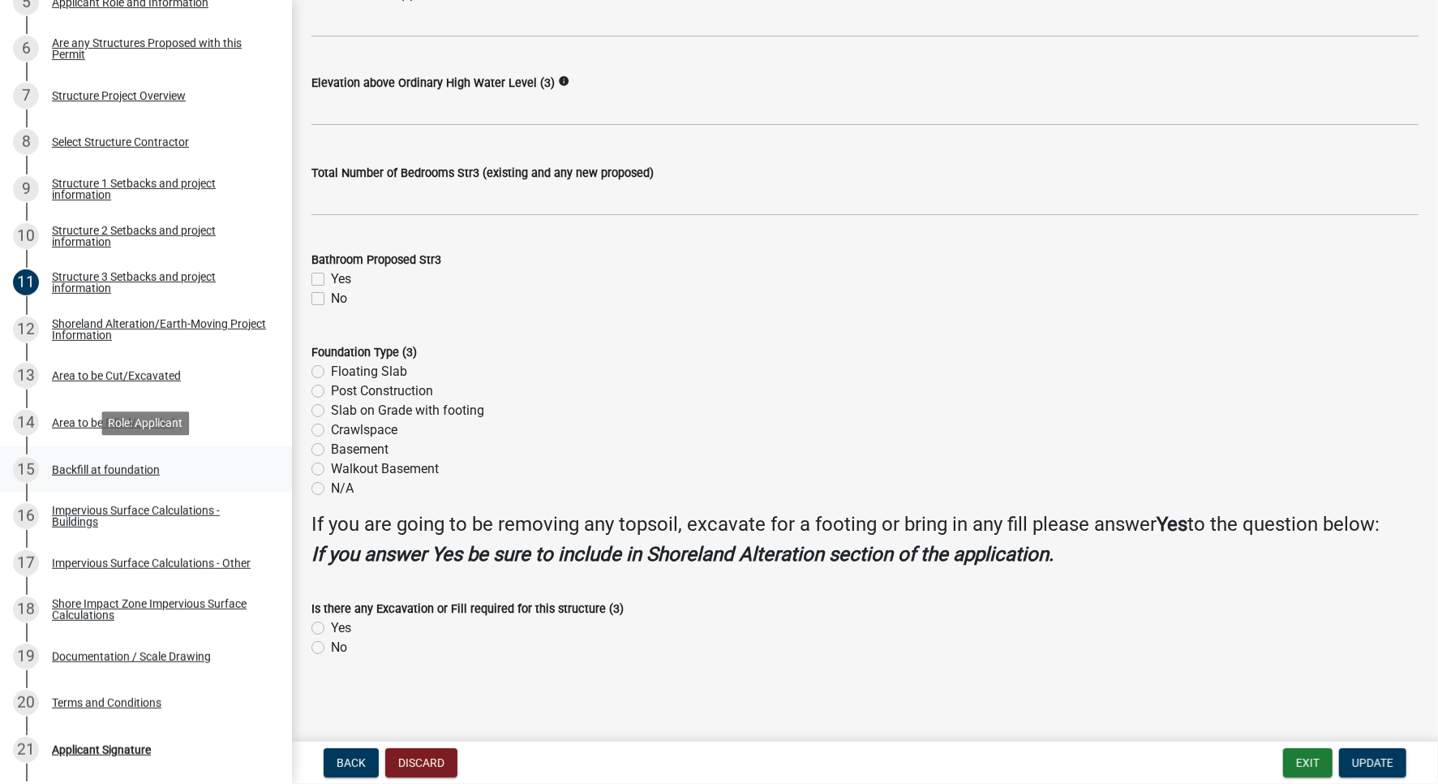
scroll to position [514, 0]
click at [107, 483] on link "15 Backfill at foundation" at bounding box center [146, 468] width 292 height 47
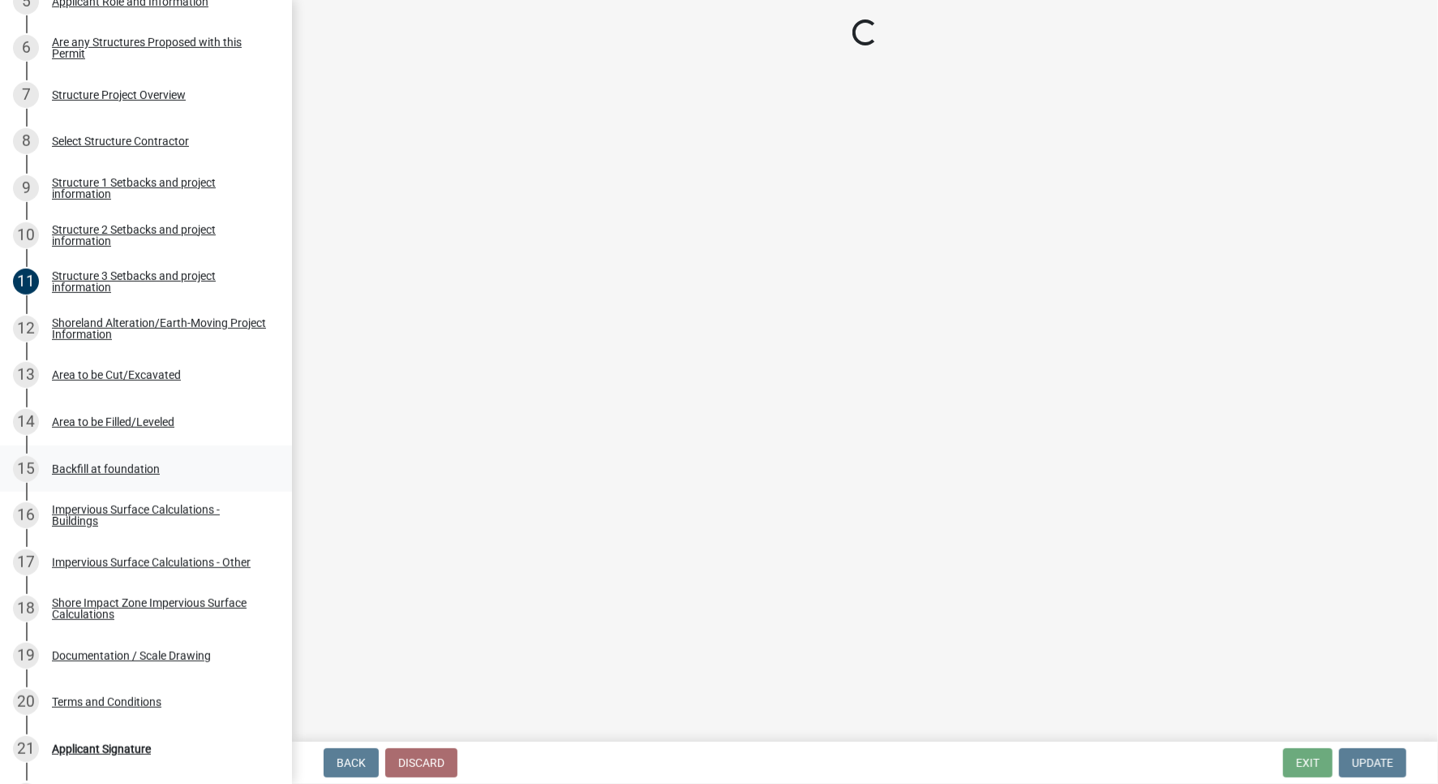
scroll to position [0, 0]
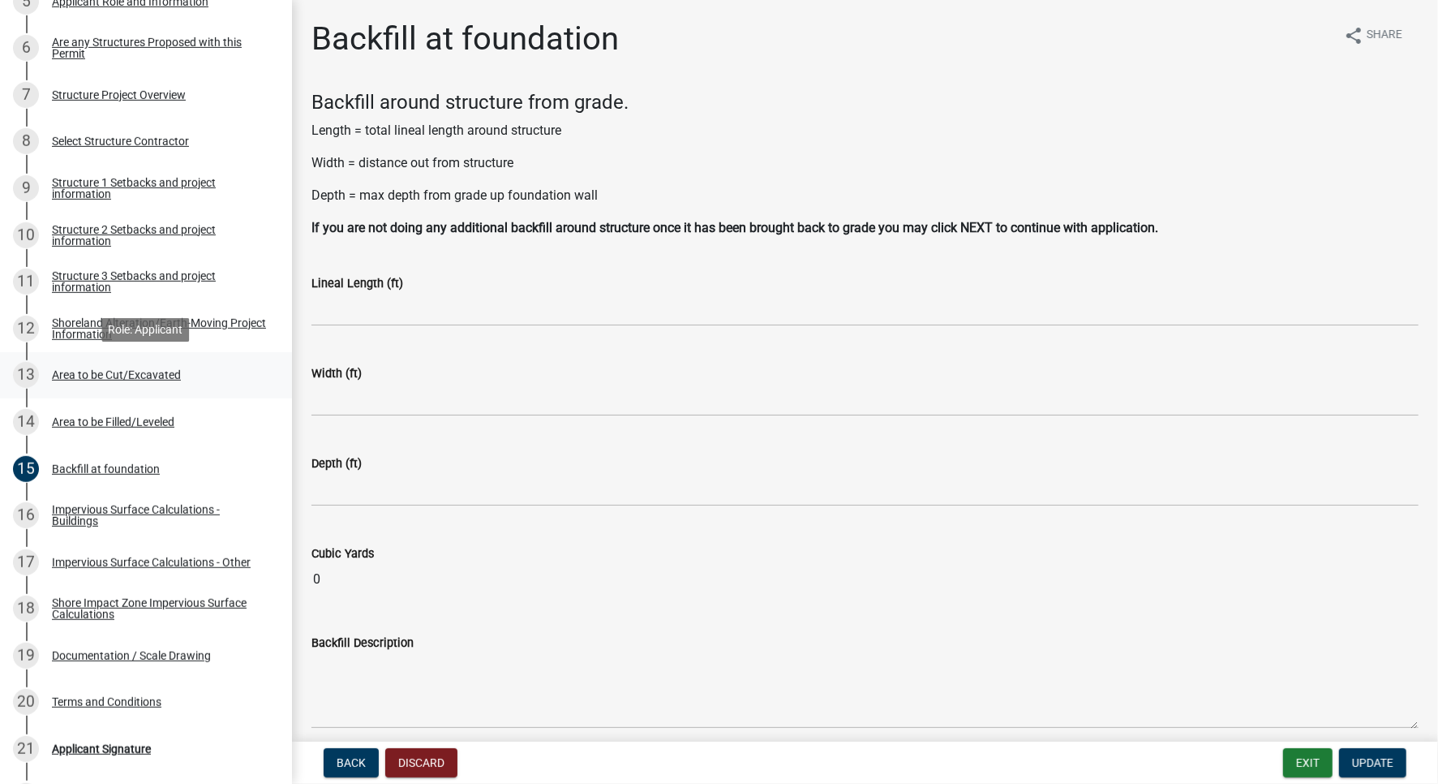
click at [147, 382] on div "13 Area to be Cut/Excavated" at bounding box center [139, 375] width 253 height 26
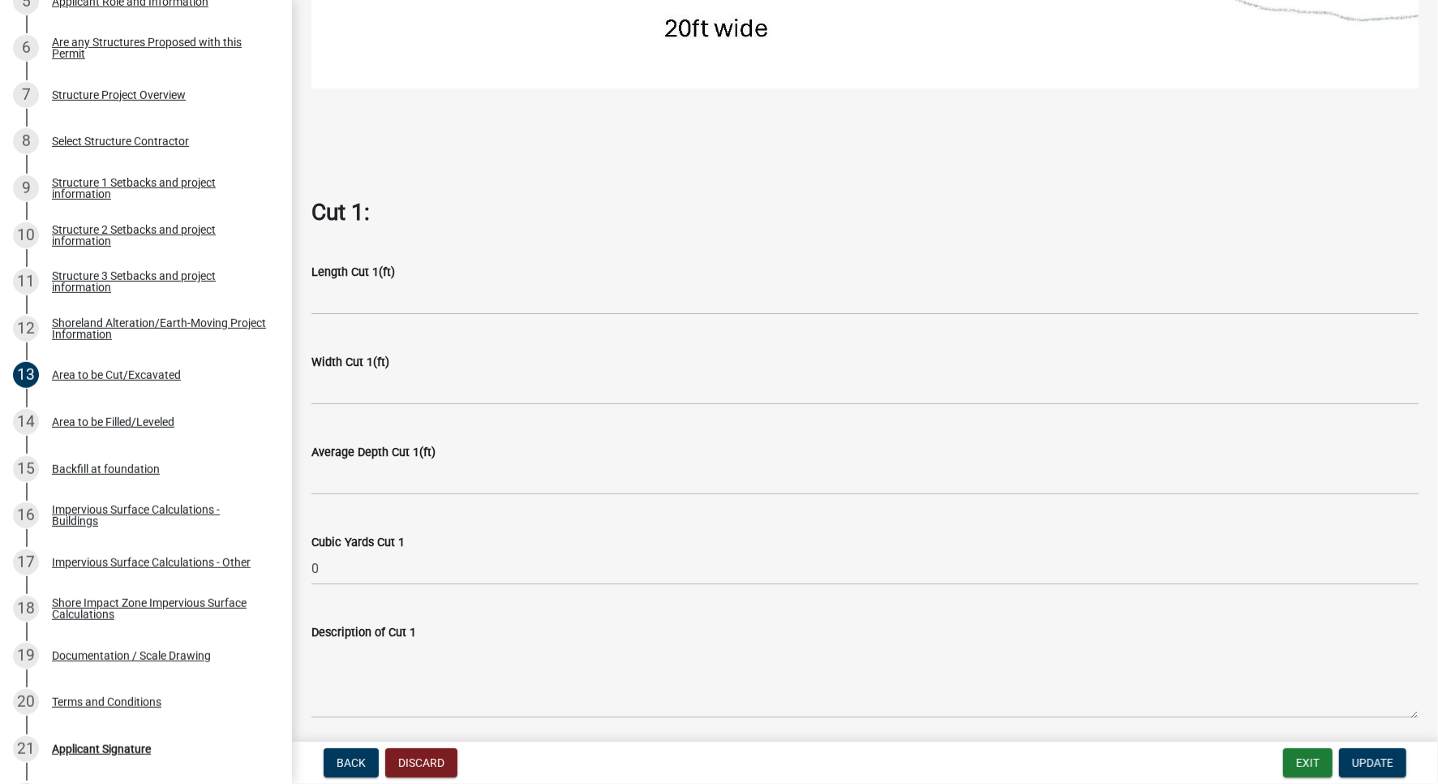
scroll to position [827, 0]
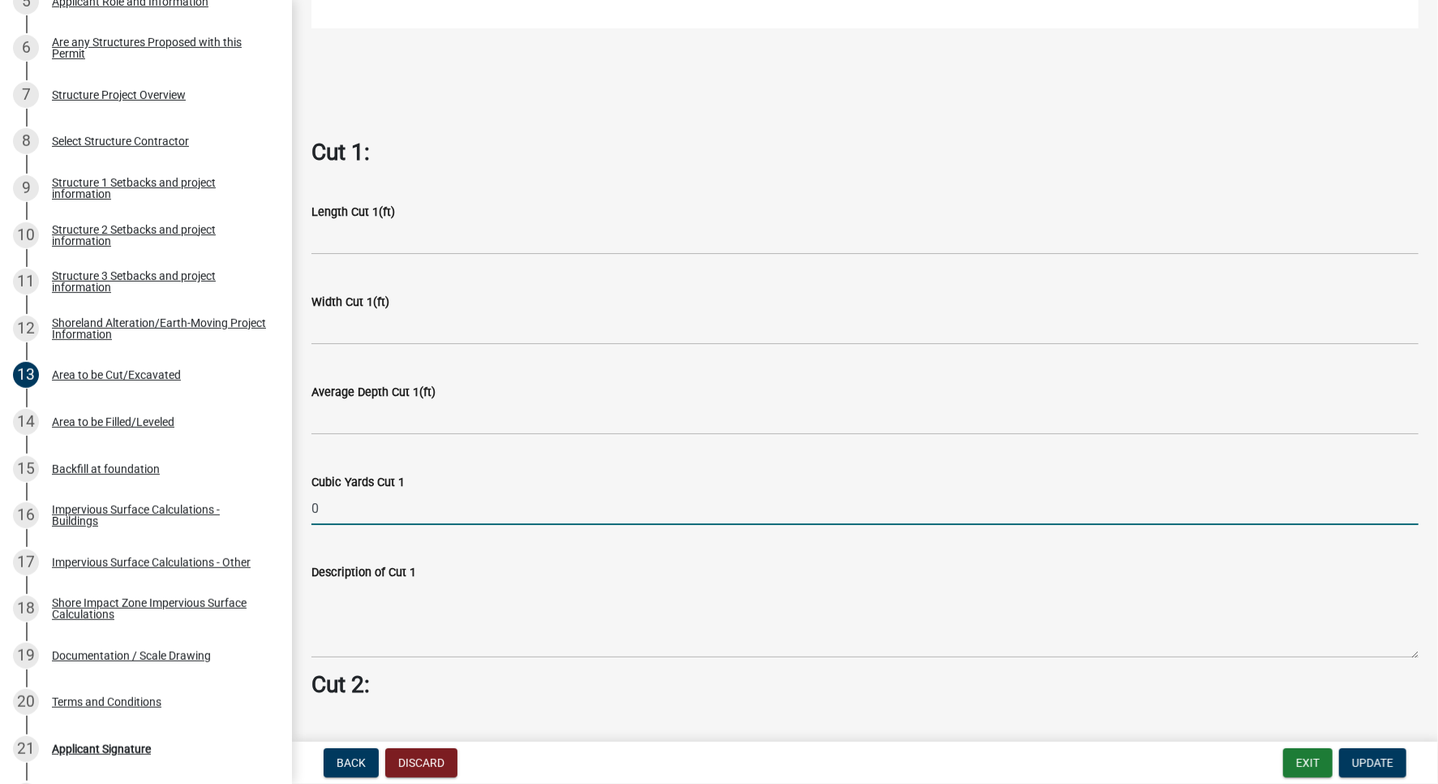
click at [359, 517] on input "0" at bounding box center [865, 508] width 1107 height 33
type input "3.25"
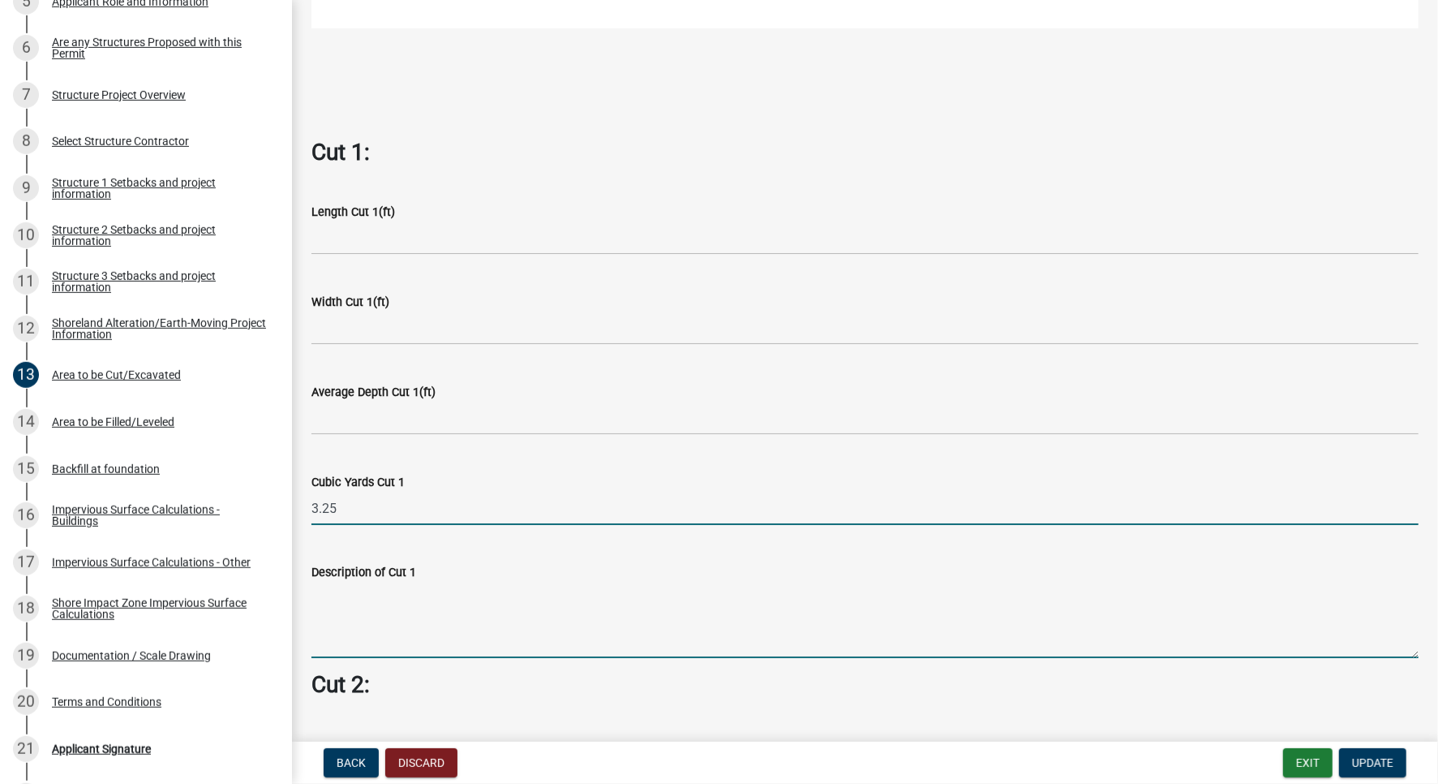
click at [415, 651] on textarea "Description of Cut 1" at bounding box center [865, 620] width 1107 height 76
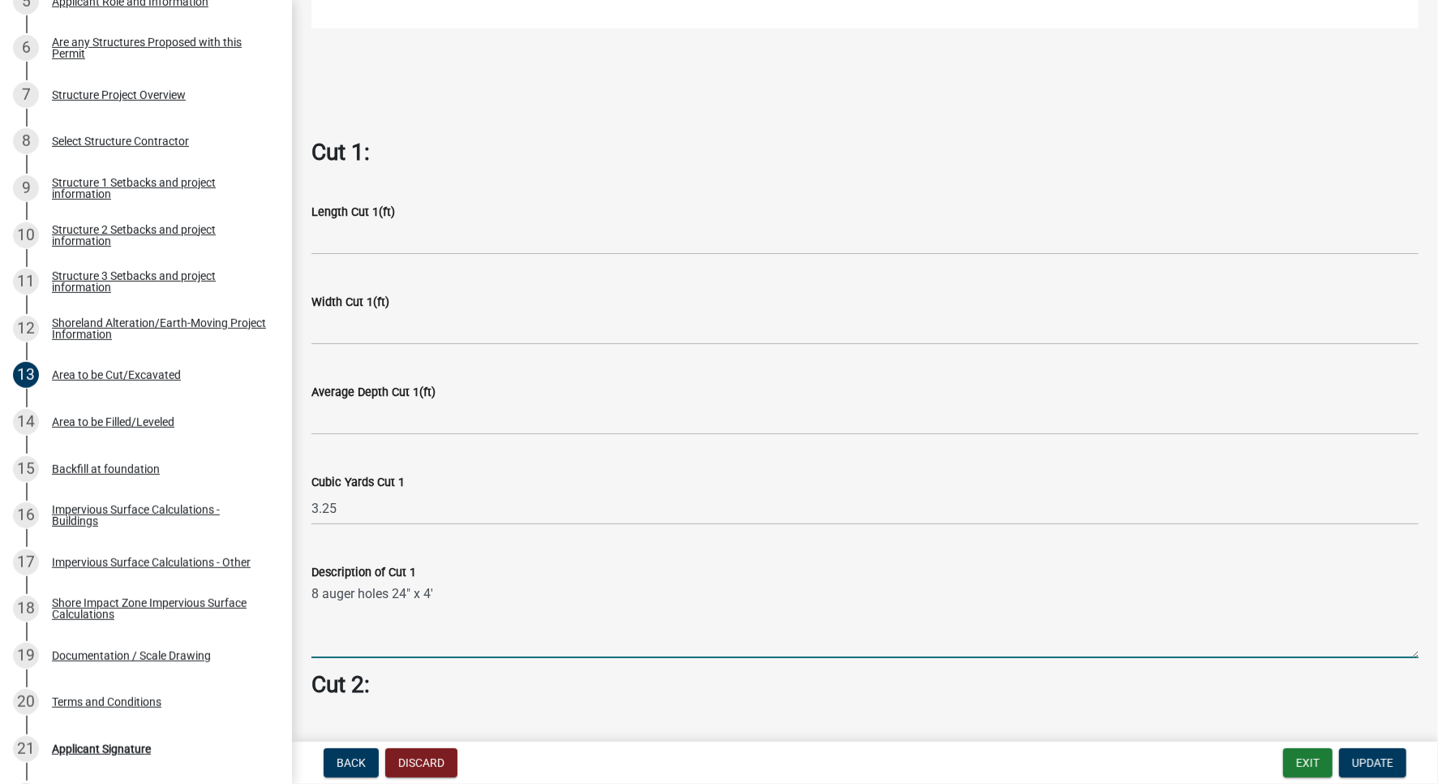
type textarea "8 auger holes 24" x 4'"
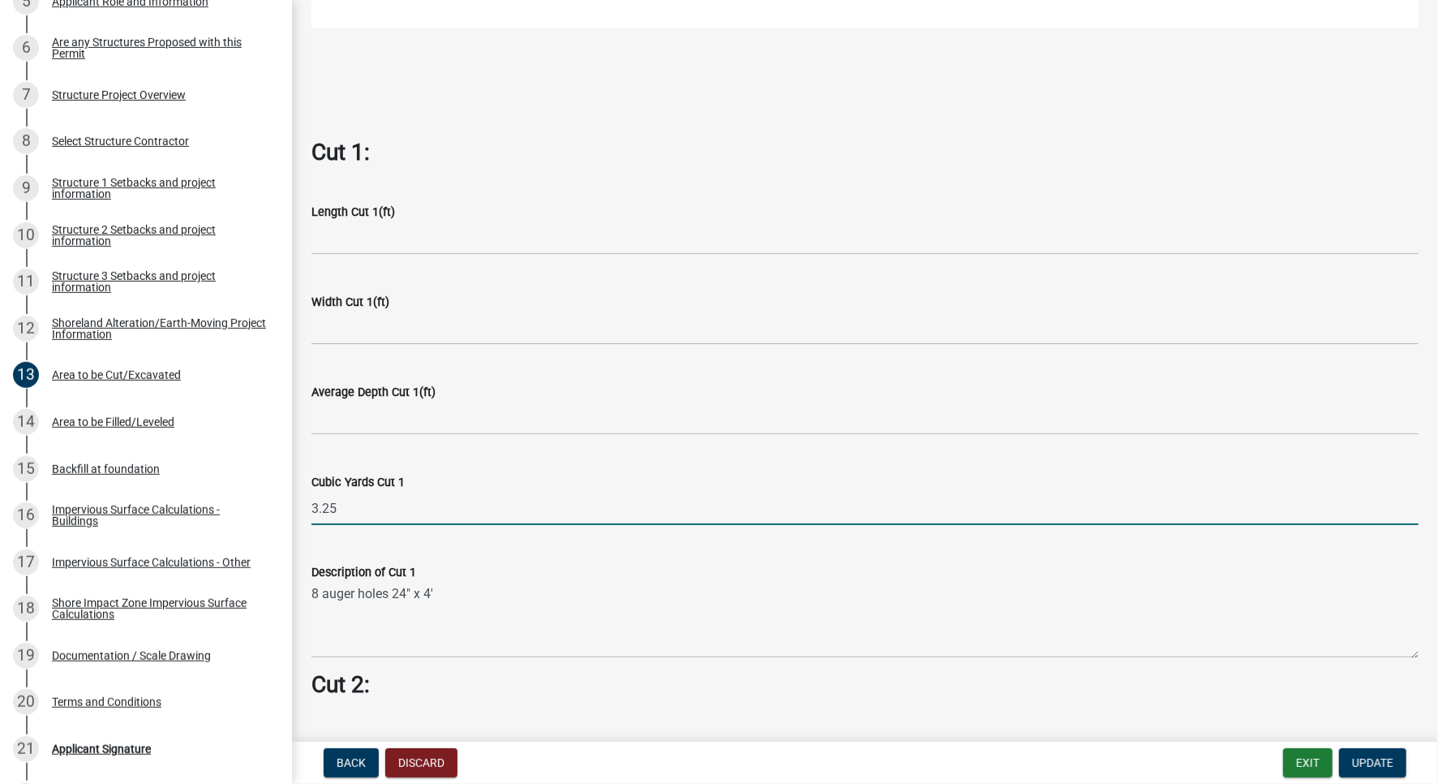
click at [346, 514] on input "3.25" at bounding box center [865, 508] width 1107 height 33
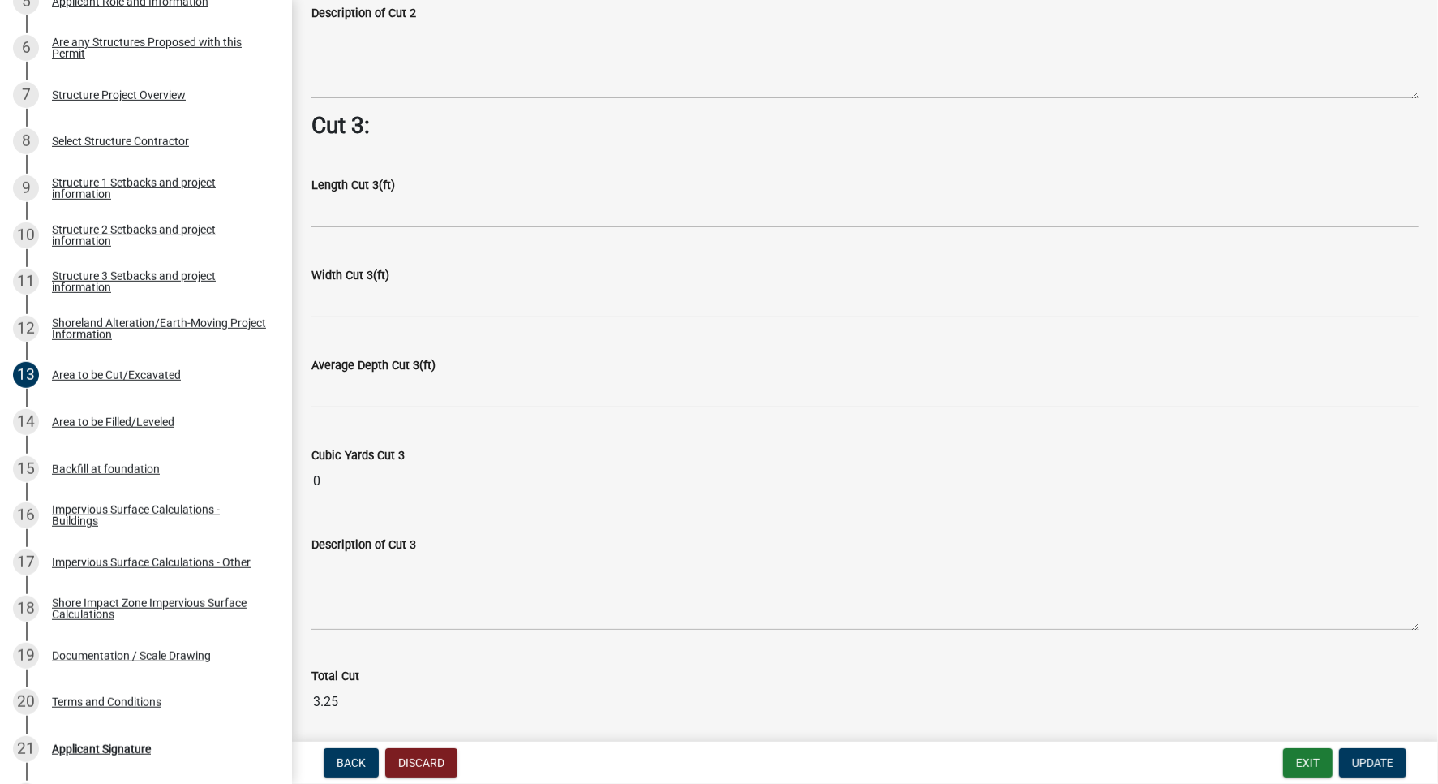
scroll to position [1975, 0]
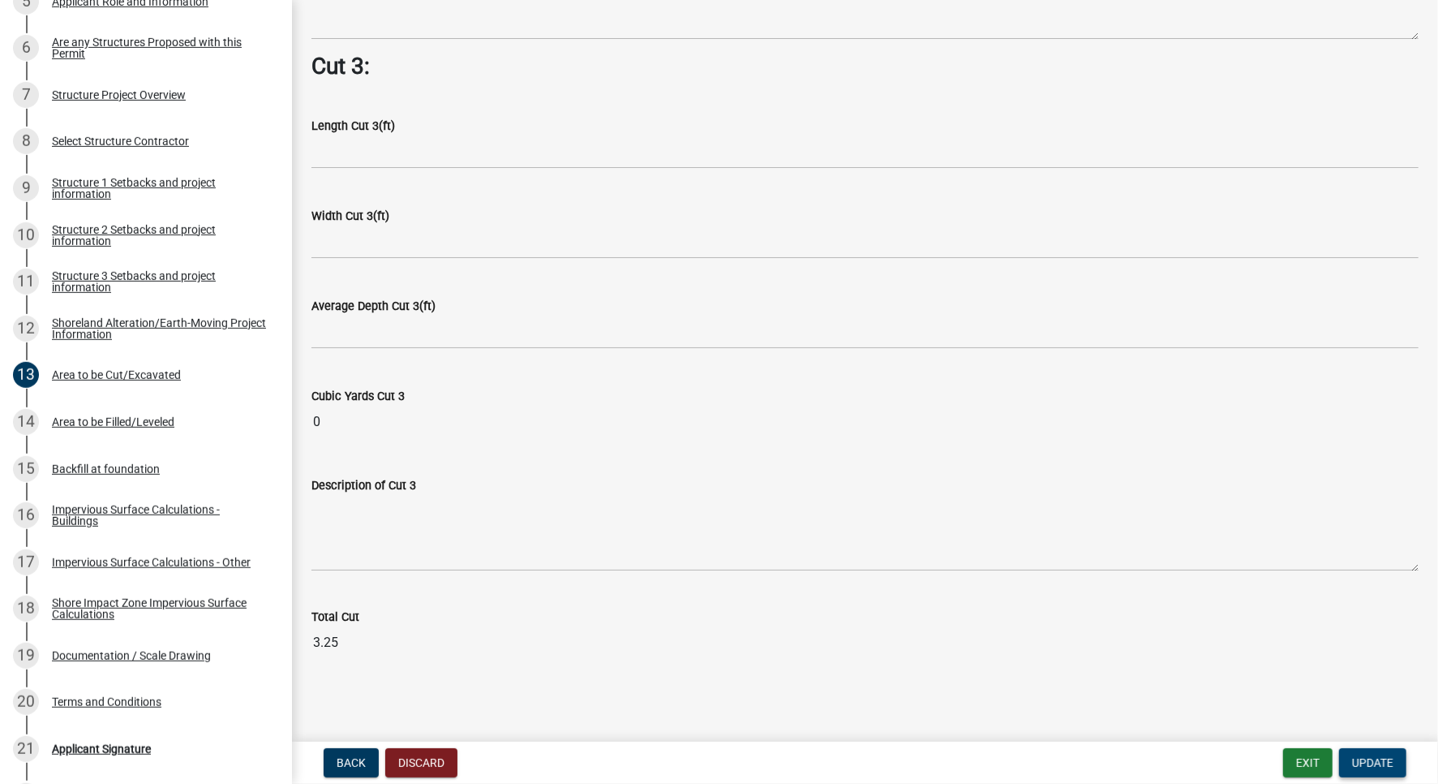
type input "3.75"
click at [1375, 760] on span "Update" at bounding box center [1372, 762] width 41 height 13
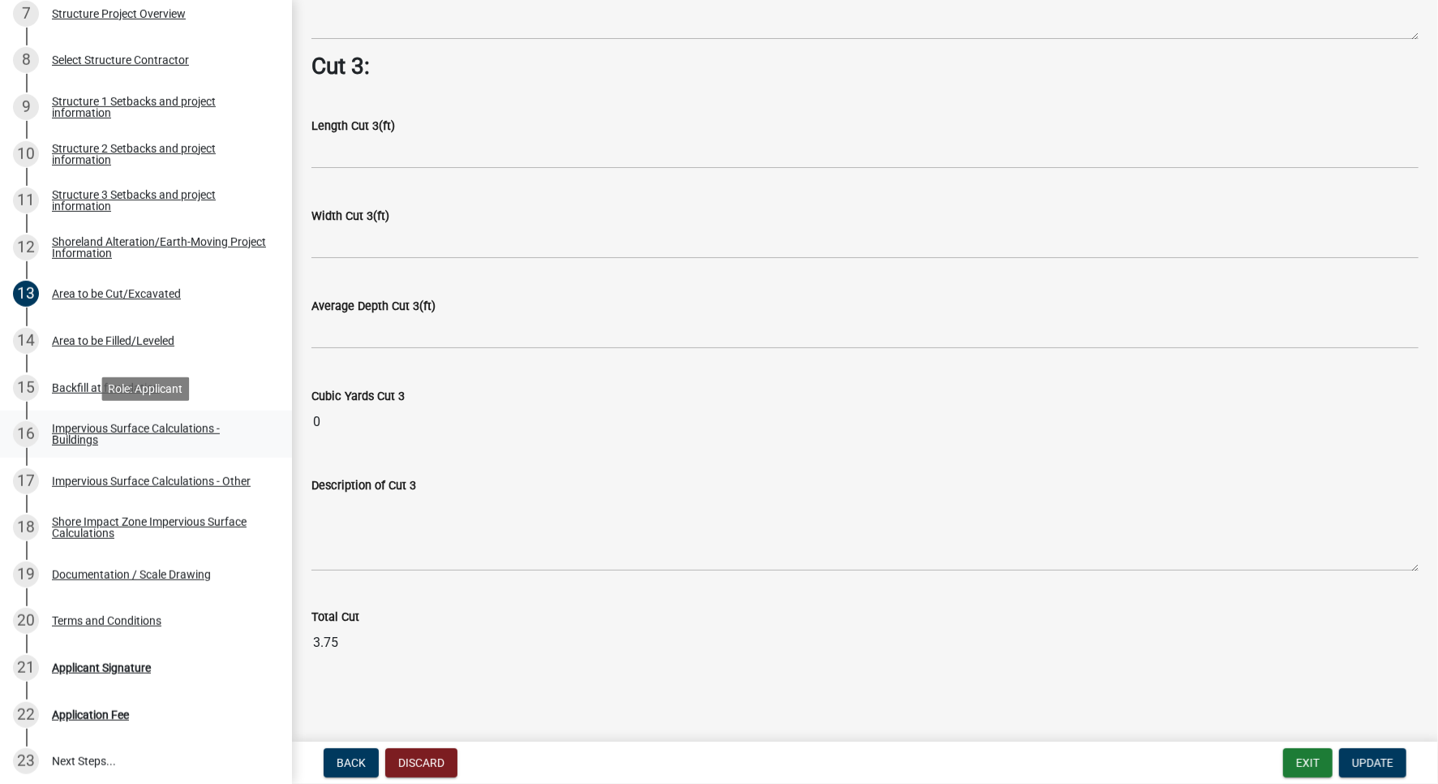
click at [142, 425] on div "Impervious Surface Calculations - Buildings" at bounding box center [159, 434] width 214 height 23
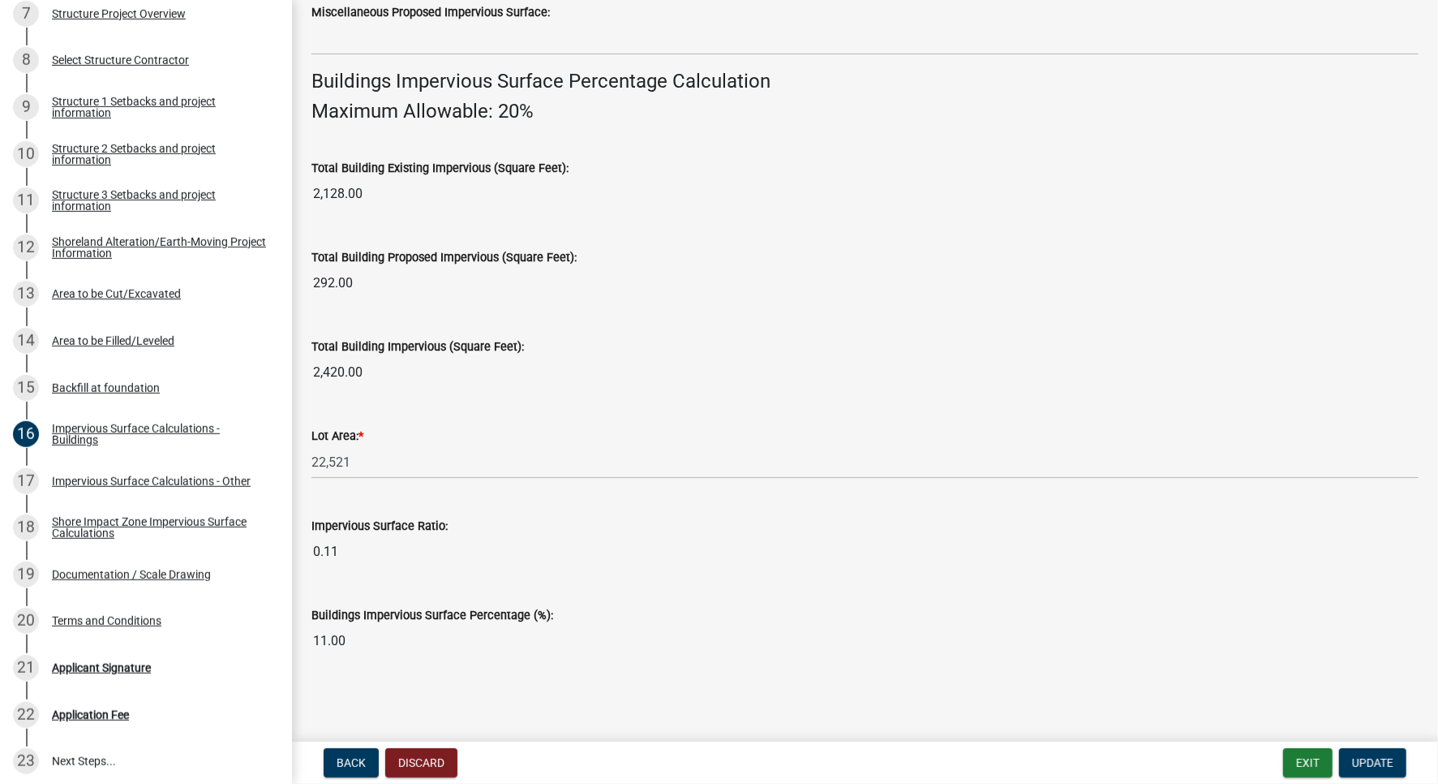
scroll to position [1072, 0]
click at [187, 486] on div "Impervious Surface Calculations - Other" at bounding box center [151, 480] width 199 height 11
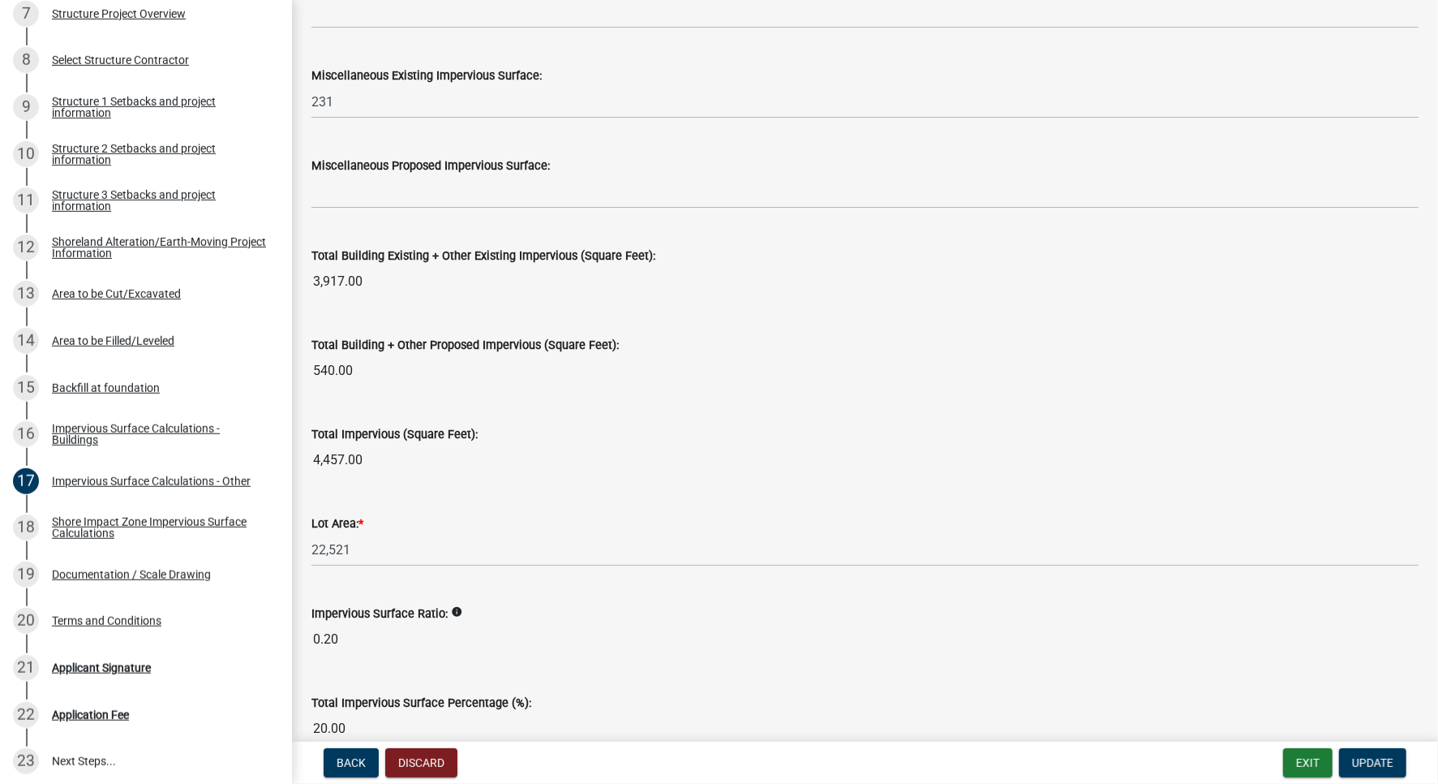
scroll to position [1726, 0]
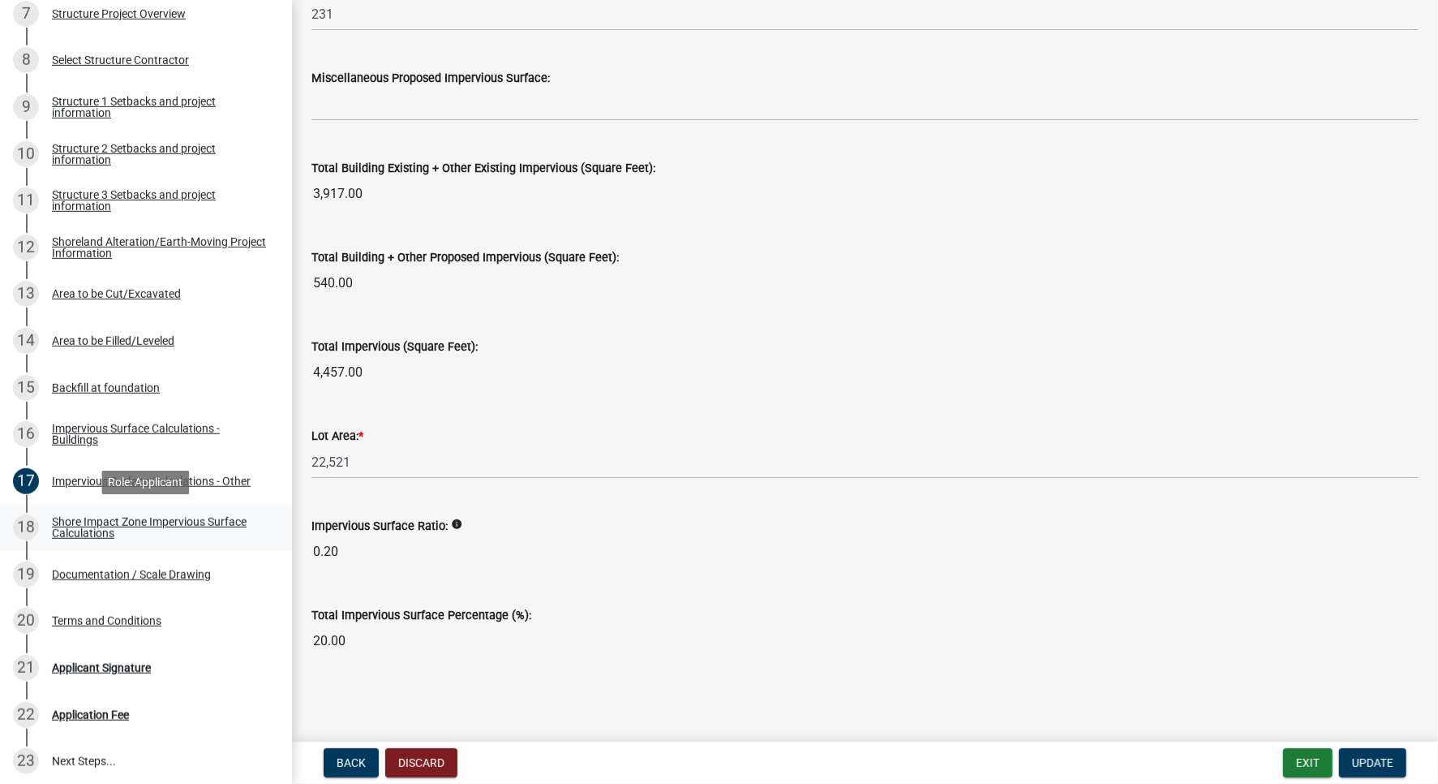
click at [70, 540] on div "18 Shore Impact Zone Impervious Surface Calculations" at bounding box center [139, 527] width 253 height 26
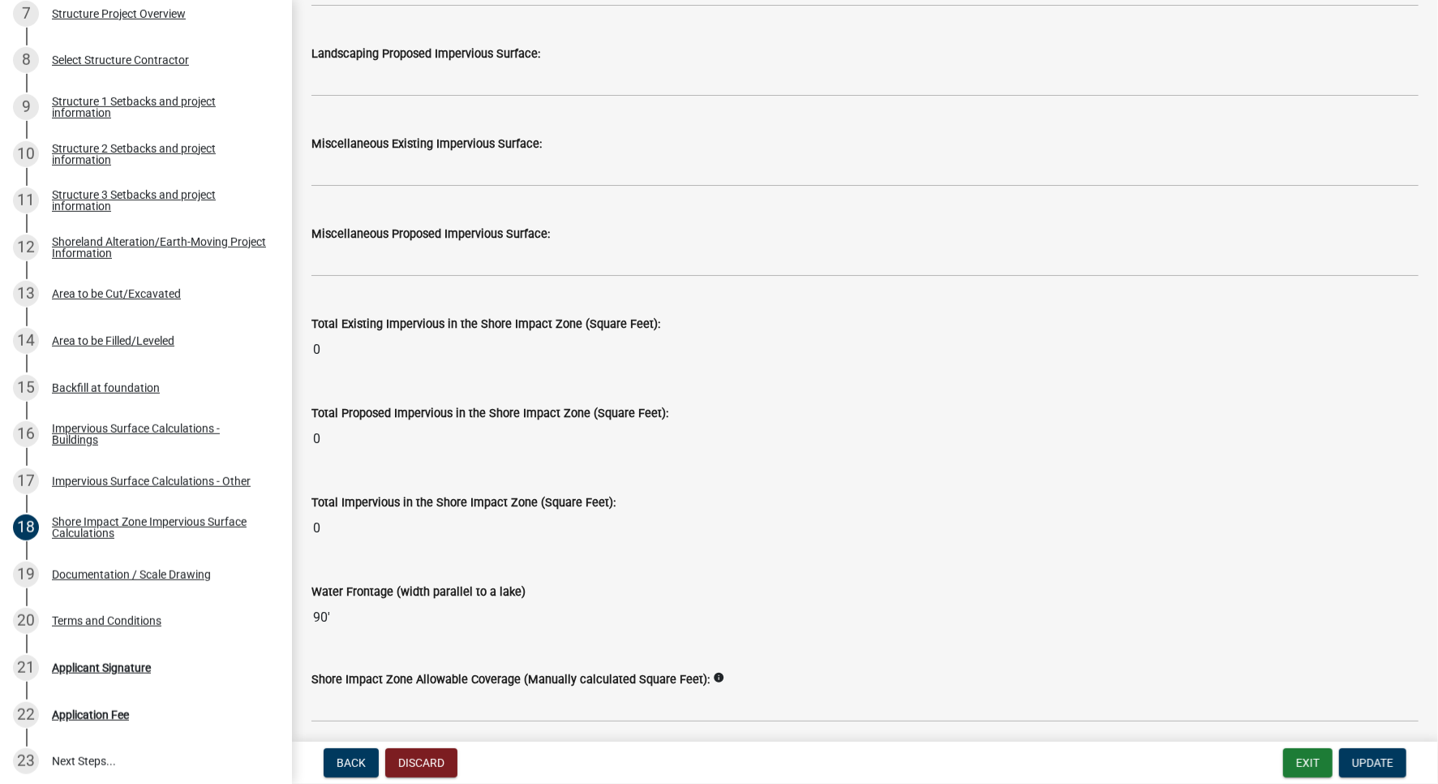
scroll to position [1921, 0]
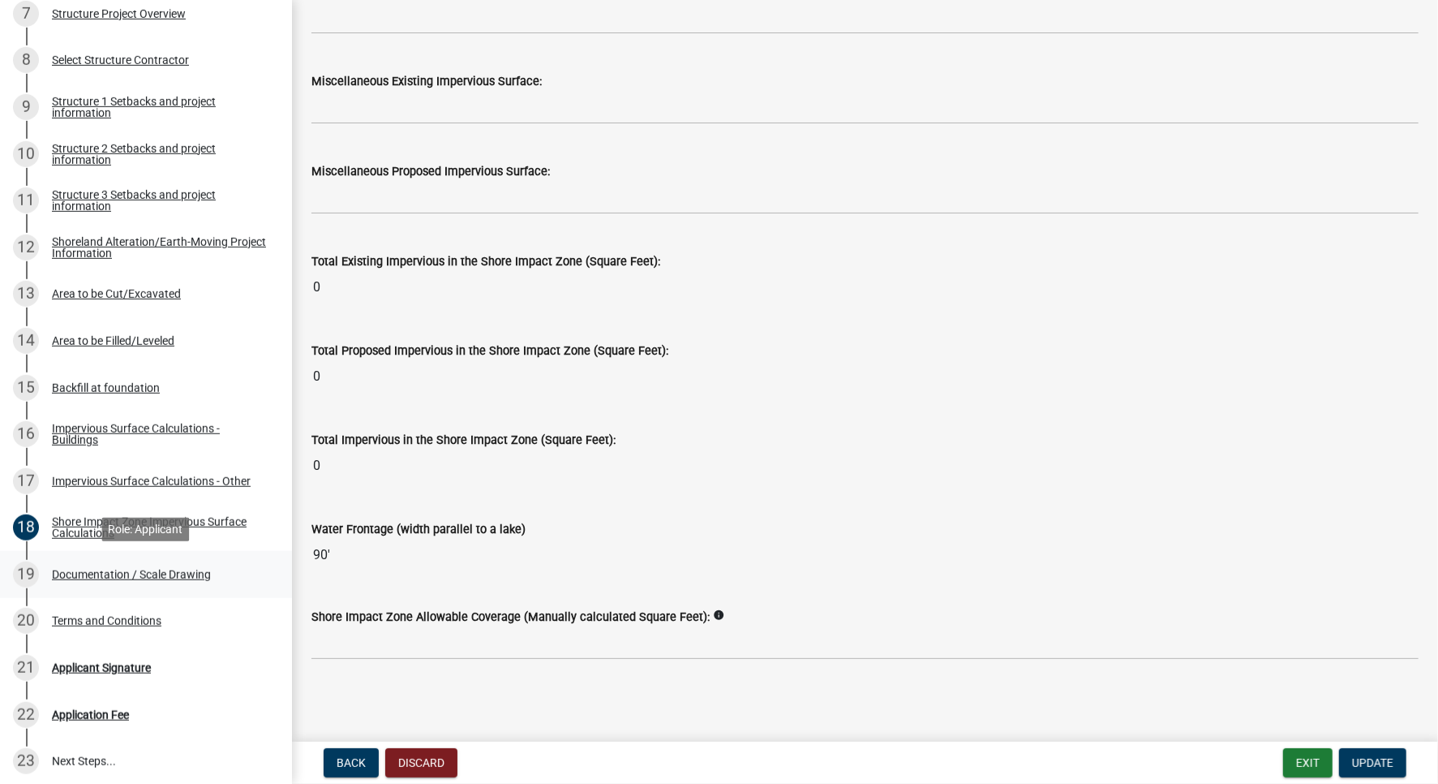
click at [87, 589] on link "19 Documentation / Scale Drawing" at bounding box center [146, 574] width 292 height 47
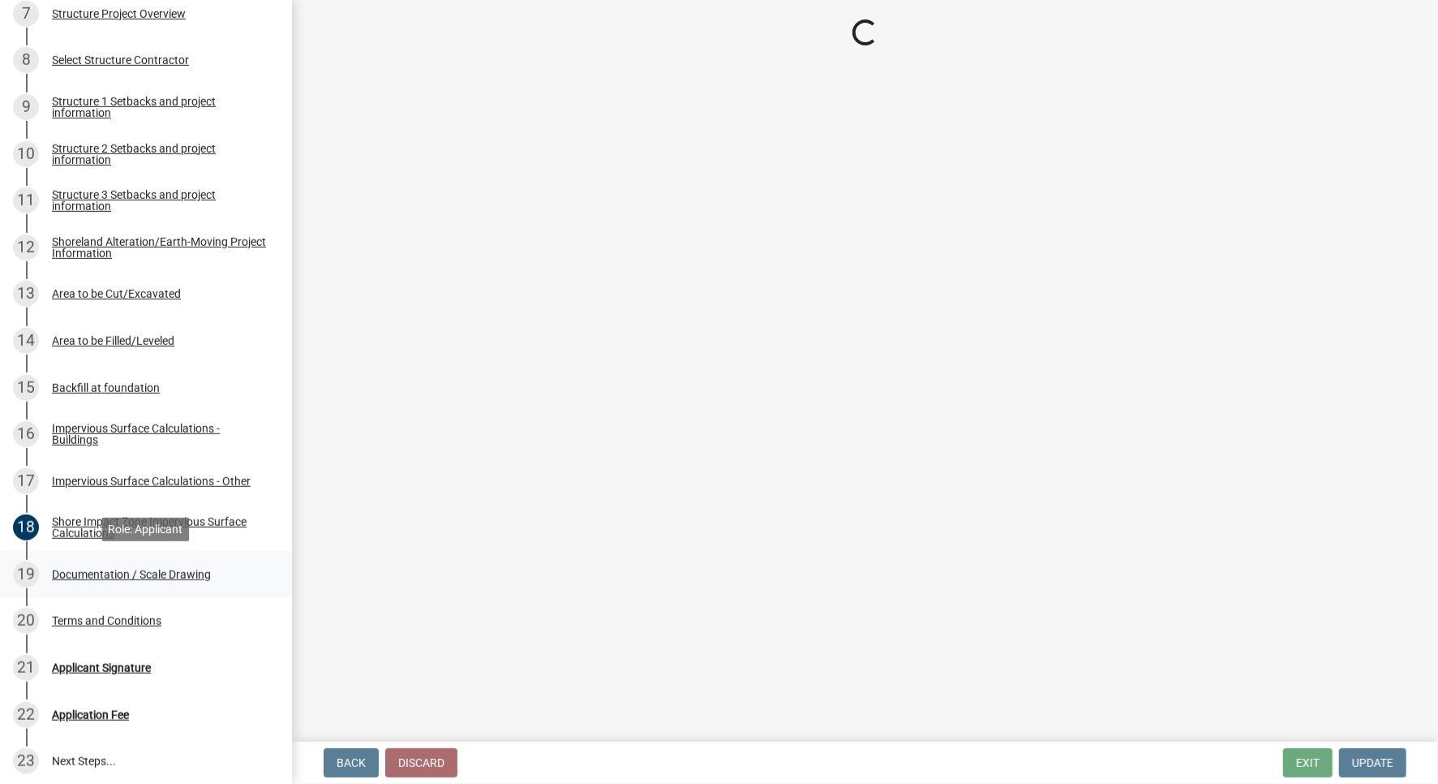
scroll to position [0, 0]
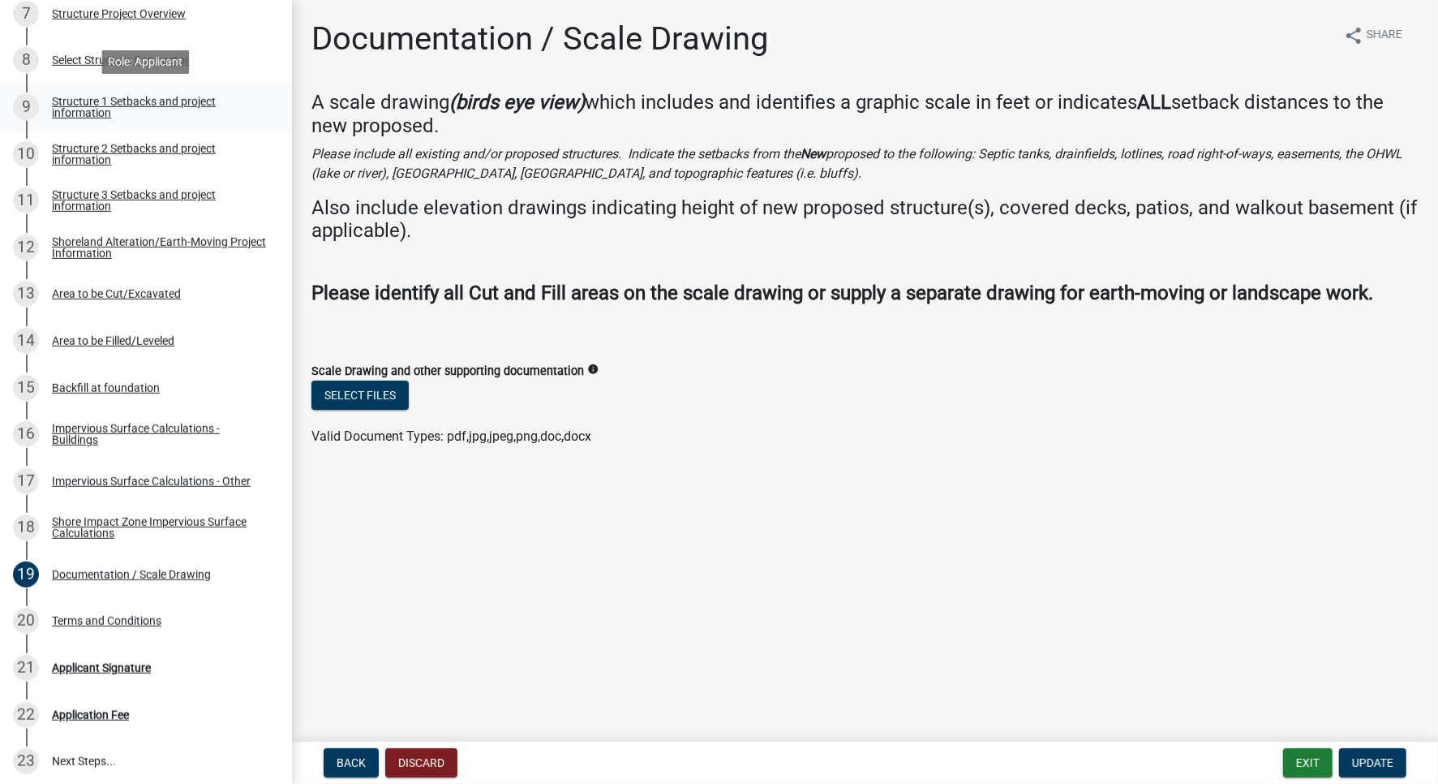
click at [124, 93] on link "9 Structure 1 Setbacks and project information" at bounding box center [146, 107] width 292 height 47
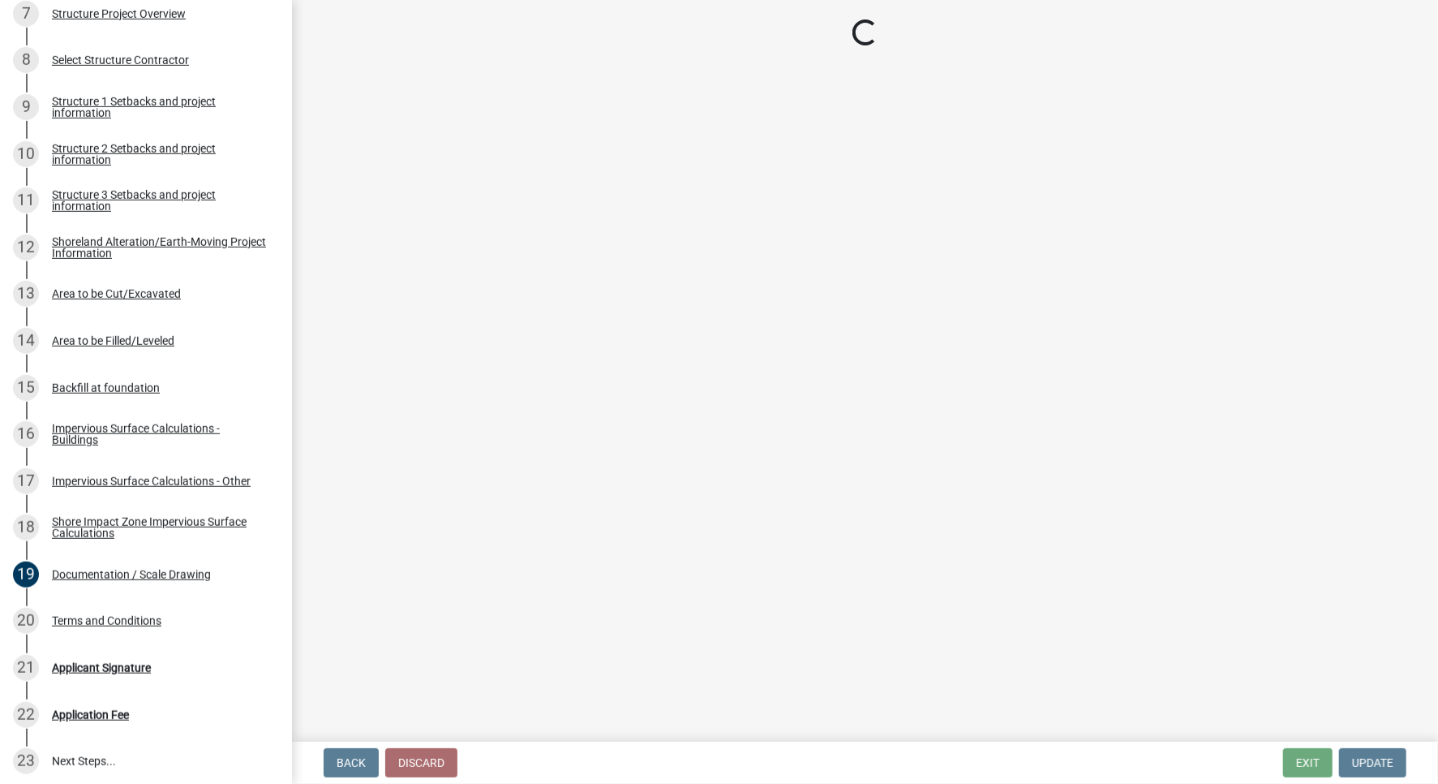
select select "c185e313-3403-4239-bd61-bb563c58a77a"
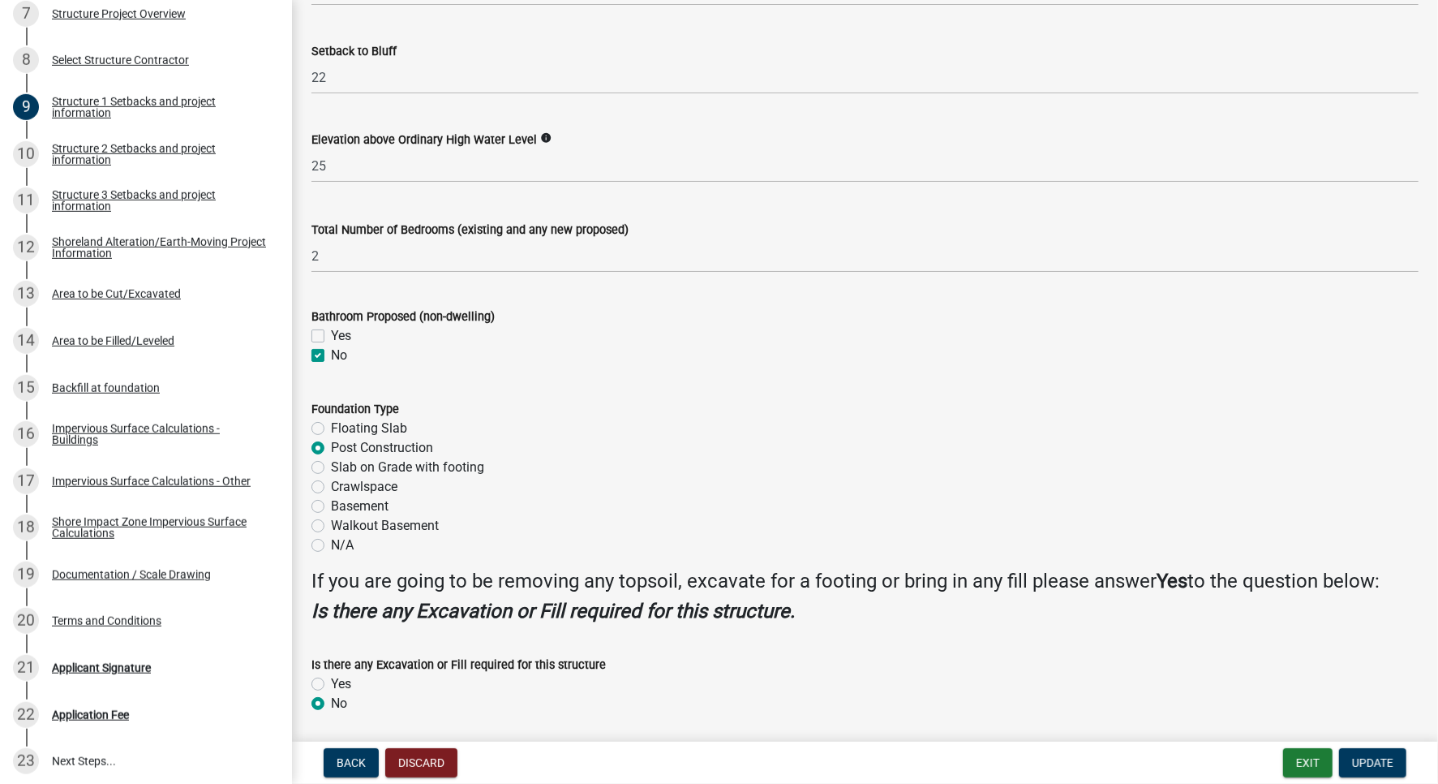
scroll to position [1817, 0]
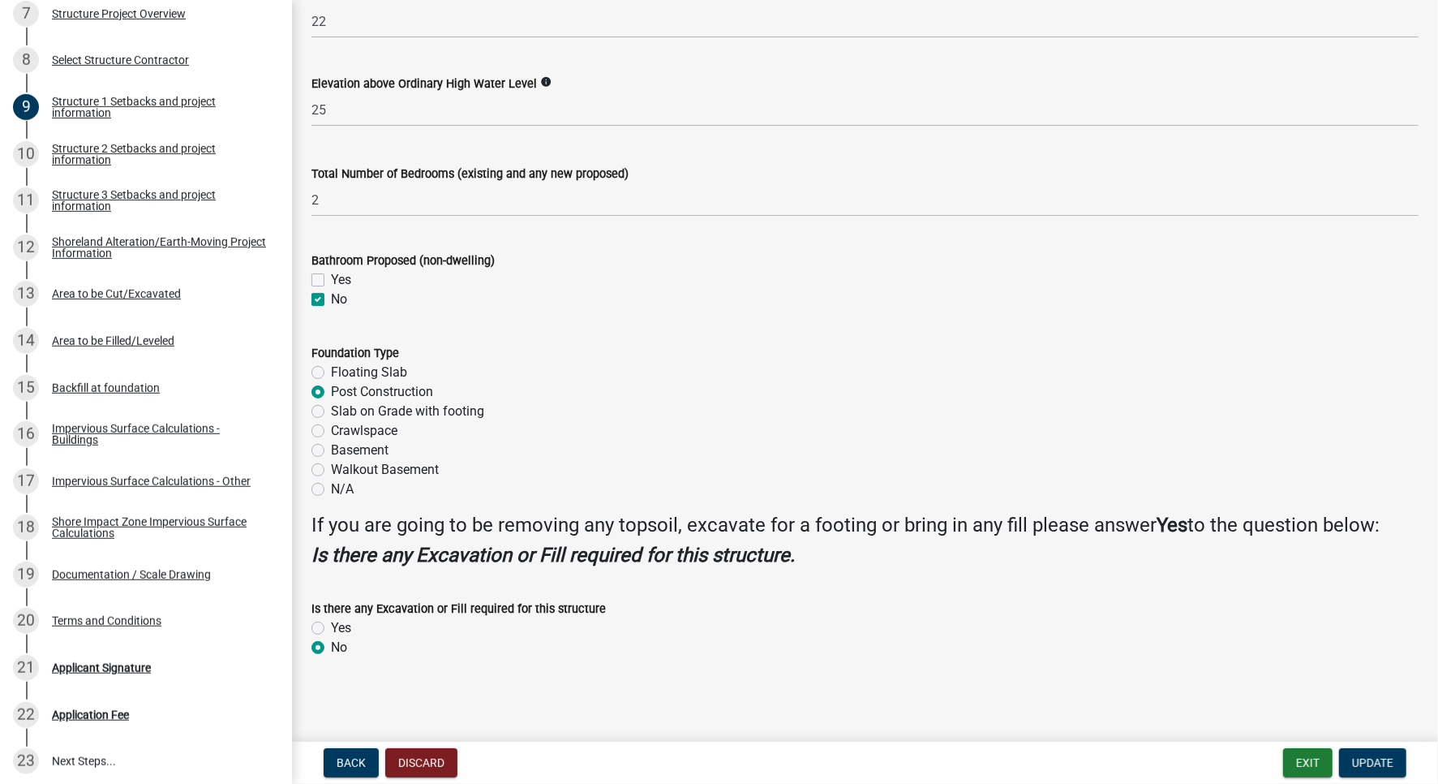
click at [331, 629] on label "Yes" at bounding box center [341, 627] width 20 height 19
click at [331, 629] on input "Yes" at bounding box center [336, 623] width 11 height 11
radio input "true"
click at [1373, 774] on button "Update" at bounding box center [1372, 762] width 67 height 29
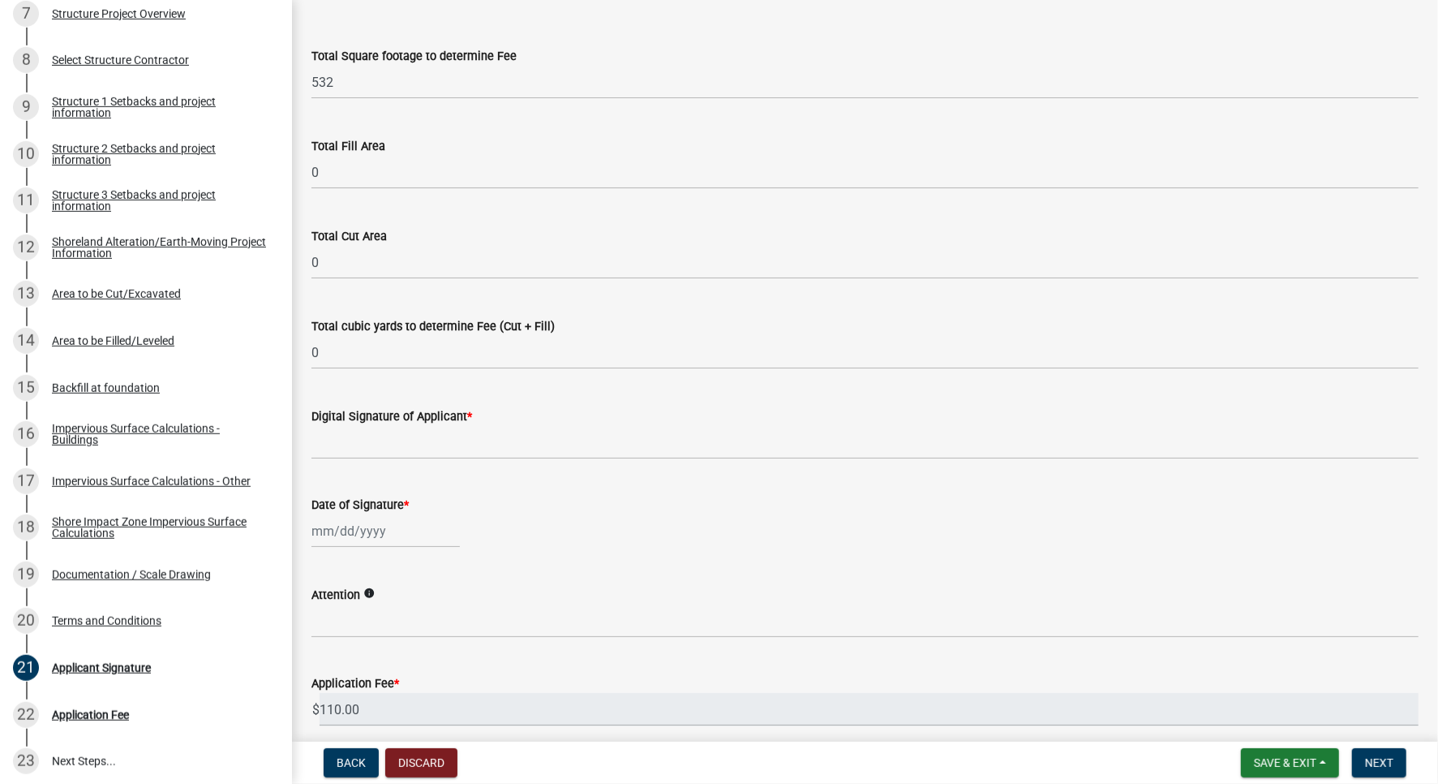
scroll to position [0, 0]
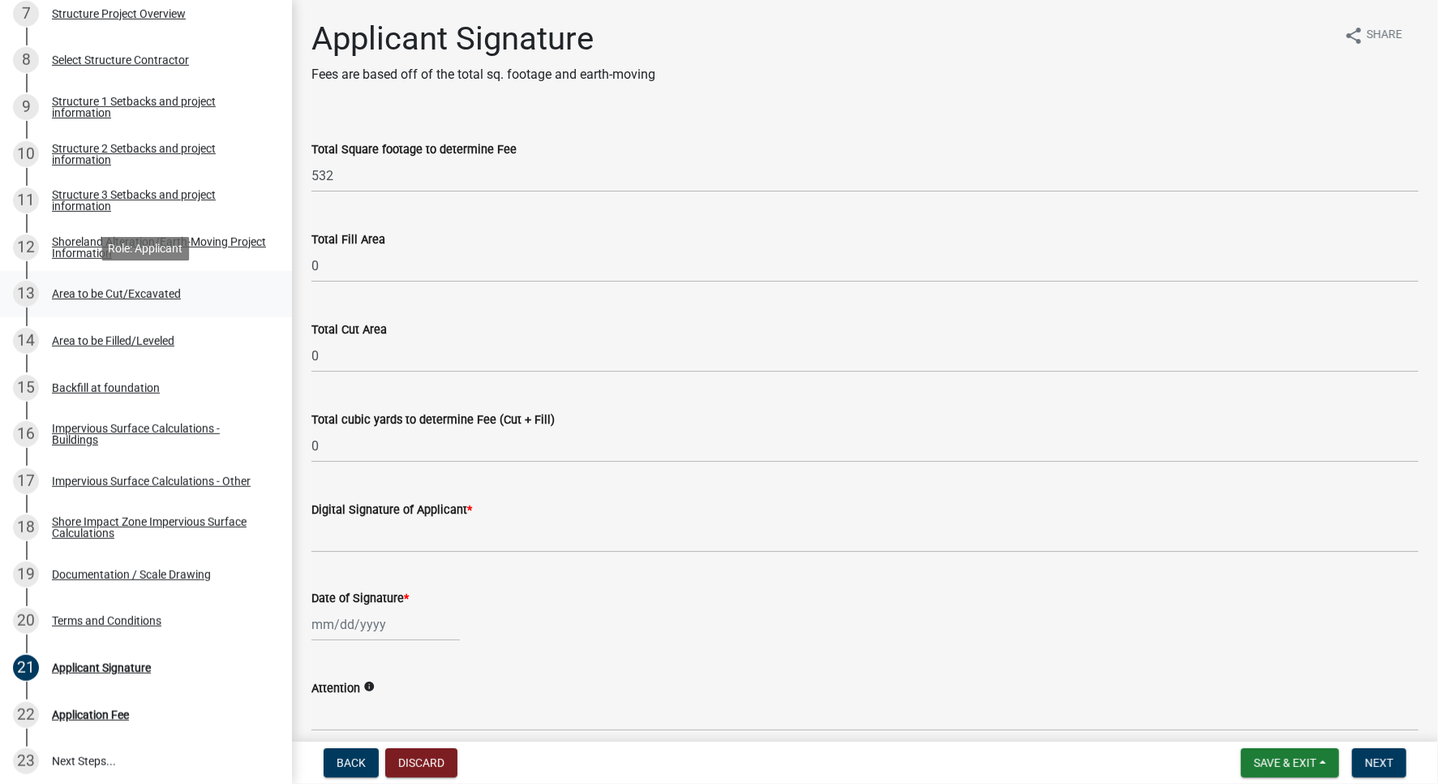
click at [123, 295] on div "Area to be Cut/Excavated" at bounding box center [116, 293] width 129 height 11
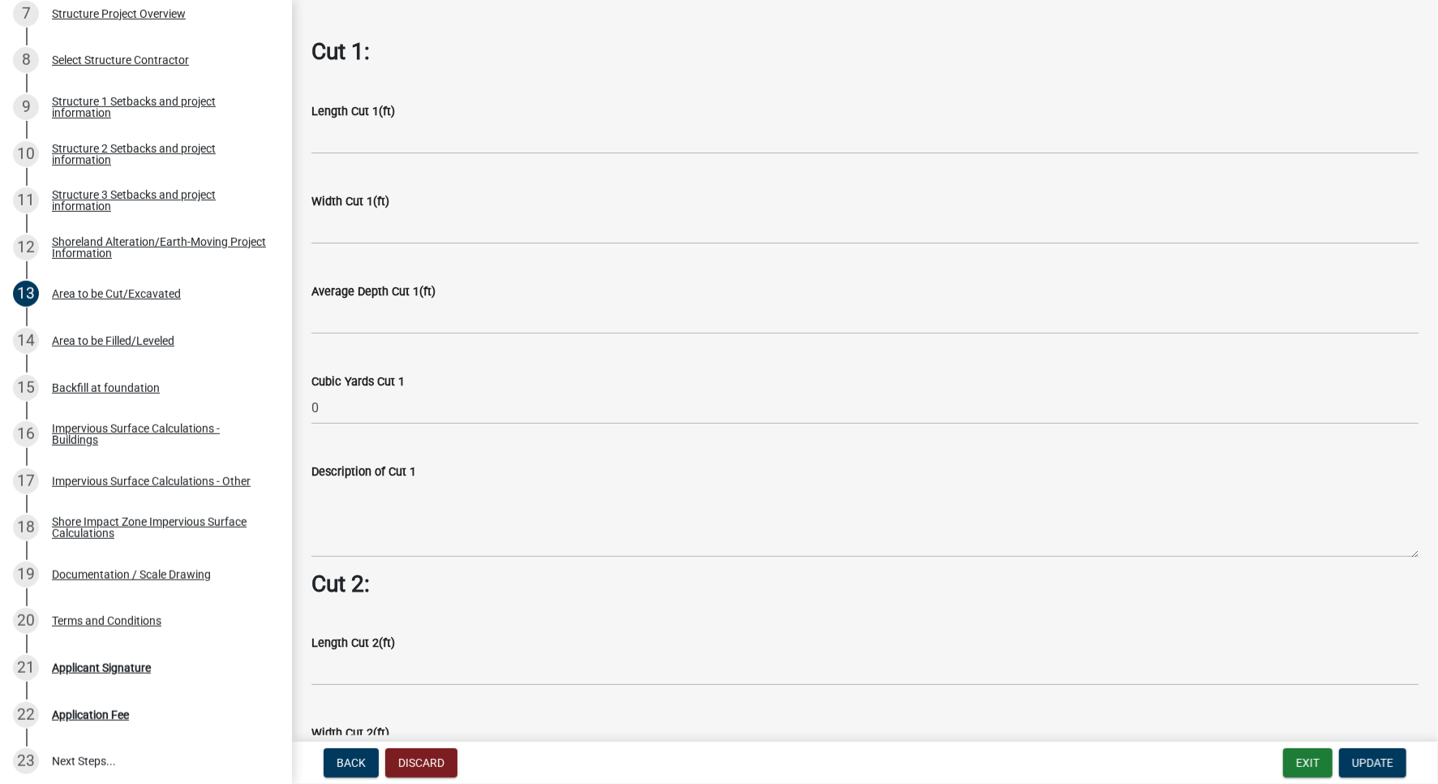
scroll to position [915, 0]
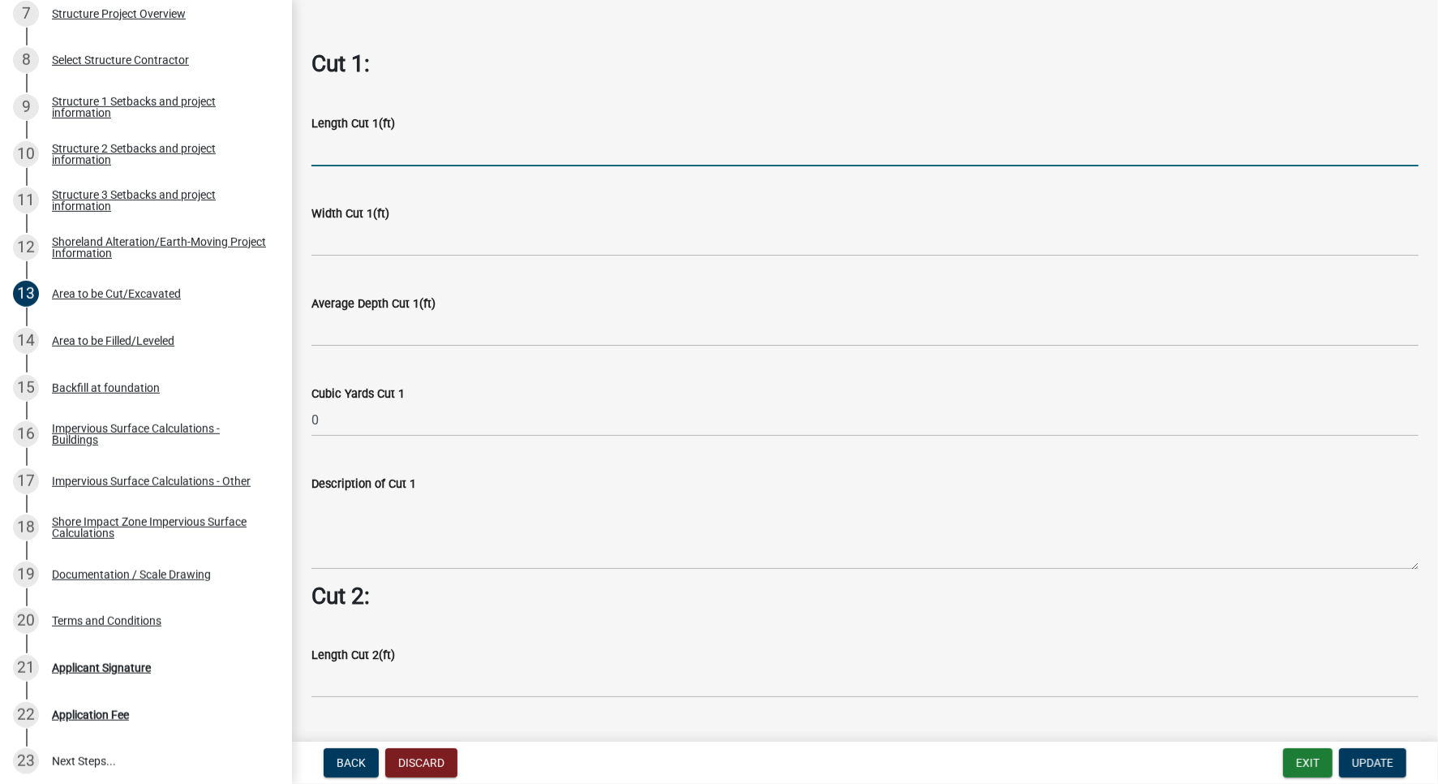
click at [378, 153] on input "text" at bounding box center [865, 149] width 1107 height 33
type input "2"
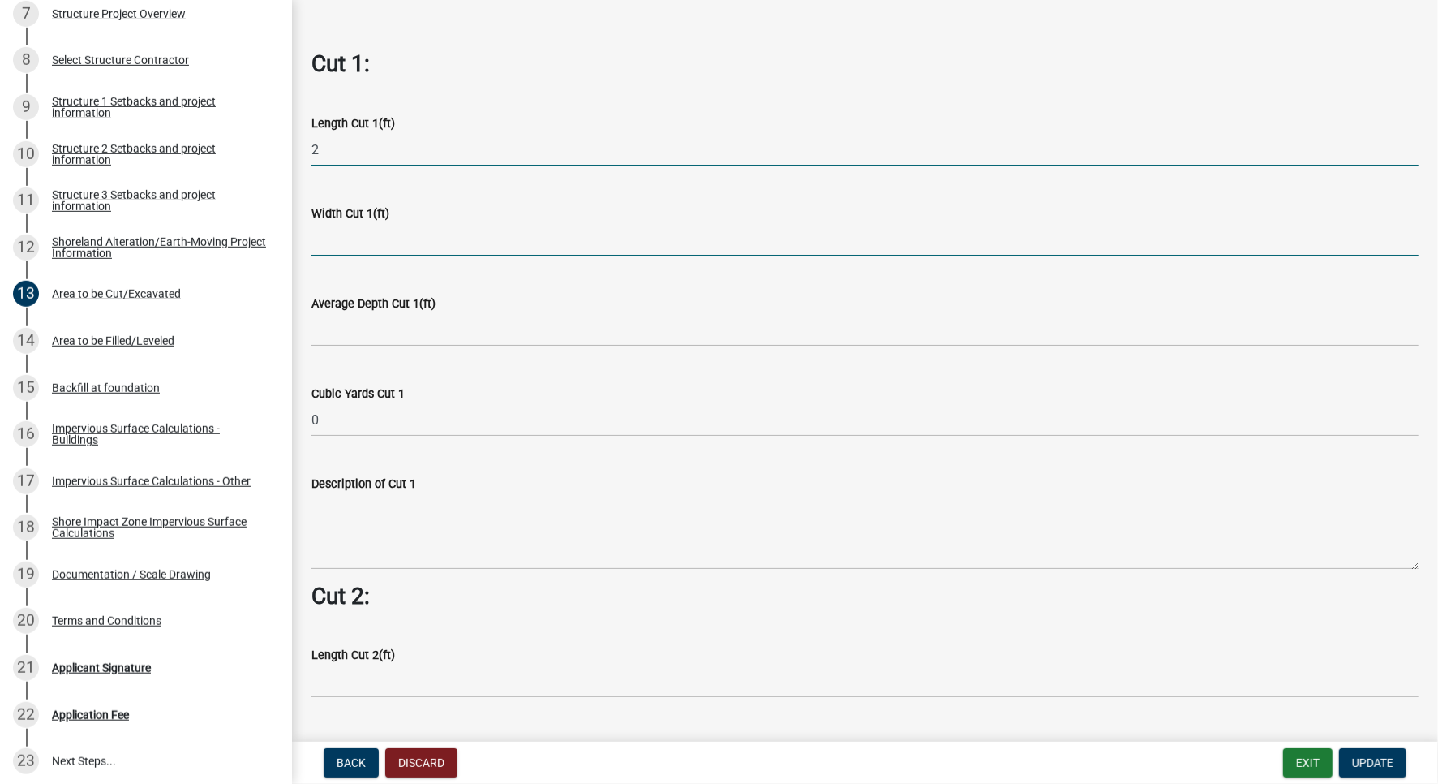
click at [379, 229] on input "text" at bounding box center [865, 239] width 1107 height 33
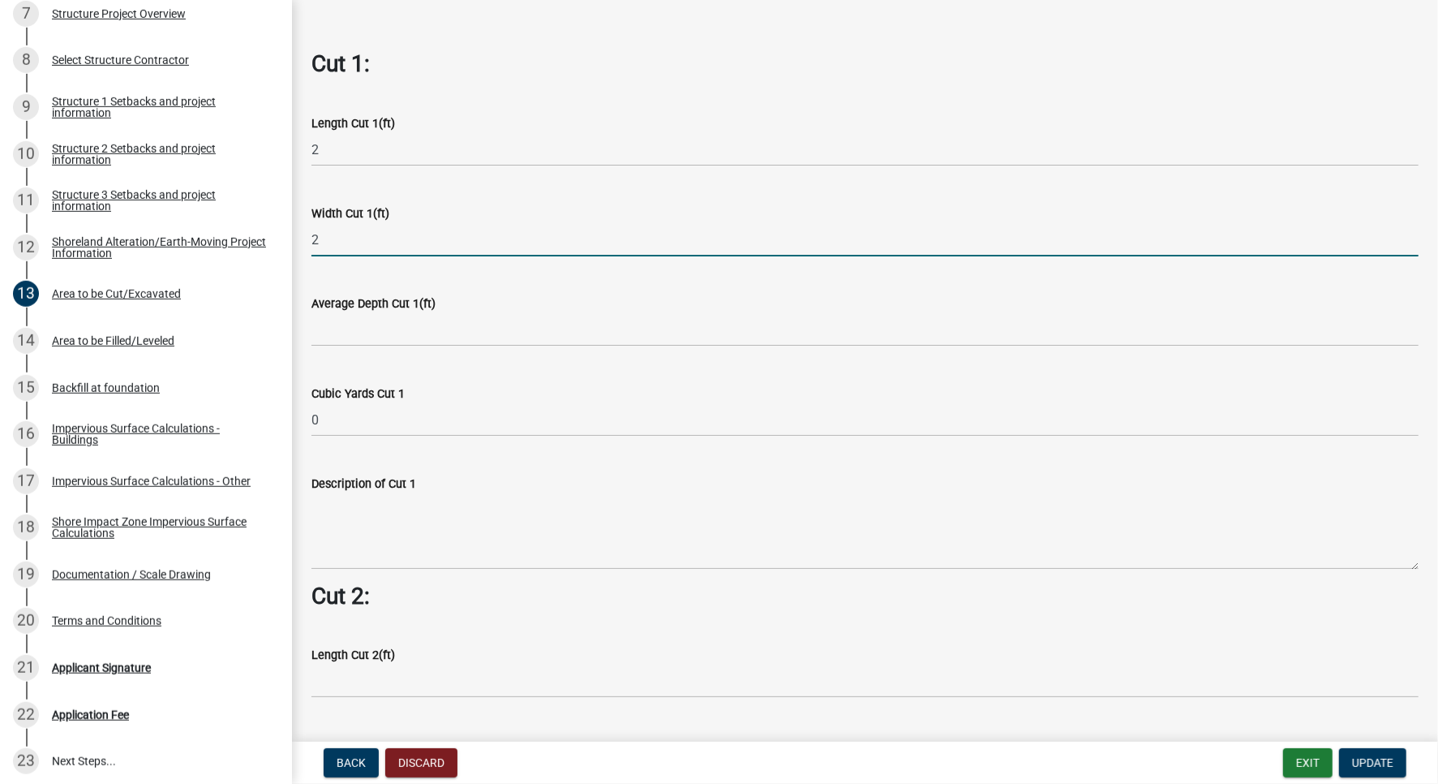
type input "2"
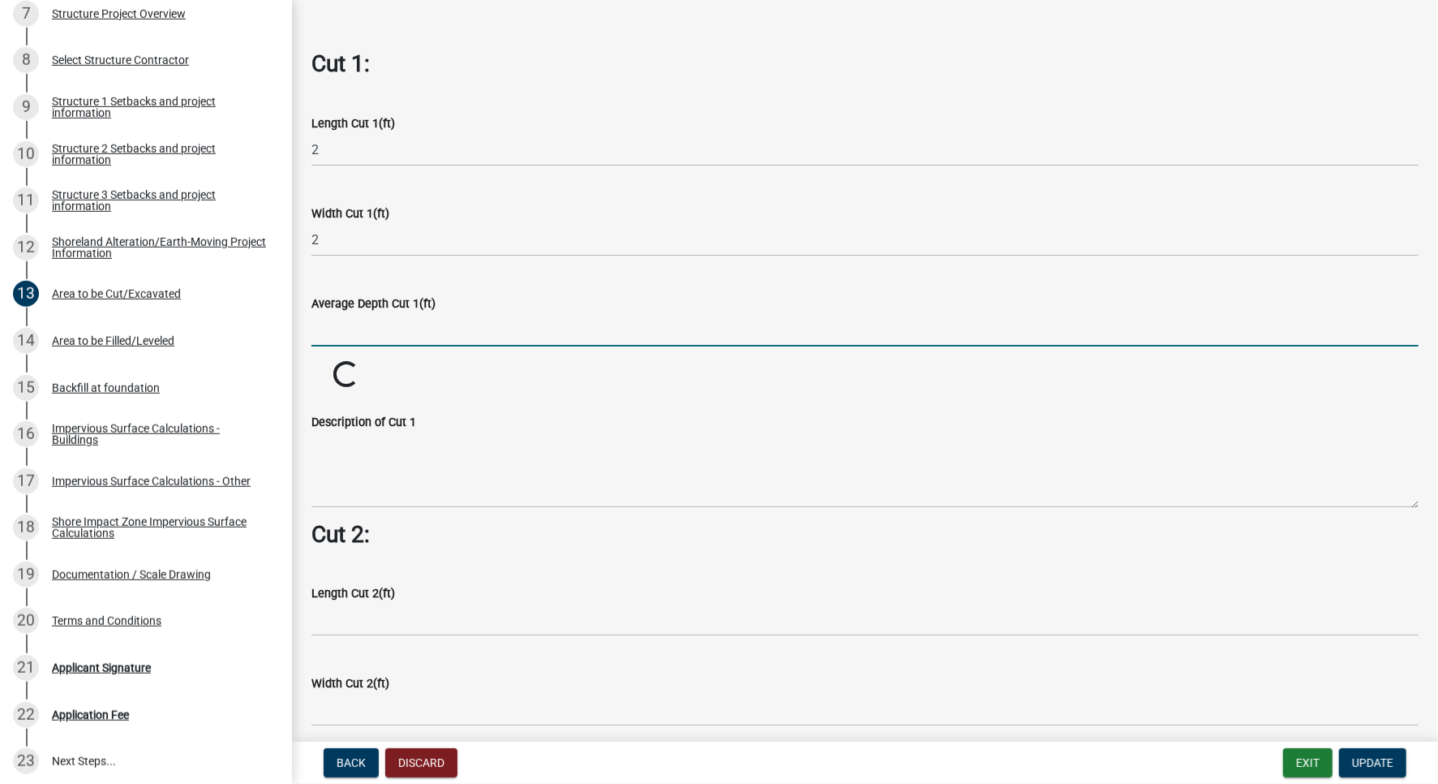
click at [363, 328] on input "text" at bounding box center [865, 329] width 1107 height 33
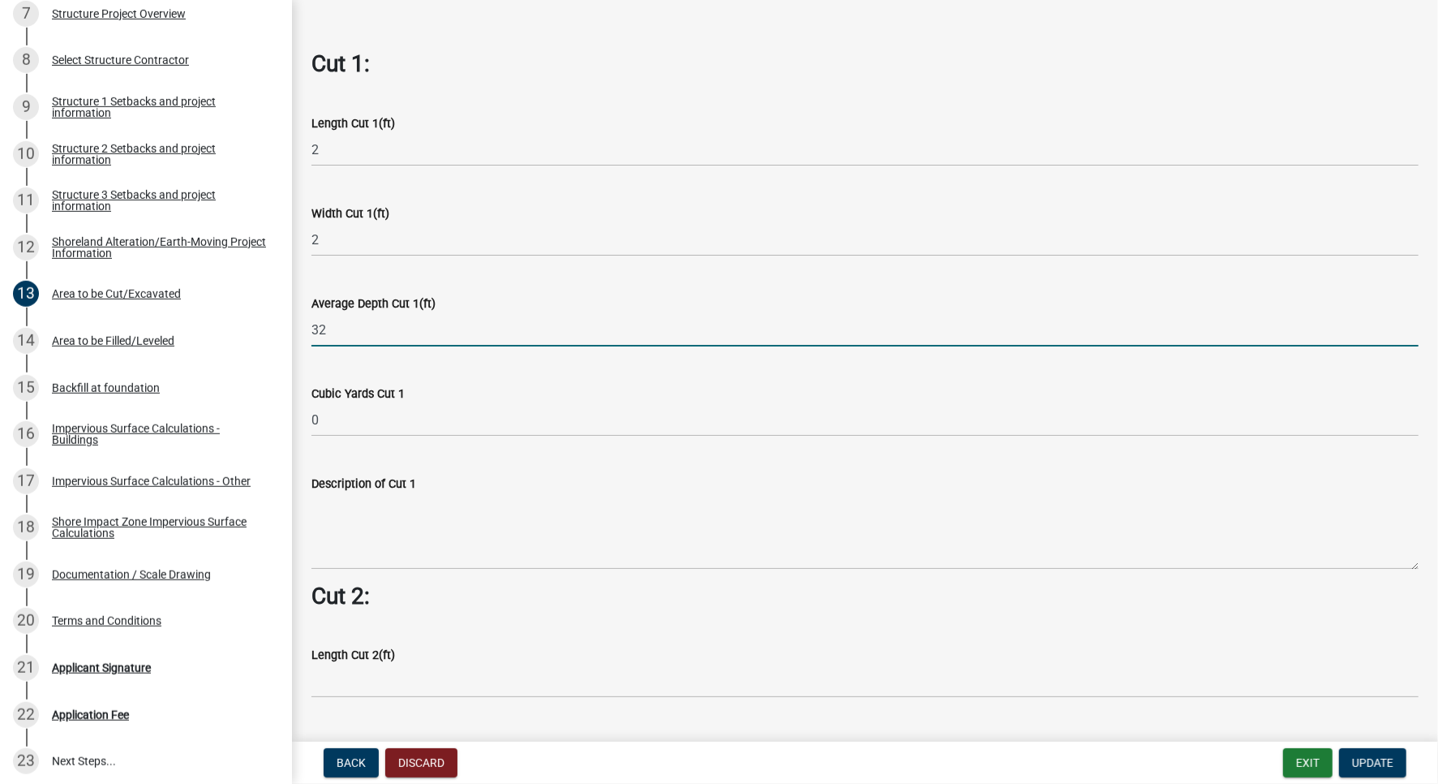
type input "32"
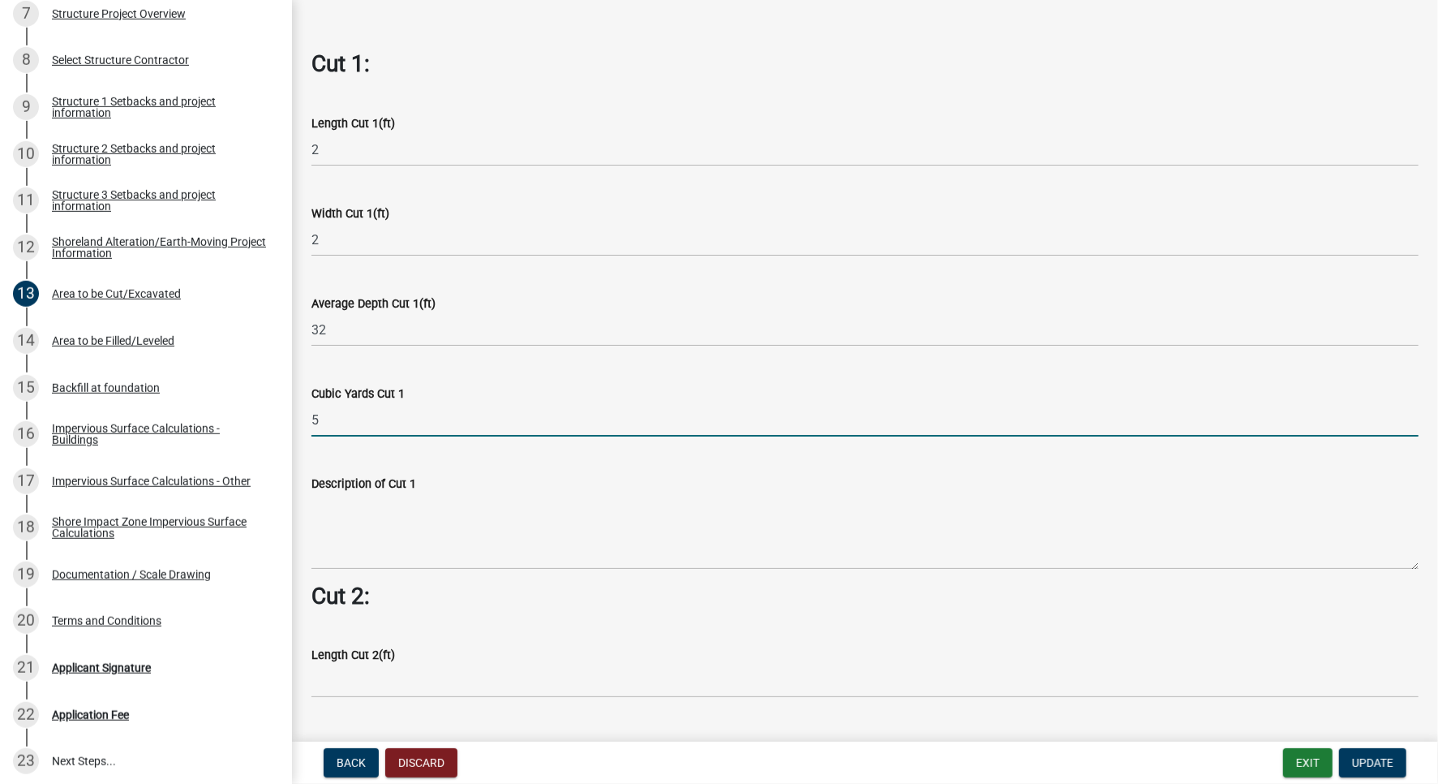
click at [376, 429] on input "5" at bounding box center [865, 419] width 1107 height 33
click at [375, 429] on input "5" at bounding box center [865, 419] width 1107 height 33
click at [415, 523] on textarea "Description of Cut 1" at bounding box center [865, 531] width 1107 height 76
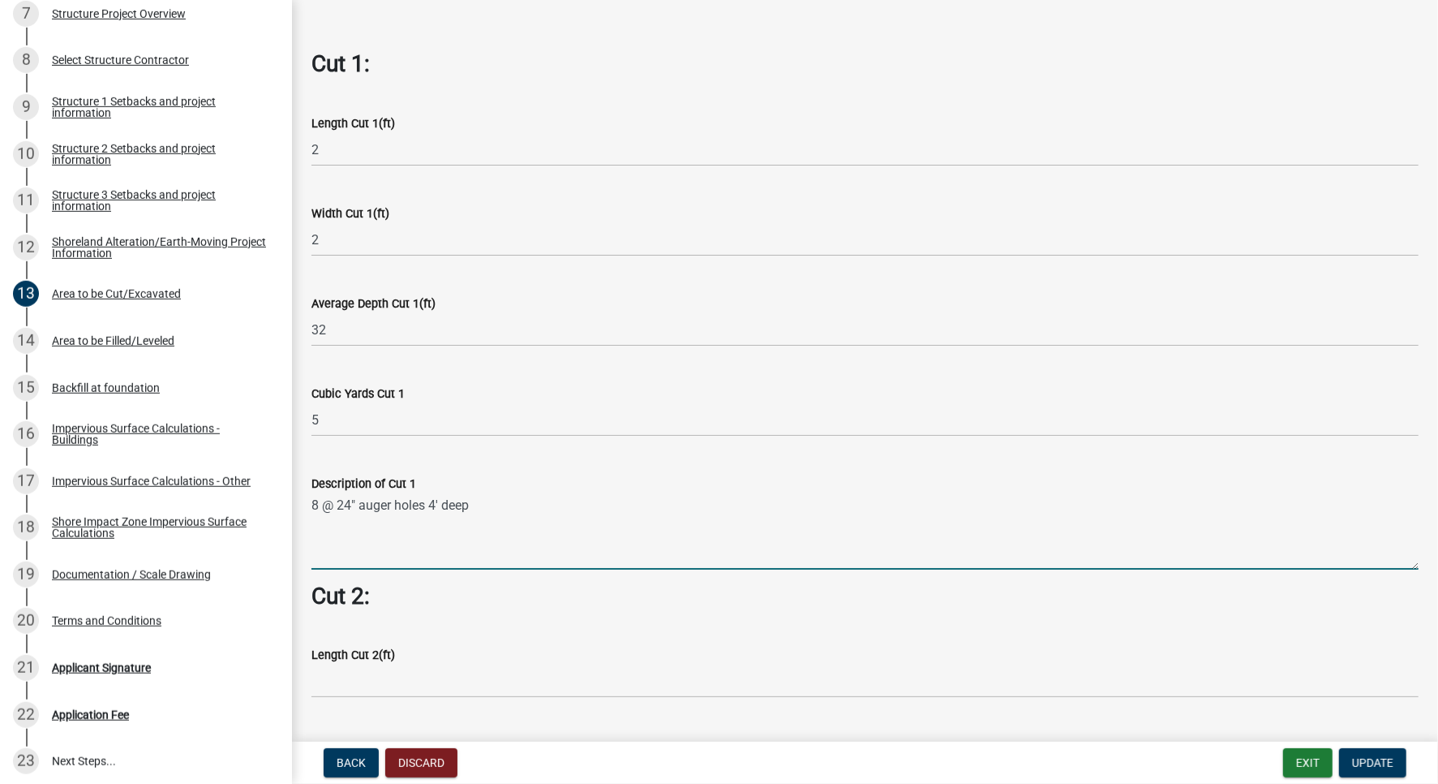
click at [623, 525] on textarea "8 @ 24" auger holes 4' deep" at bounding box center [865, 531] width 1107 height 76
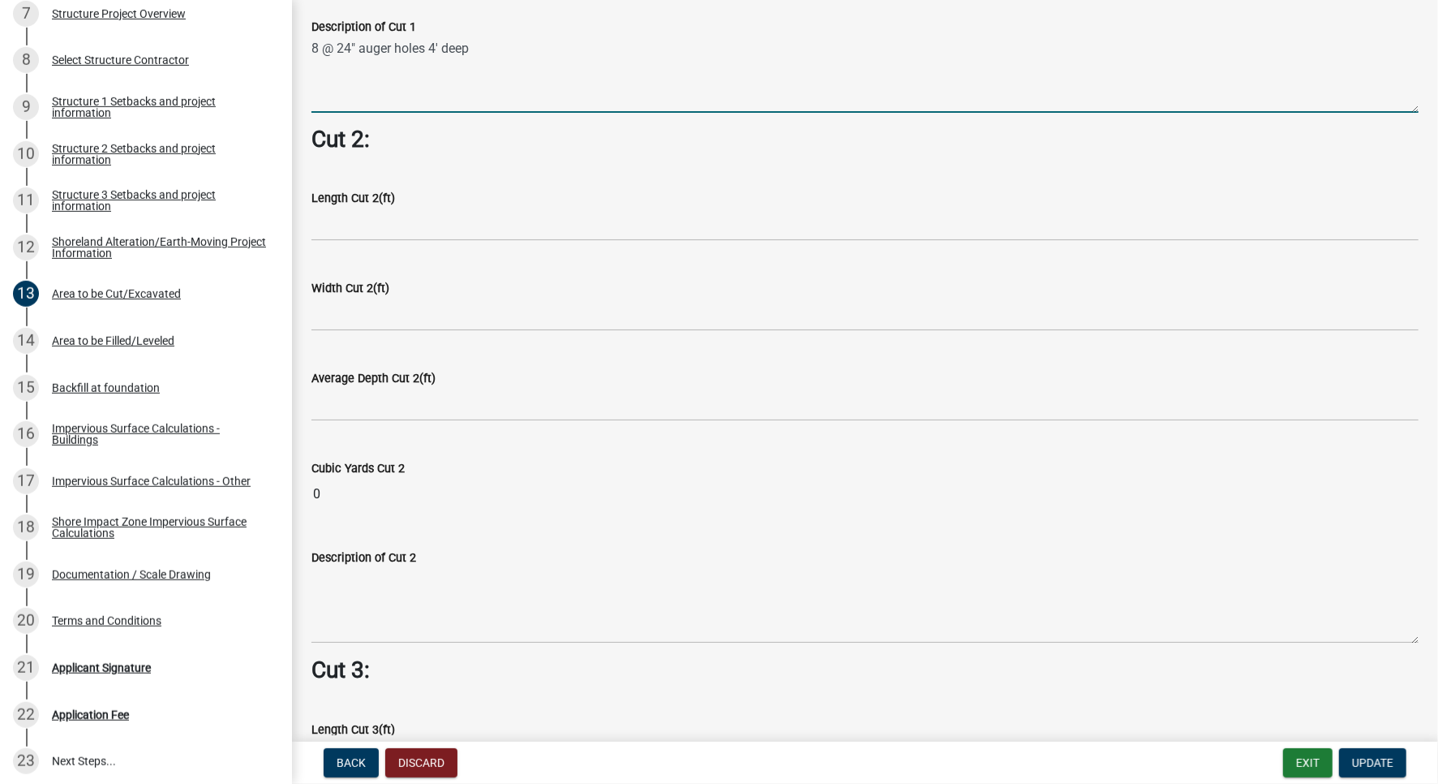
scroll to position [1373, 0]
type textarea "8 @ 24" auger holes 4' deep"
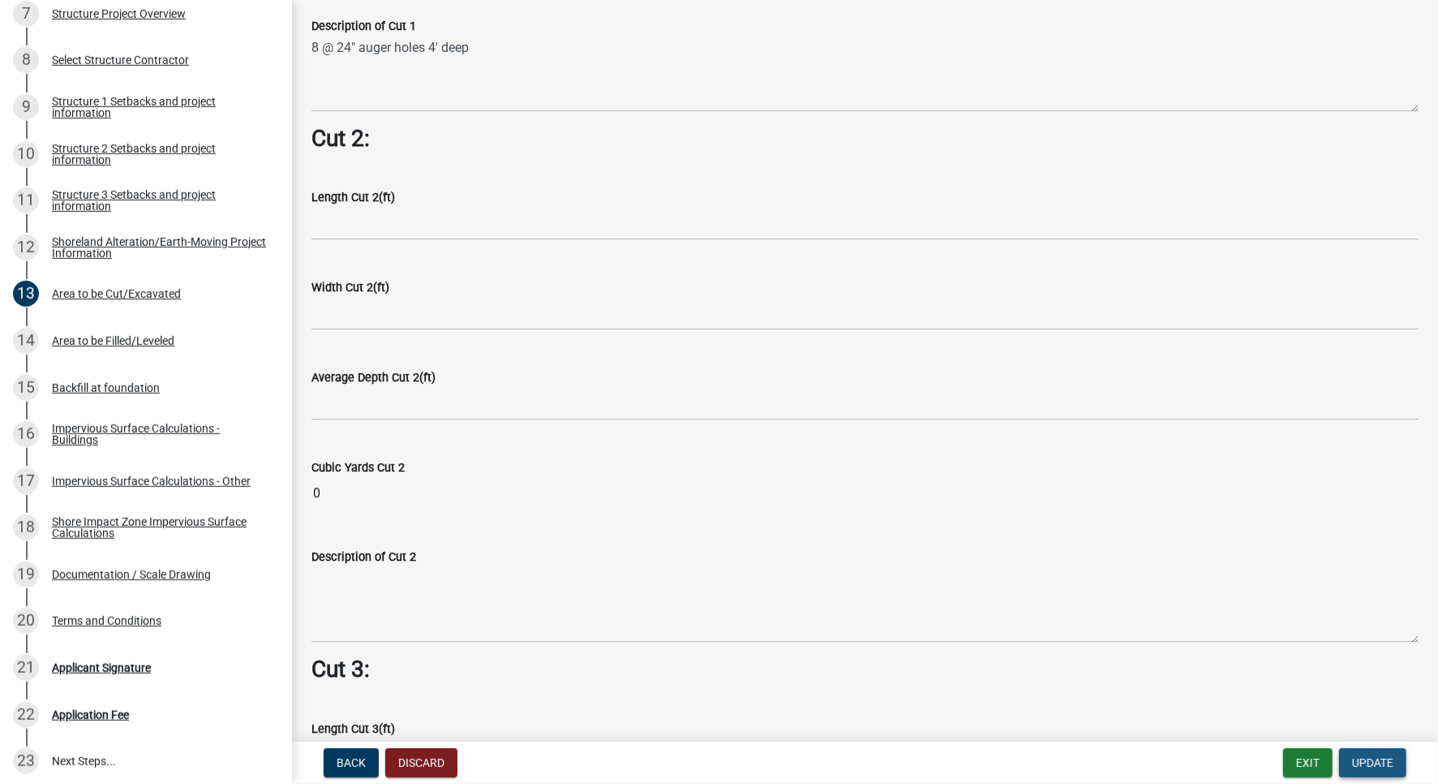
click at [1385, 773] on button "Update" at bounding box center [1372, 762] width 67 height 29
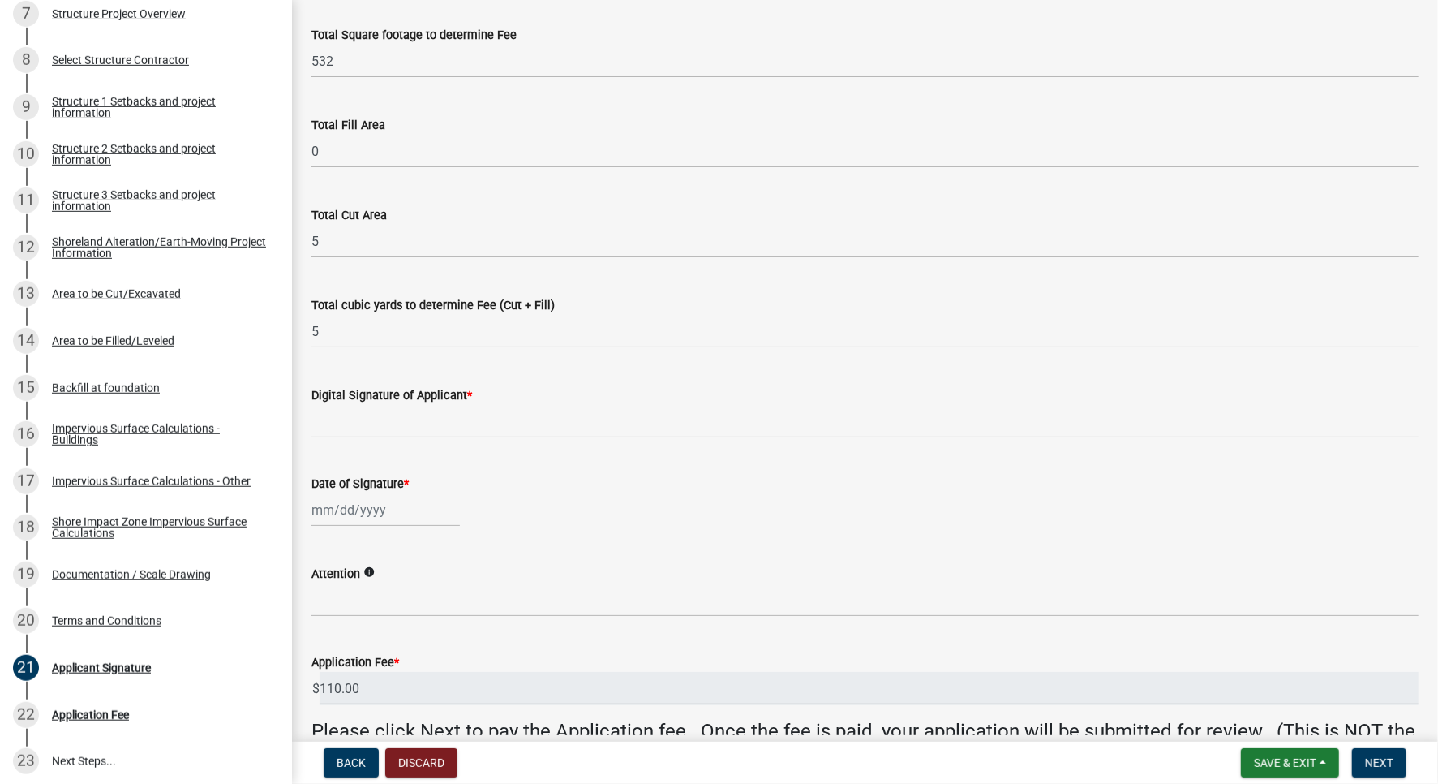
scroll to position [130, 0]
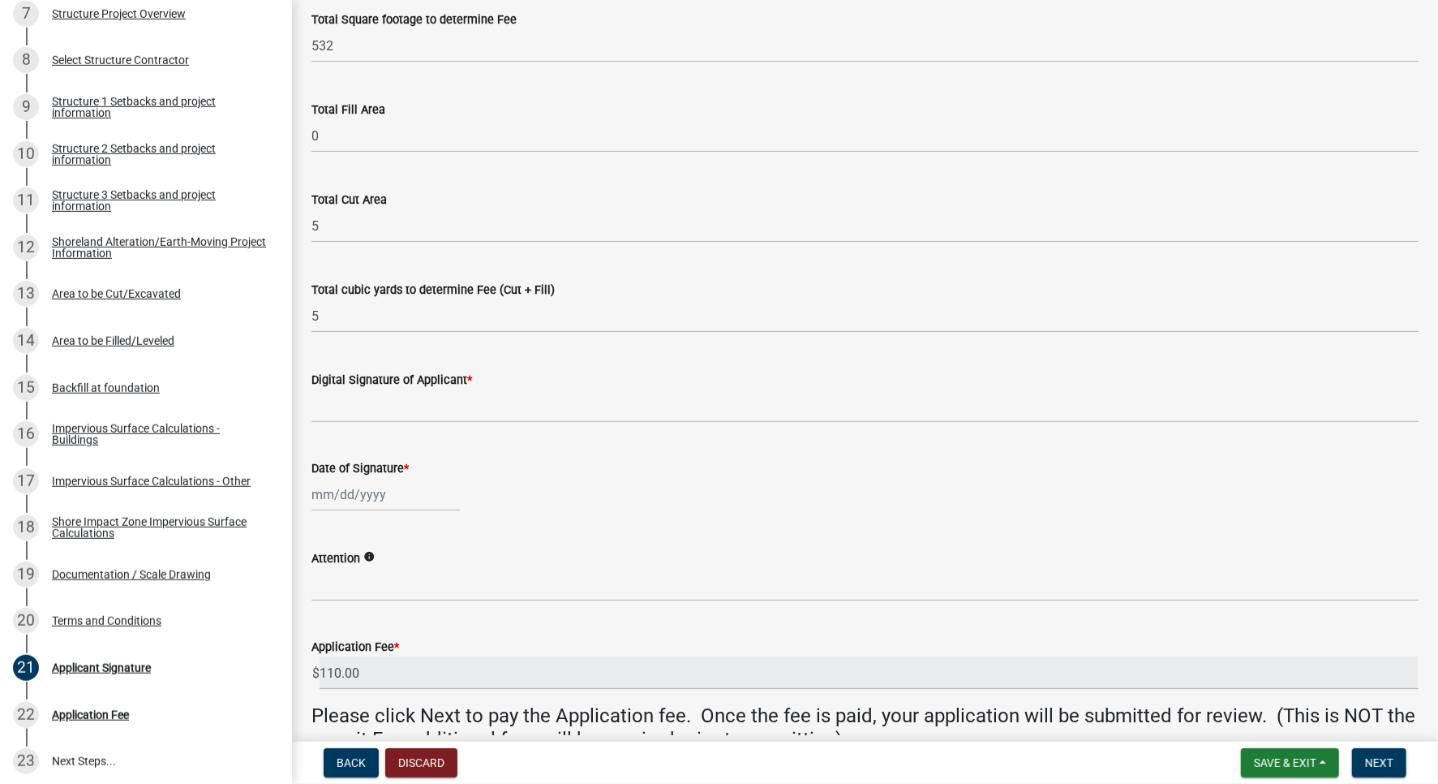
click at [423, 389] on div "Digital Signature of Applicant *" at bounding box center [865, 379] width 1107 height 19
click at [372, 407] on input "Digital Signature of Applicant *" at bounding box center [865, 405] width 1107 height 33
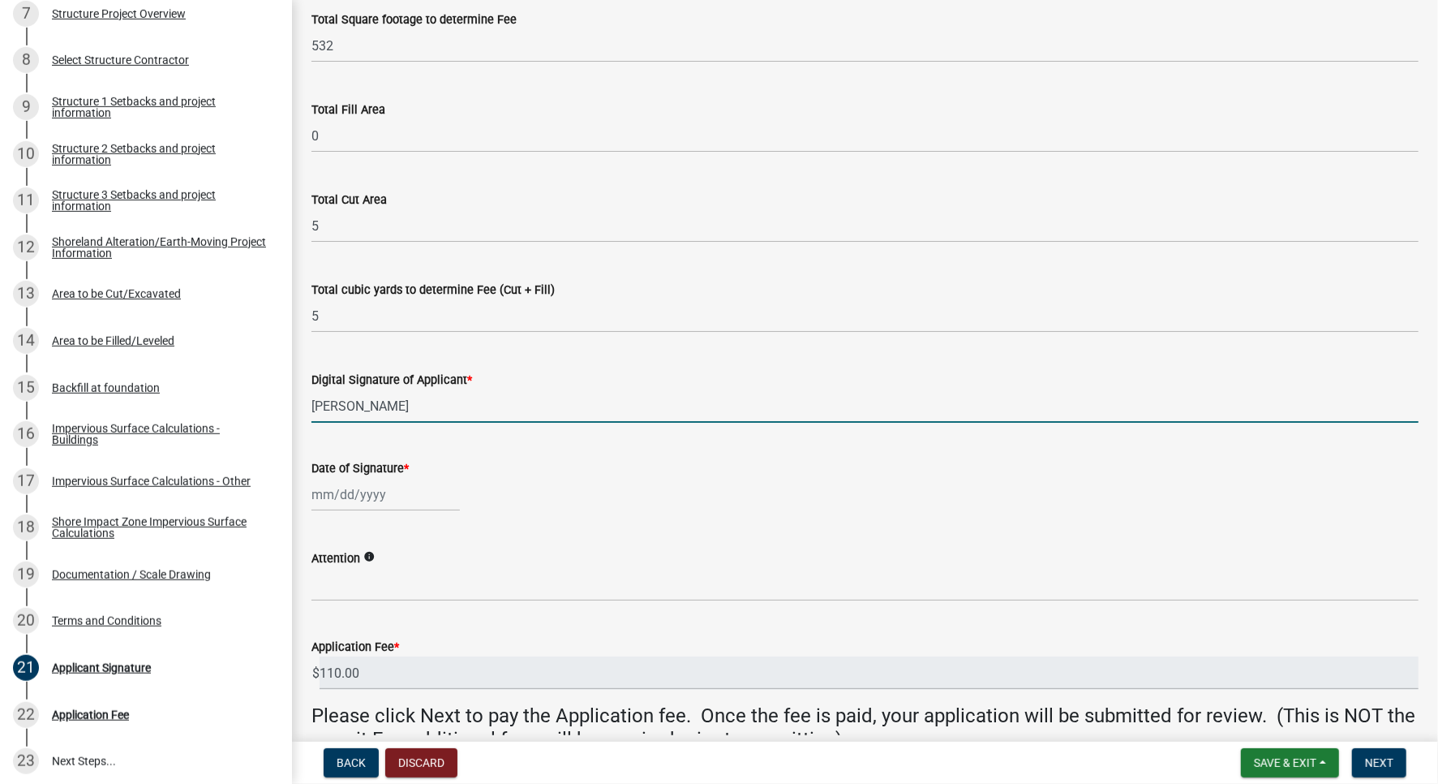
type input "[PERSON_NAME]"
click at [373, 501] on input "Date of Signature *" at bounding box center [386, 494] width 148 height 33
select select "10"
select select "2025"
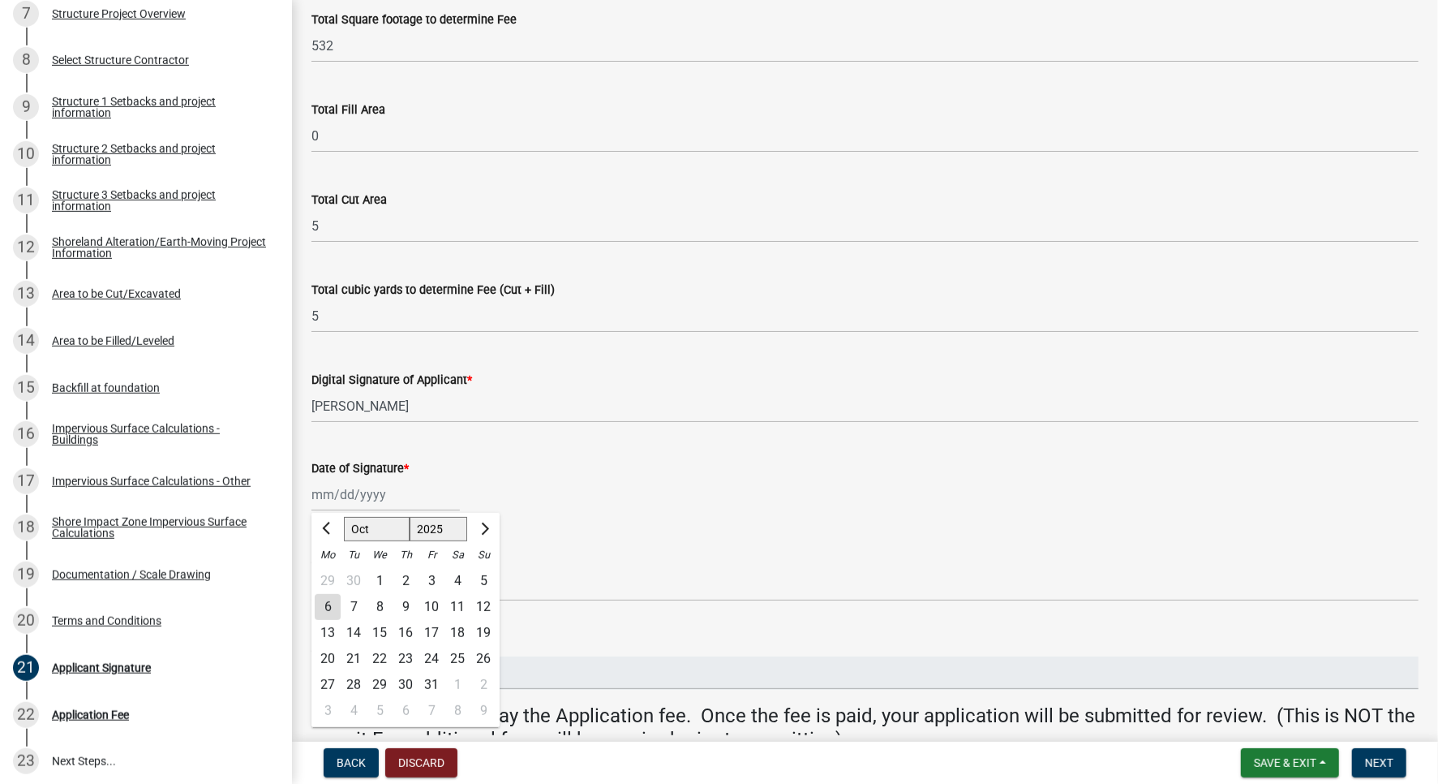
click at [327, 605] on div "6" at bounding box center [328, 607] width 26 height 26
type input "[DATE]"
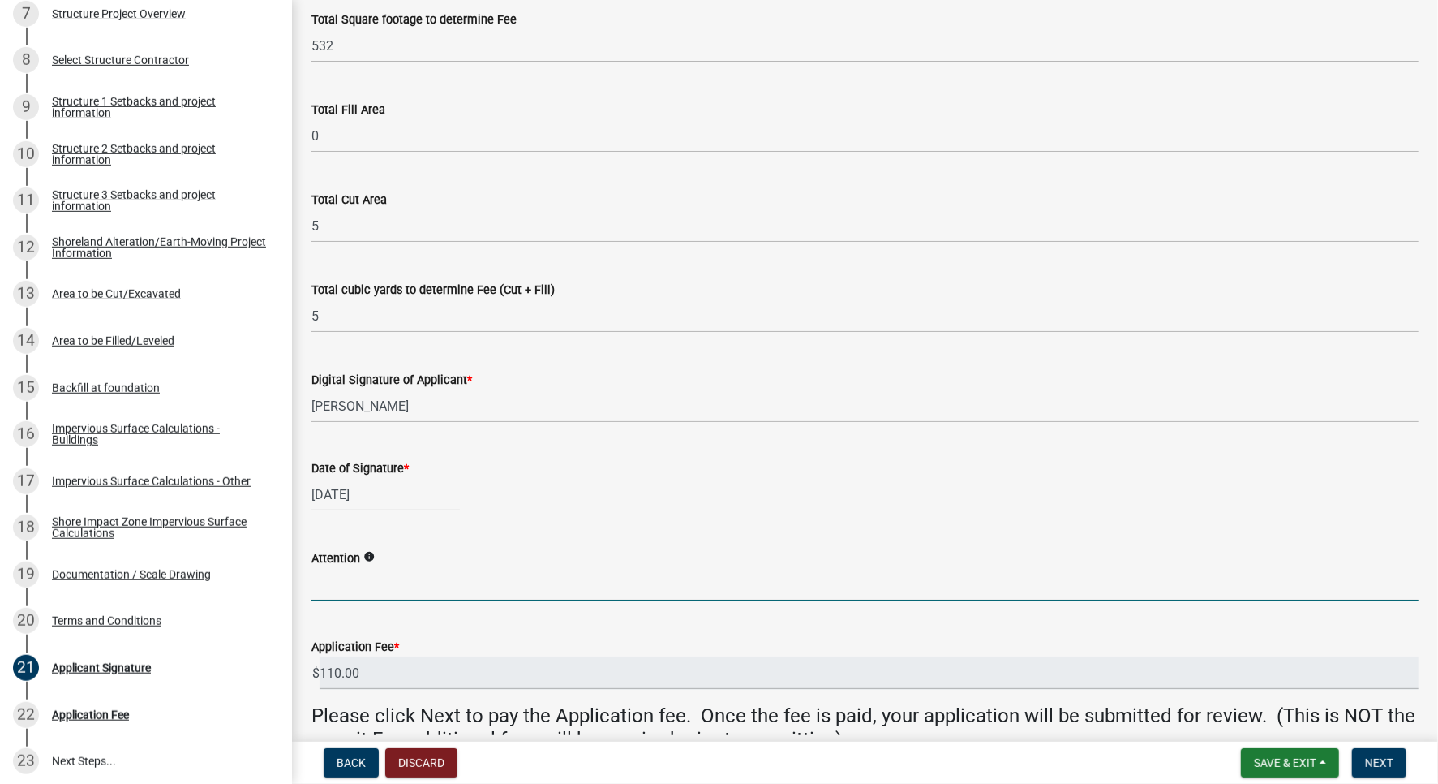
click at [371, 595] on input "Attention" at bounding box center [865, 584] width 1107 height 33
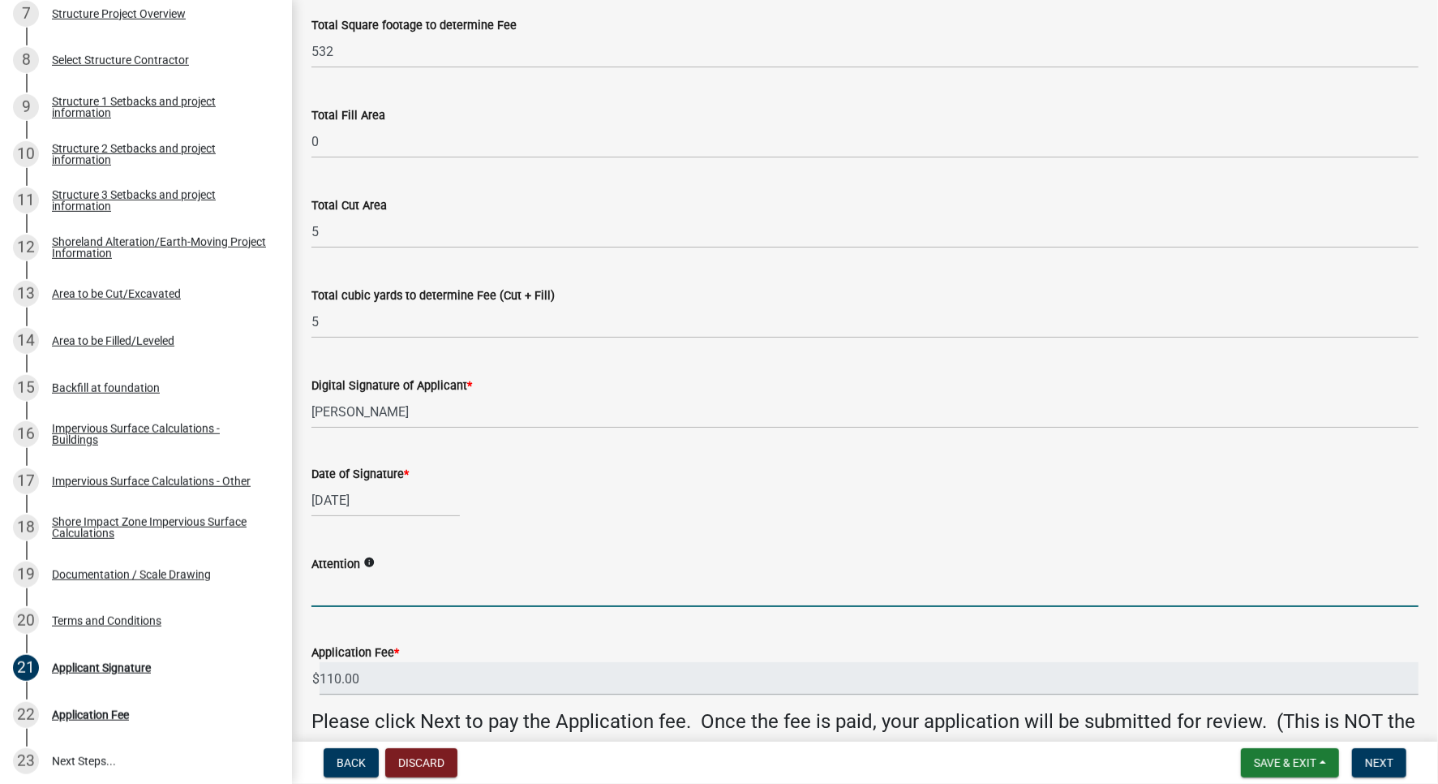
scroll to position [120, 0]
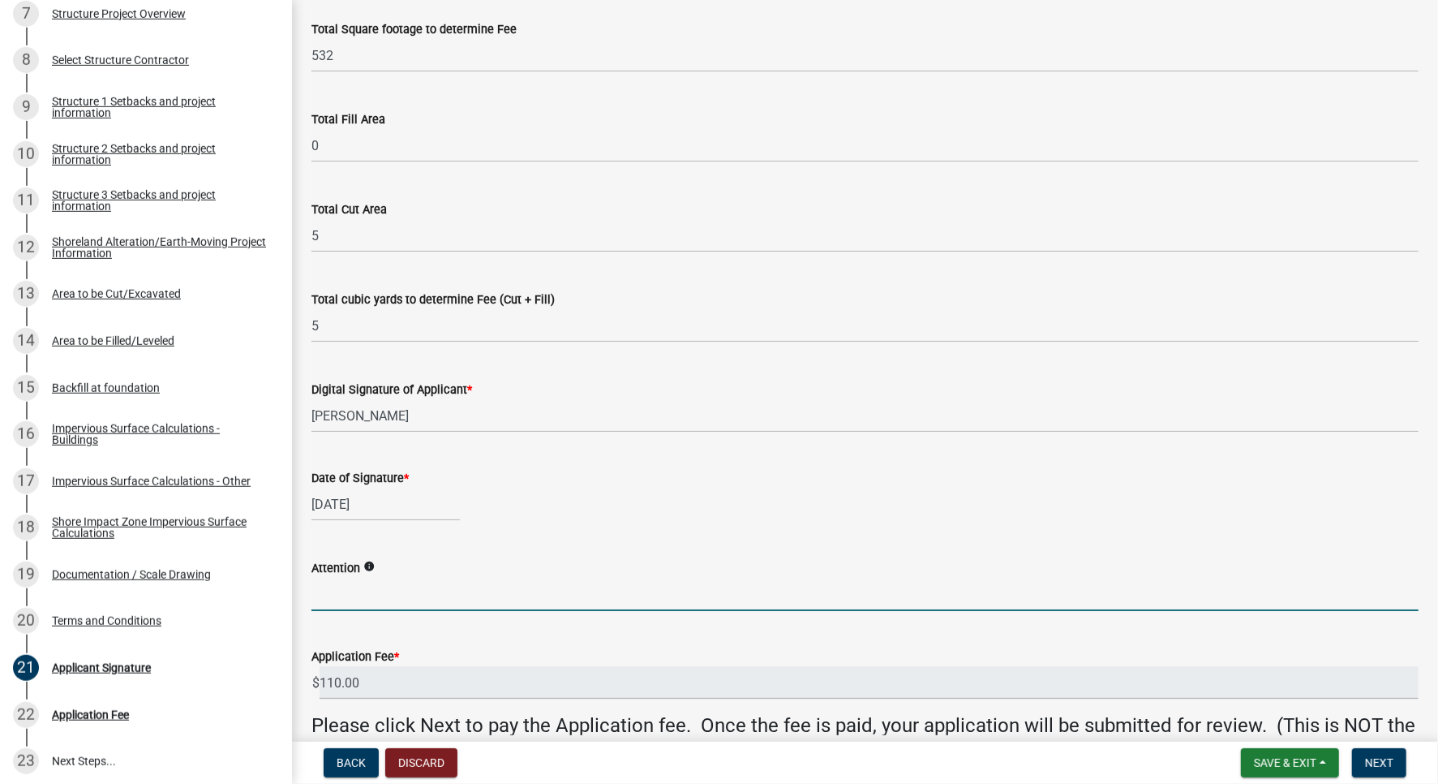
click at [372, 564] on icon "info" at bounding box center [368, 566] width 11 height 11
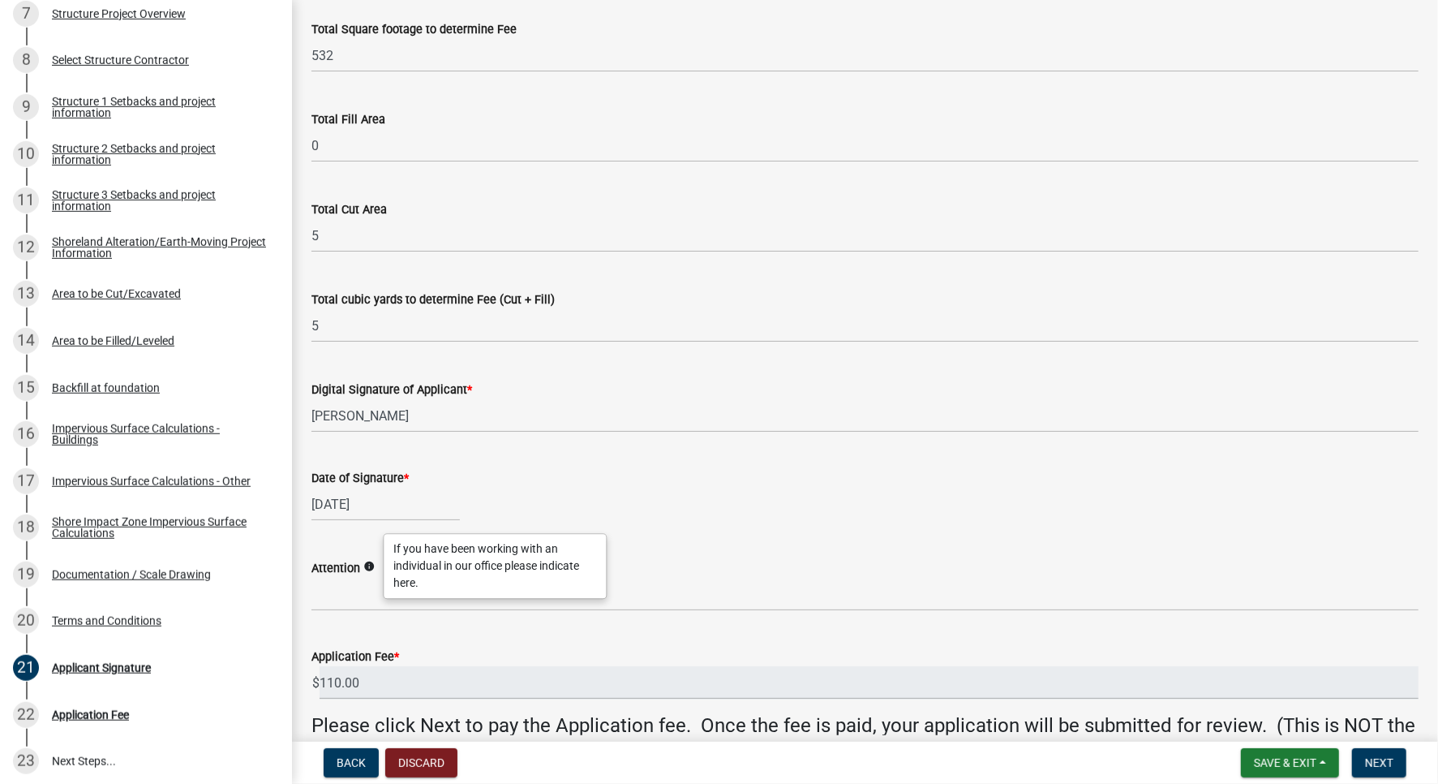
click at [372, 564] on icon "info" at bounding box center [368, 566] width 11 height 11
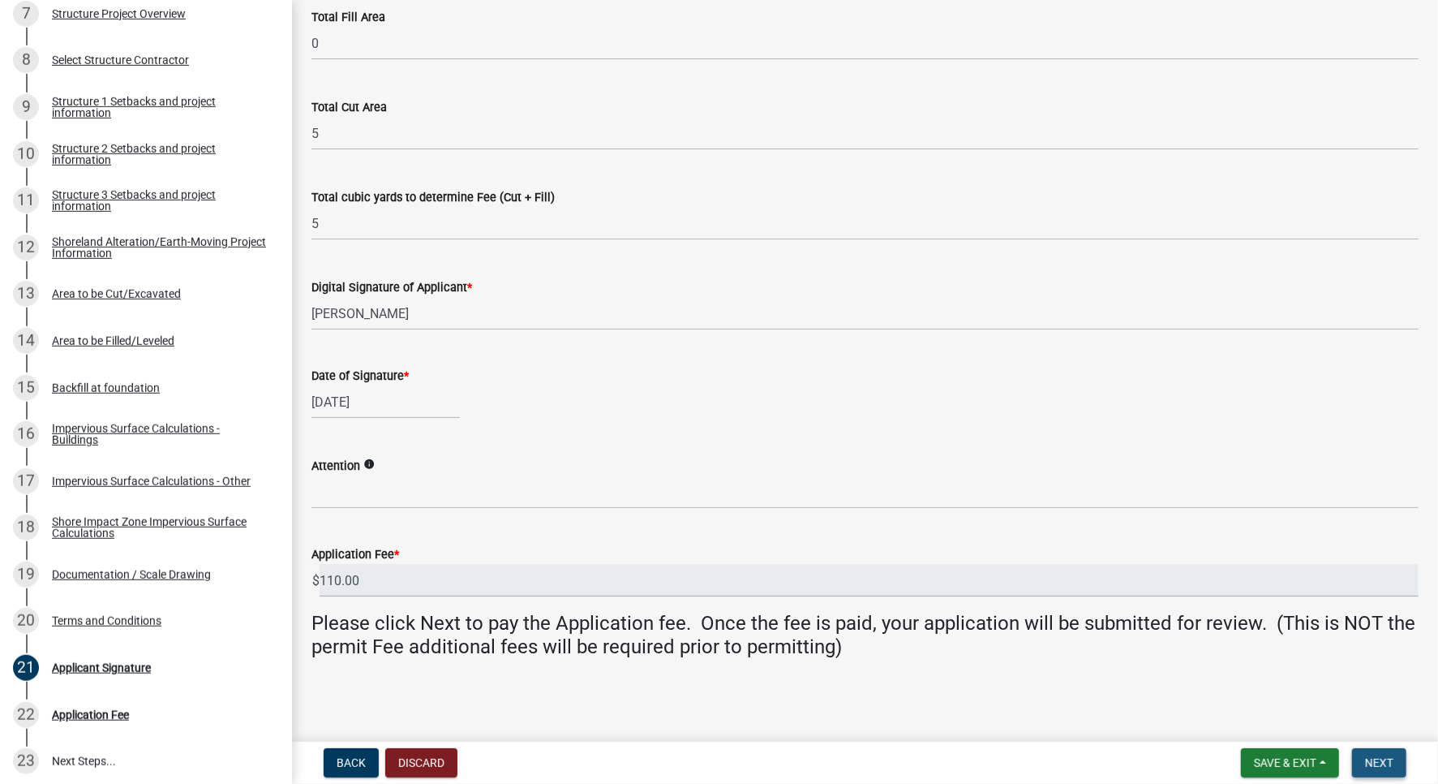
click at [1383, 765] on span "Next" at bounding box center [1379, 762] width 28 height 13
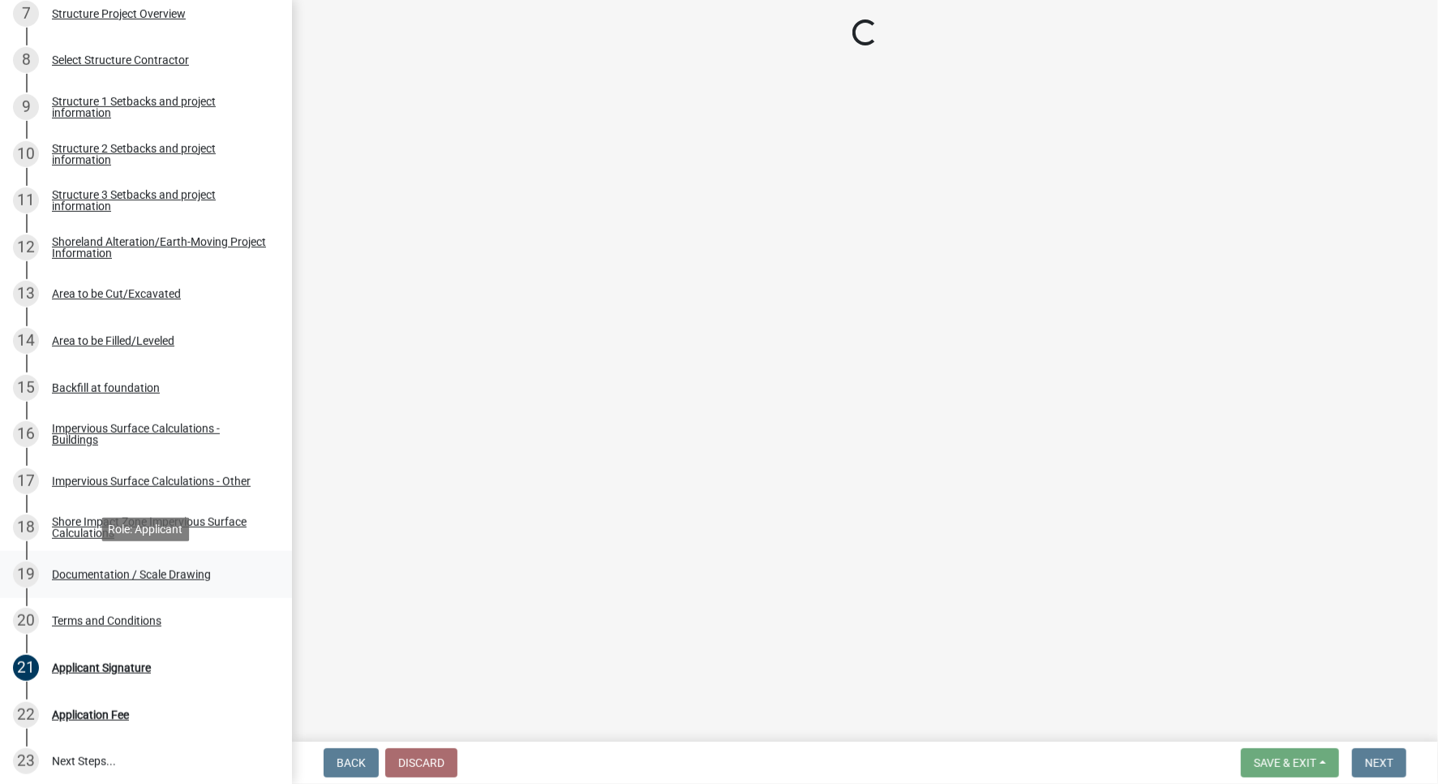
click at [111, 574] on div "Documentation / Scale Drawing" at bounding box center [131, 574] width 159 height 11
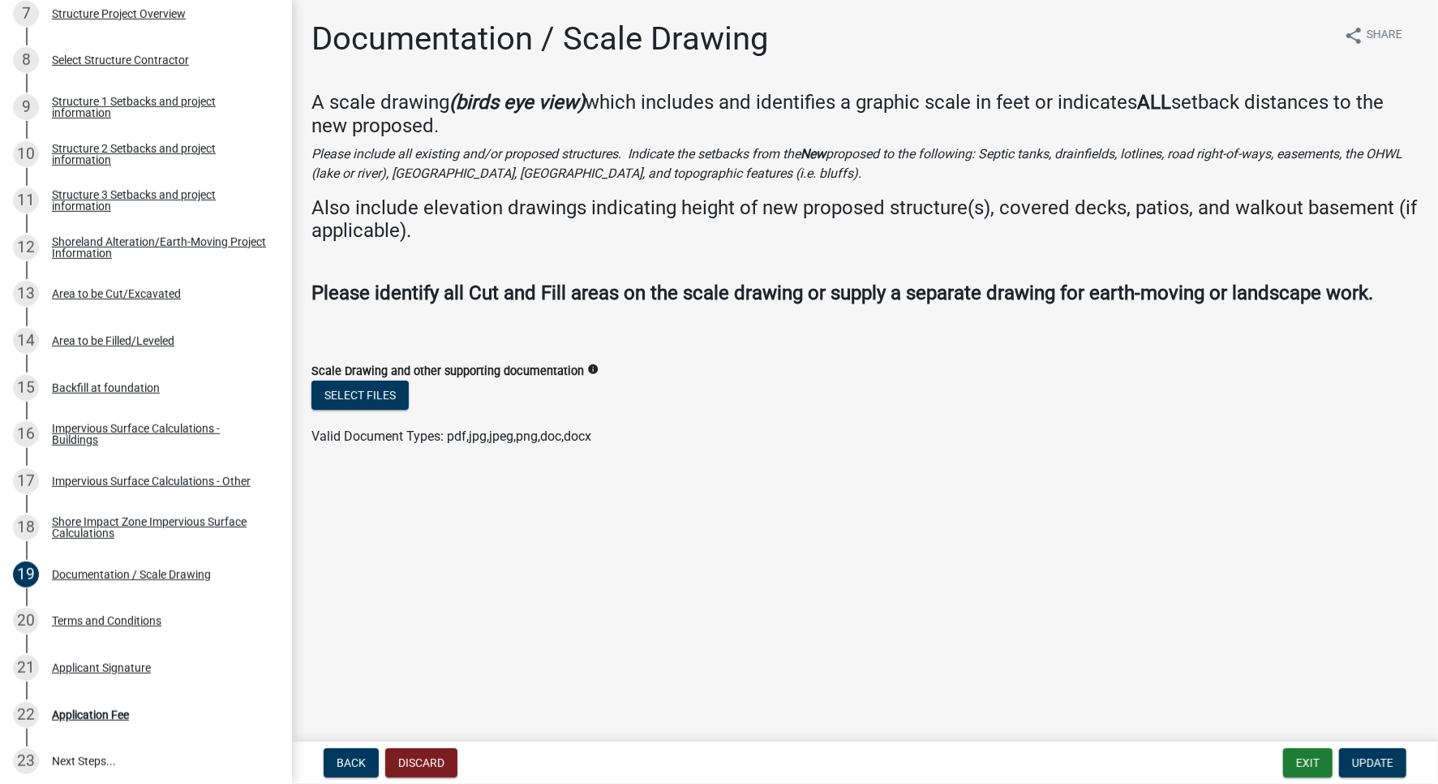
click at [355, 414] on div "Select files" at bounding box center [865, 396] width 1107 height 33
click at [354, 410] on button "Select files" at bounding box center [360, 394] width 97 height 29
click at [375, 410] on button "Select files" at bounding box center [360, 394] width 97 height 29
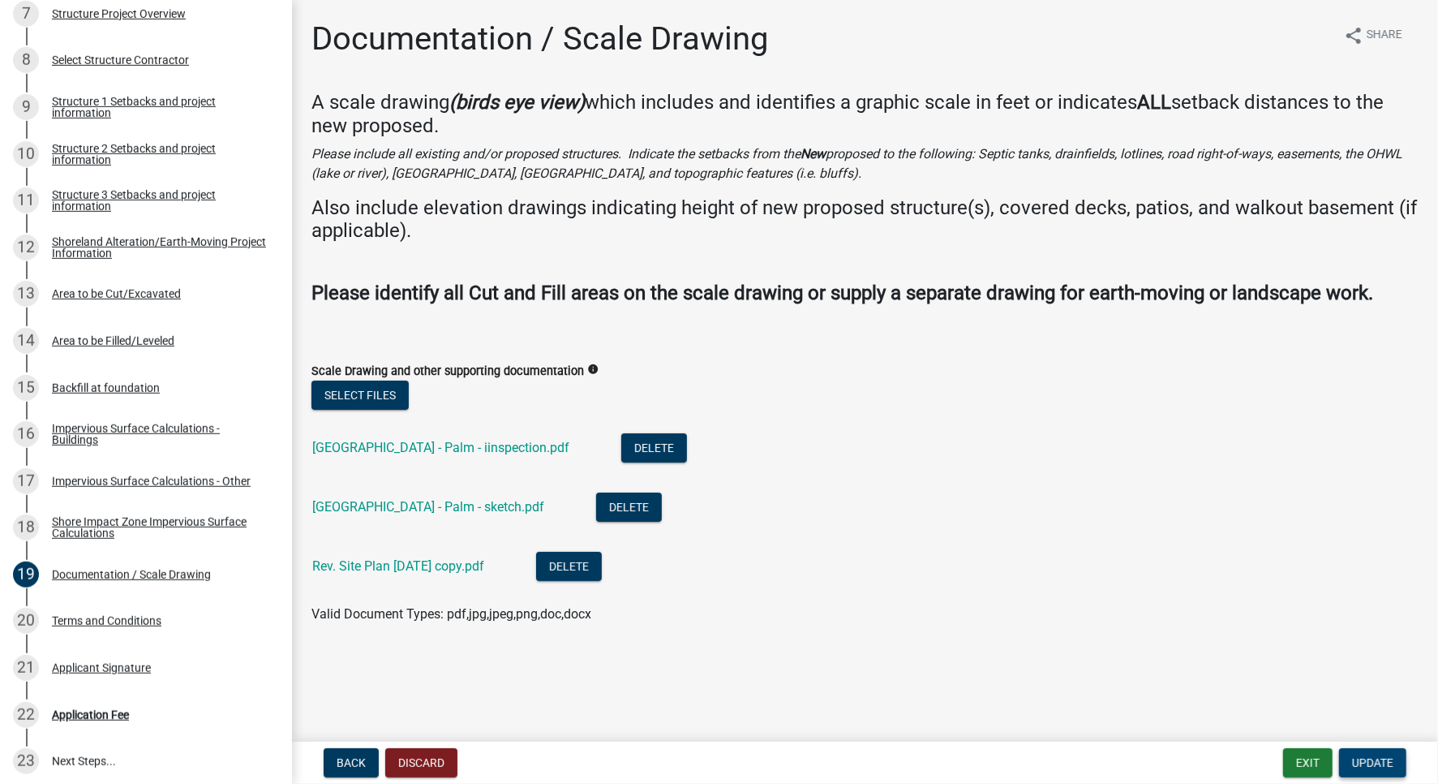
click at [1398, 762] on button "Update" at bounding box center [1372, 762] width 67 height 29
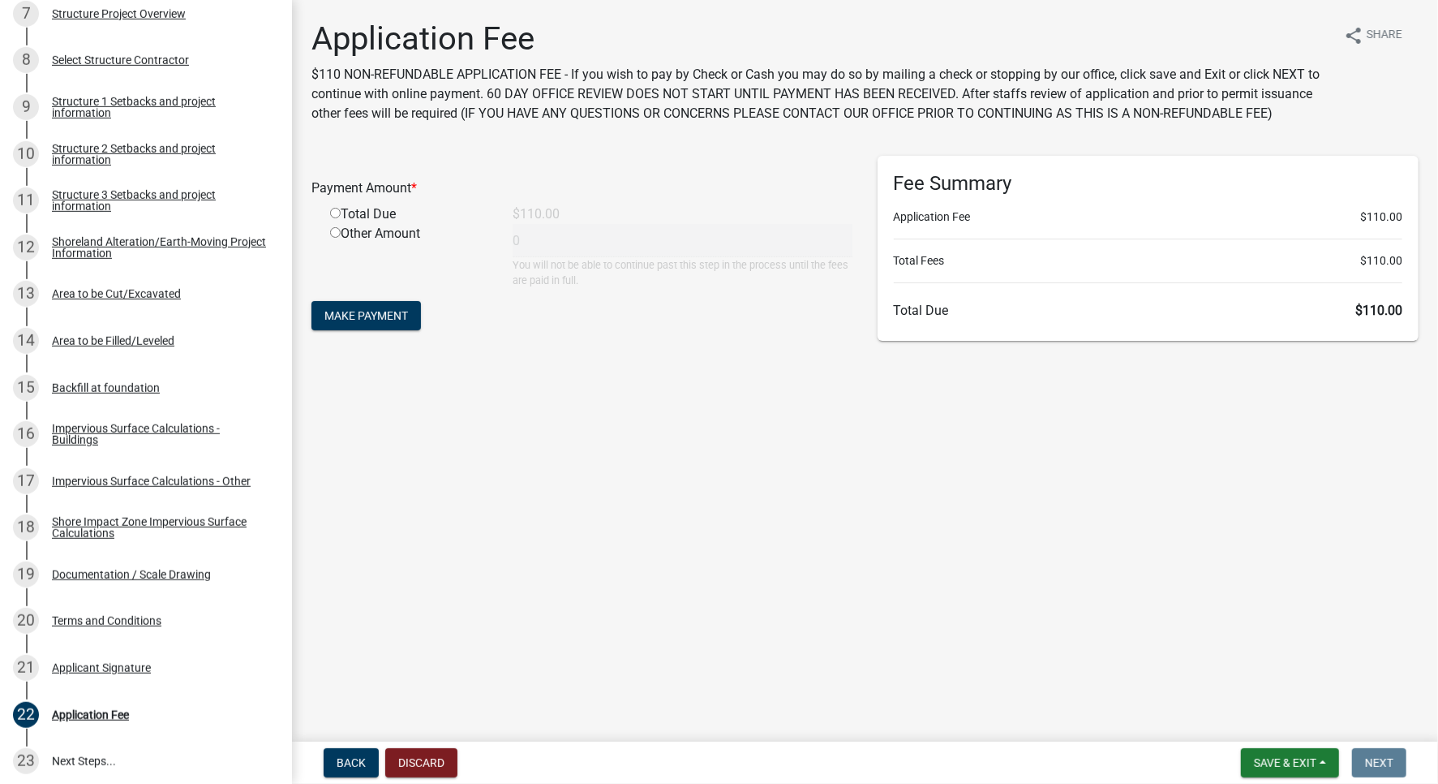
click at [337, 214] on input "radio" at bounding box center [335, 213] width 11 height 11
radio input "true"
type input "110"
click at [393, 323] on button "Make Payment" at bounding box center [367, 315] width 110 height 29
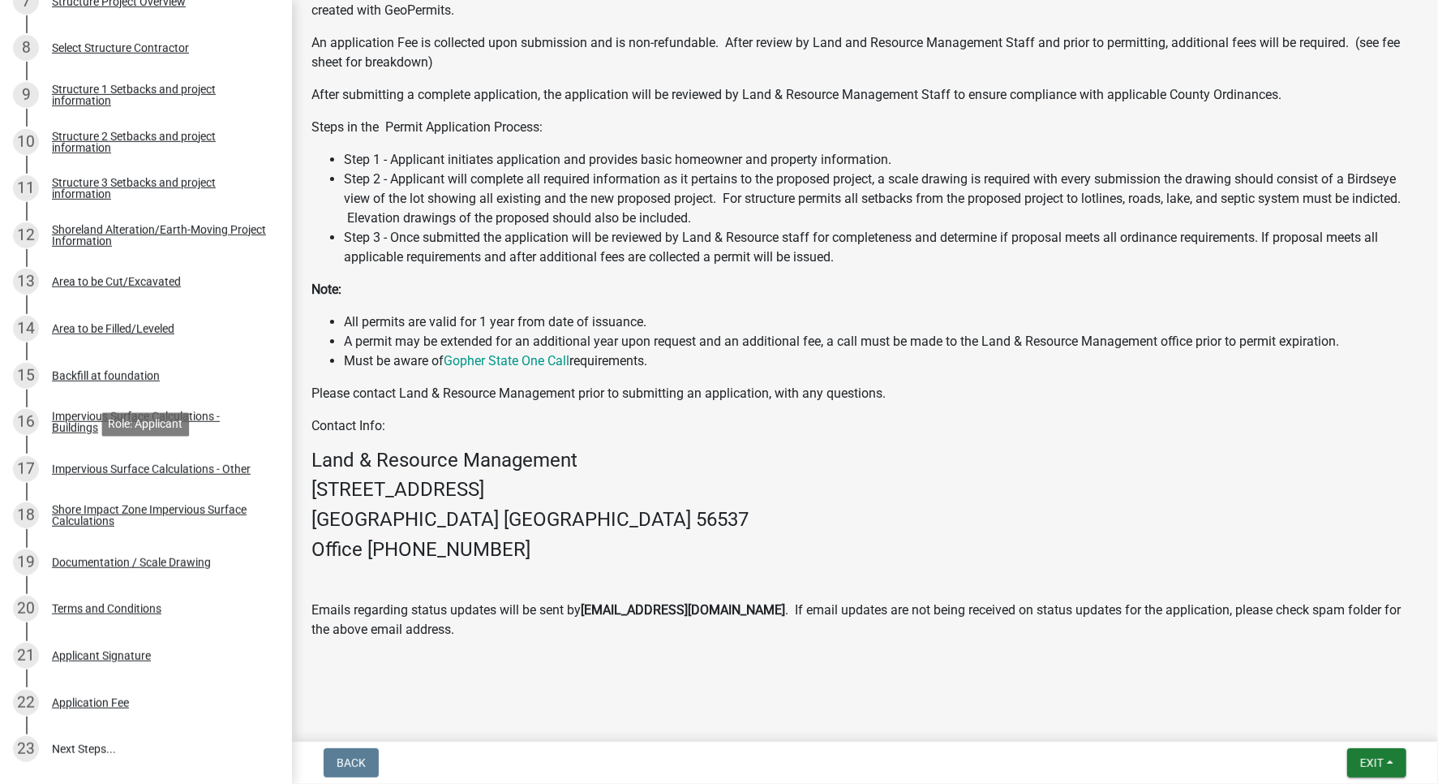
scroll to position [746, 0]
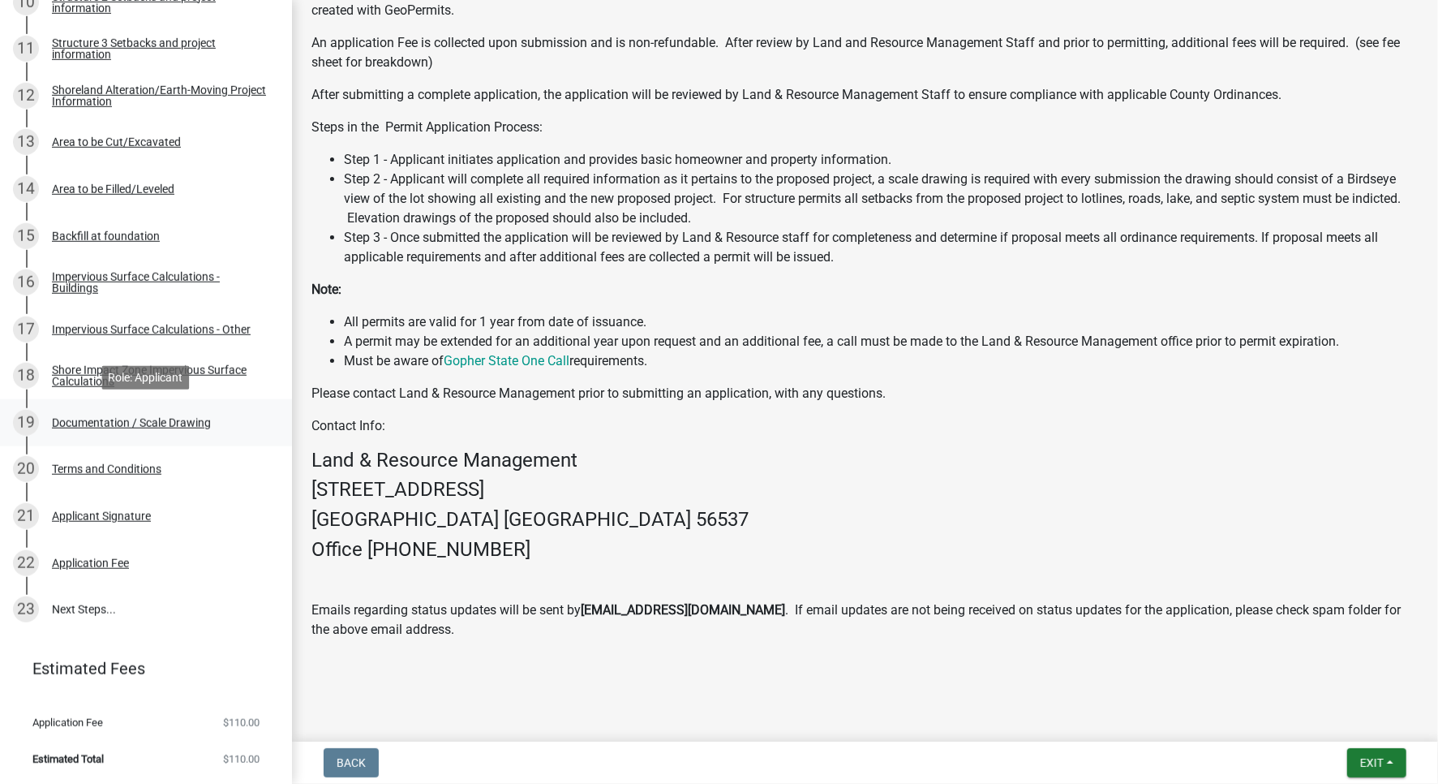
click at [178, 425] on div "Documentation / Scale Drawing" at bounding box center [131, 422] width 159 height 11
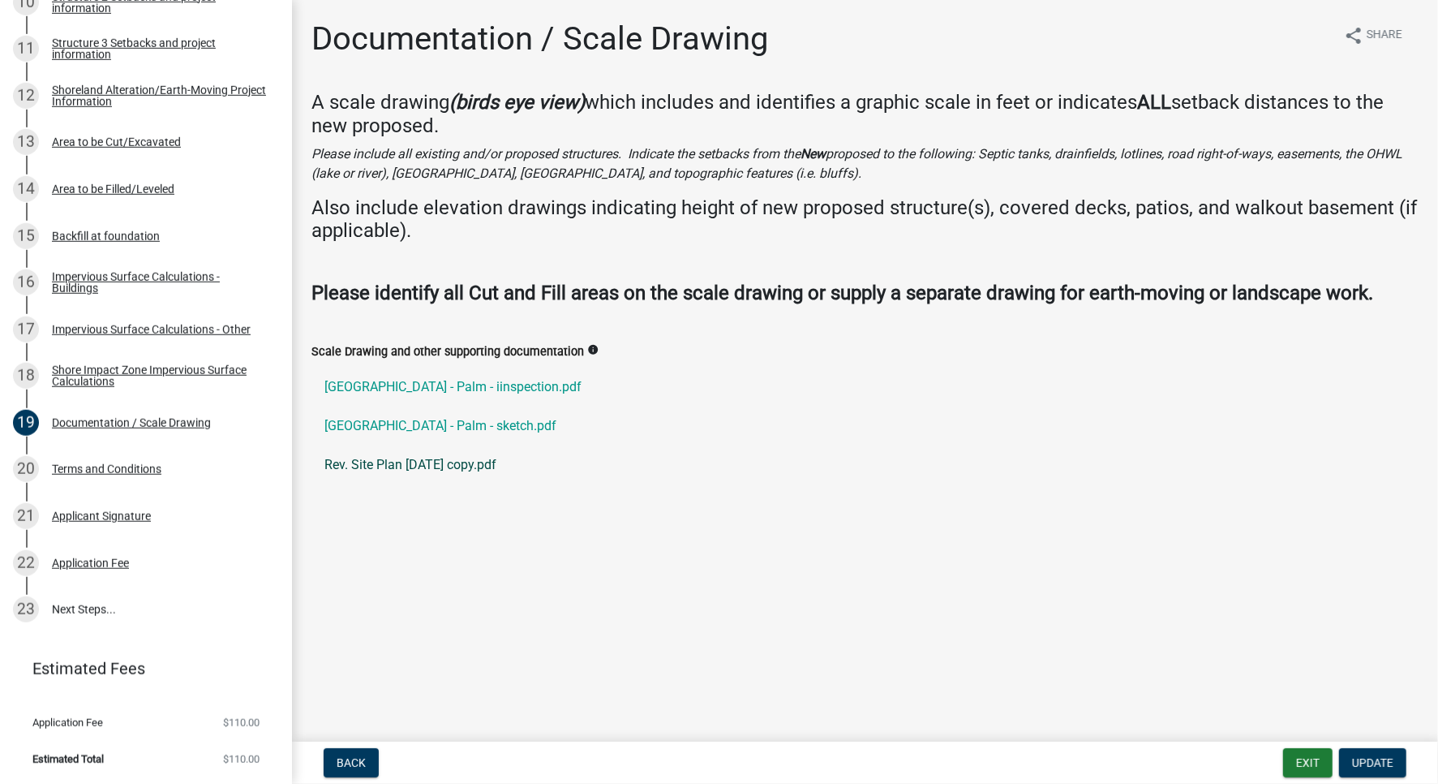
click at [447, 484] on link "Rev. Site Plan [DATE] copy.pdf" at bounding box center [865, 464] width 1107 height 39
click at [460, 484] on link "Rev. Site Plan [DATE] copy.pdf" at bounding box center [865, 464] width 1107 height 39
